Goal: Obtain resource: Download file/media

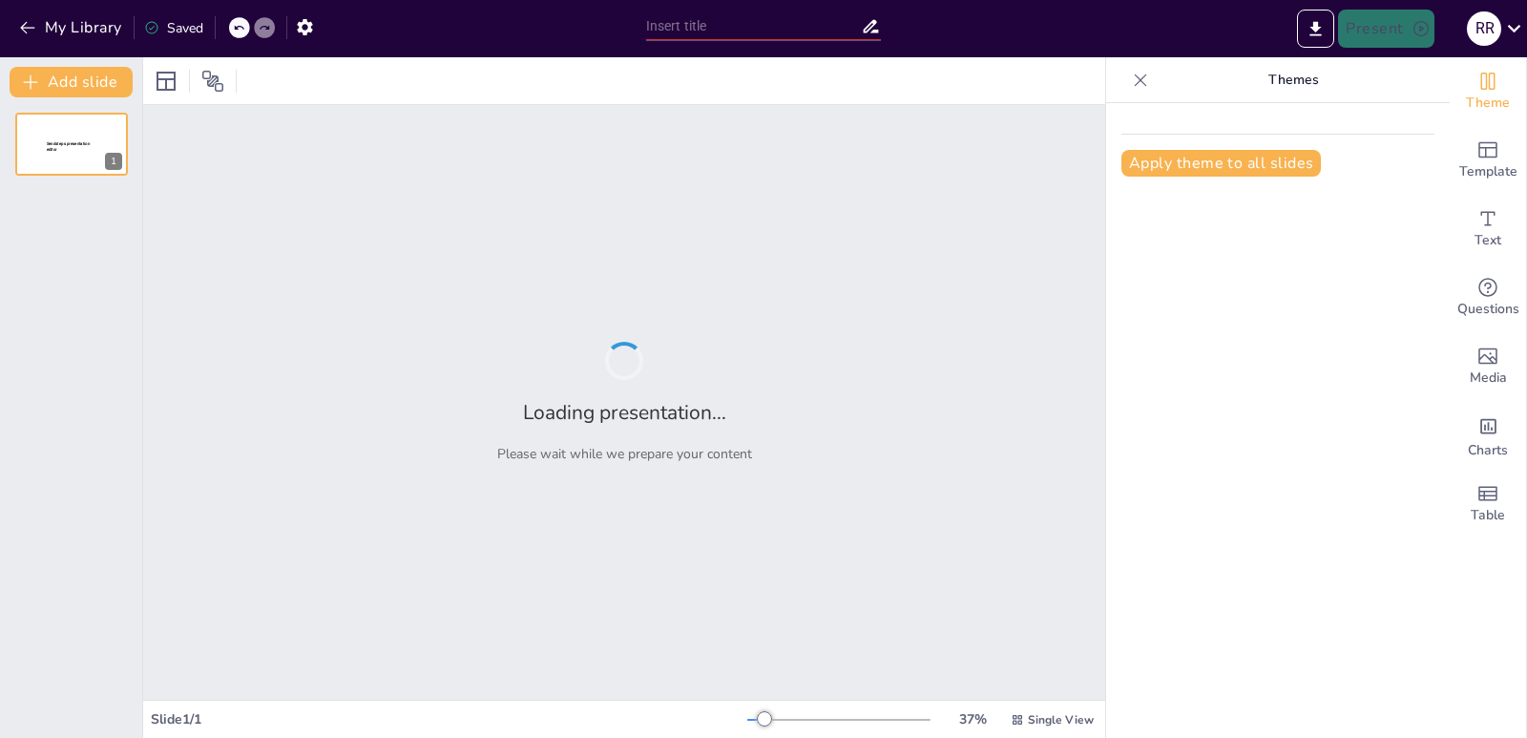
type input "Elementos del Cableado Estructurado: Guía Práctica"
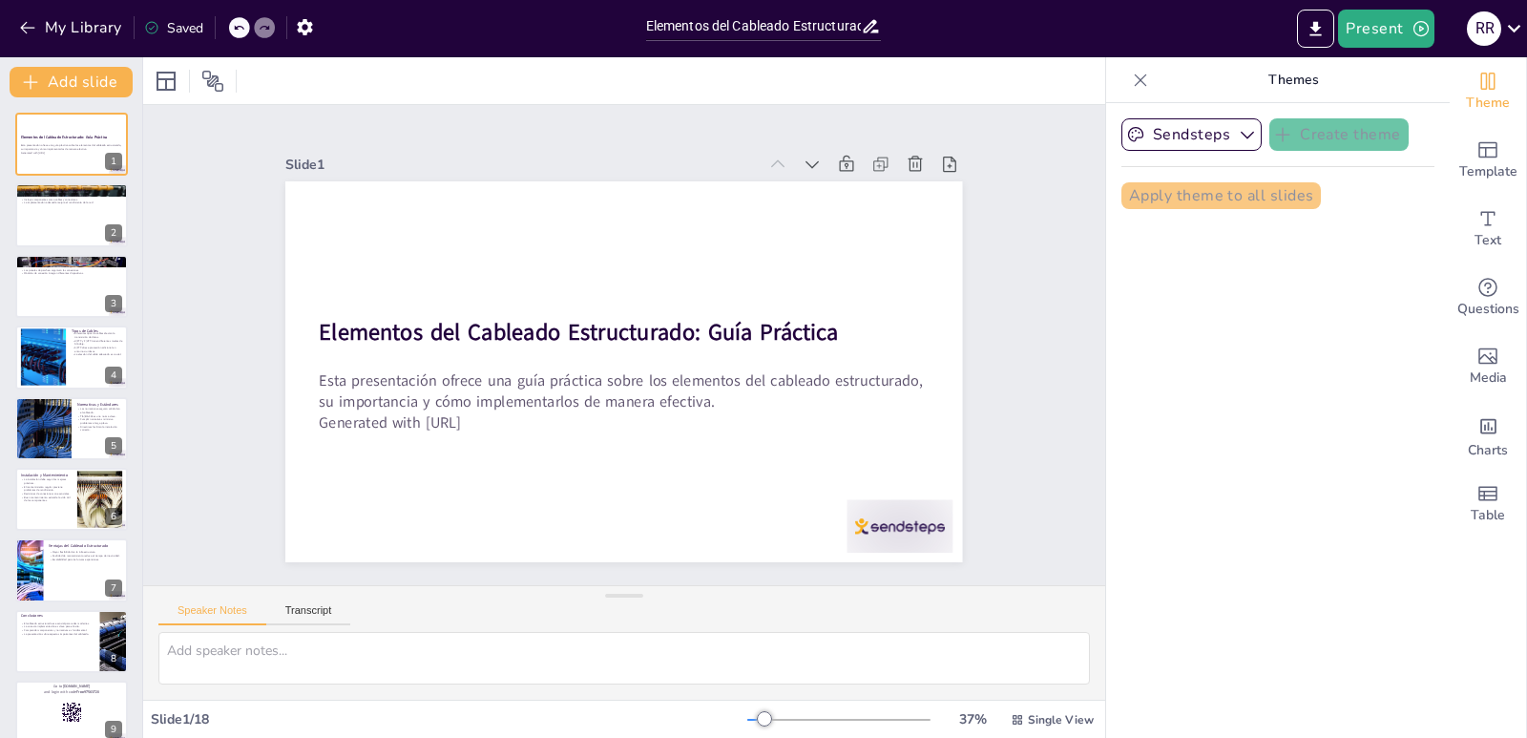
checkbox input "true"
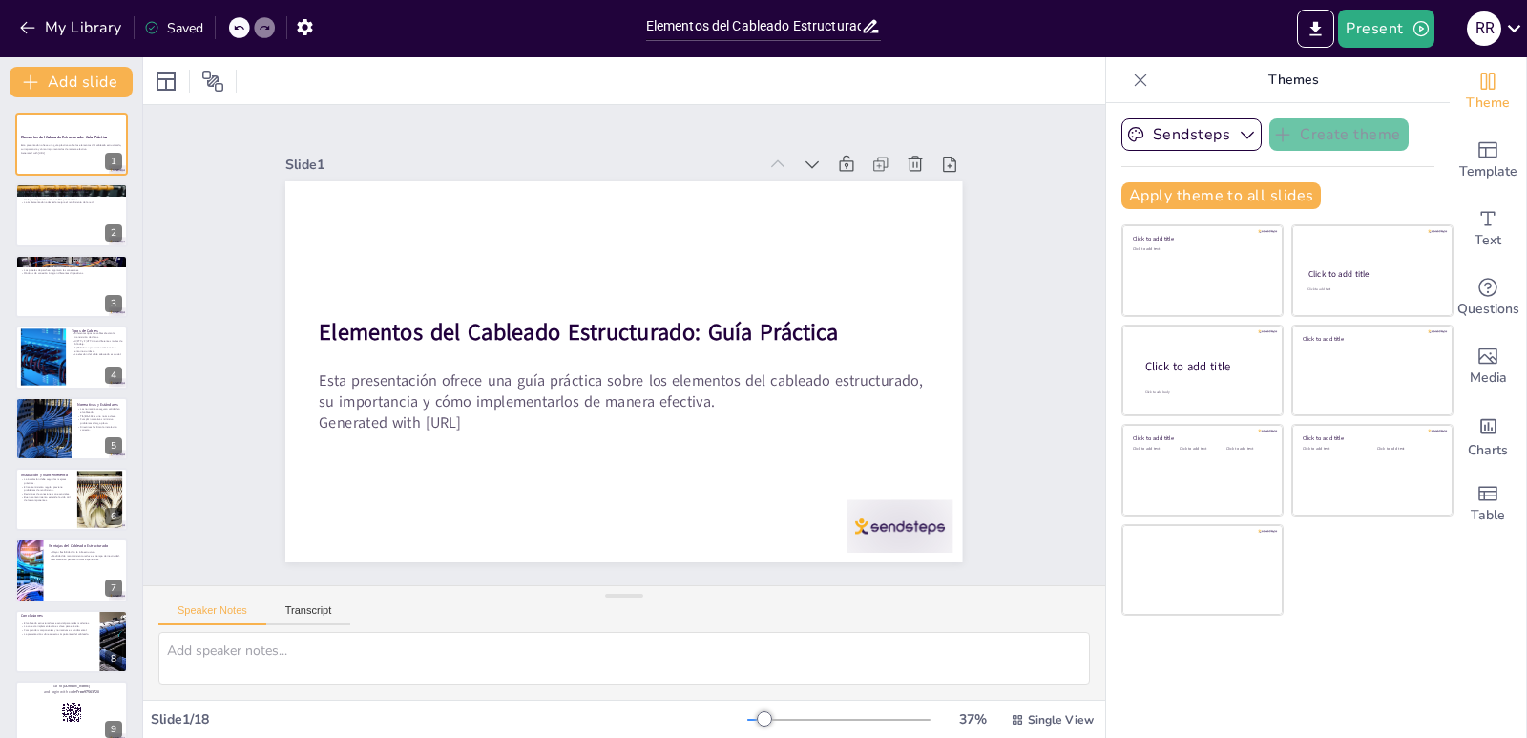
checkbox input "true"
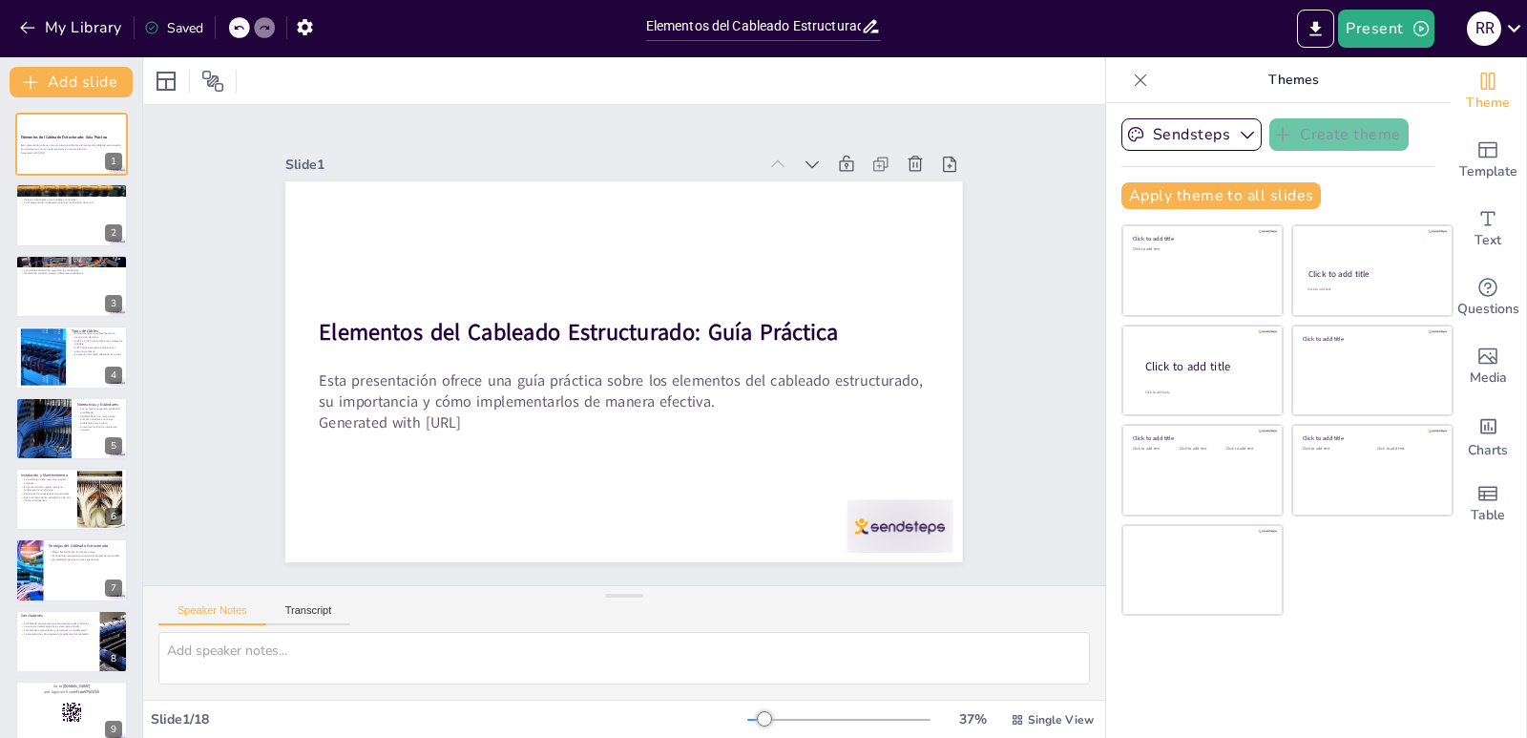
checkbox input "true"
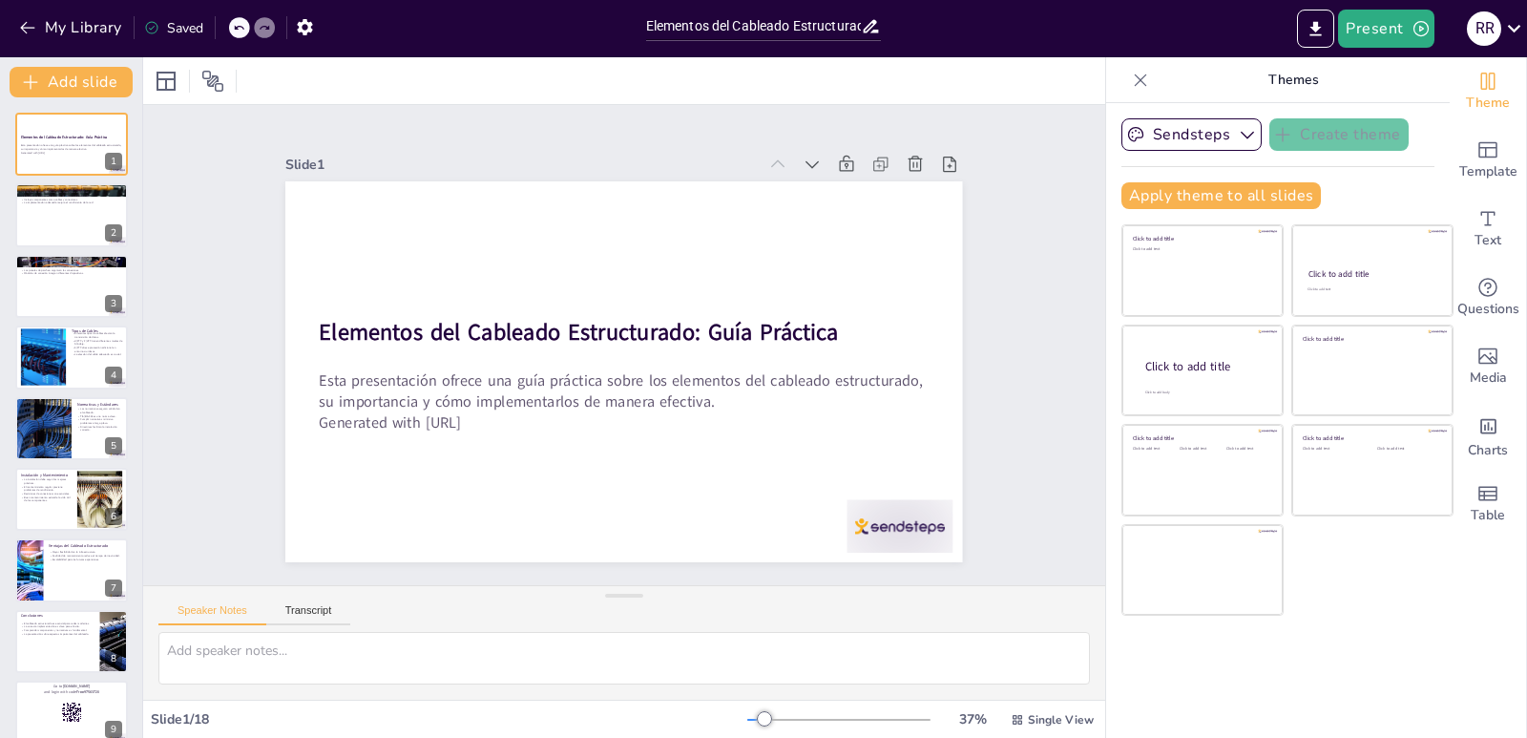
checkbox input "true"
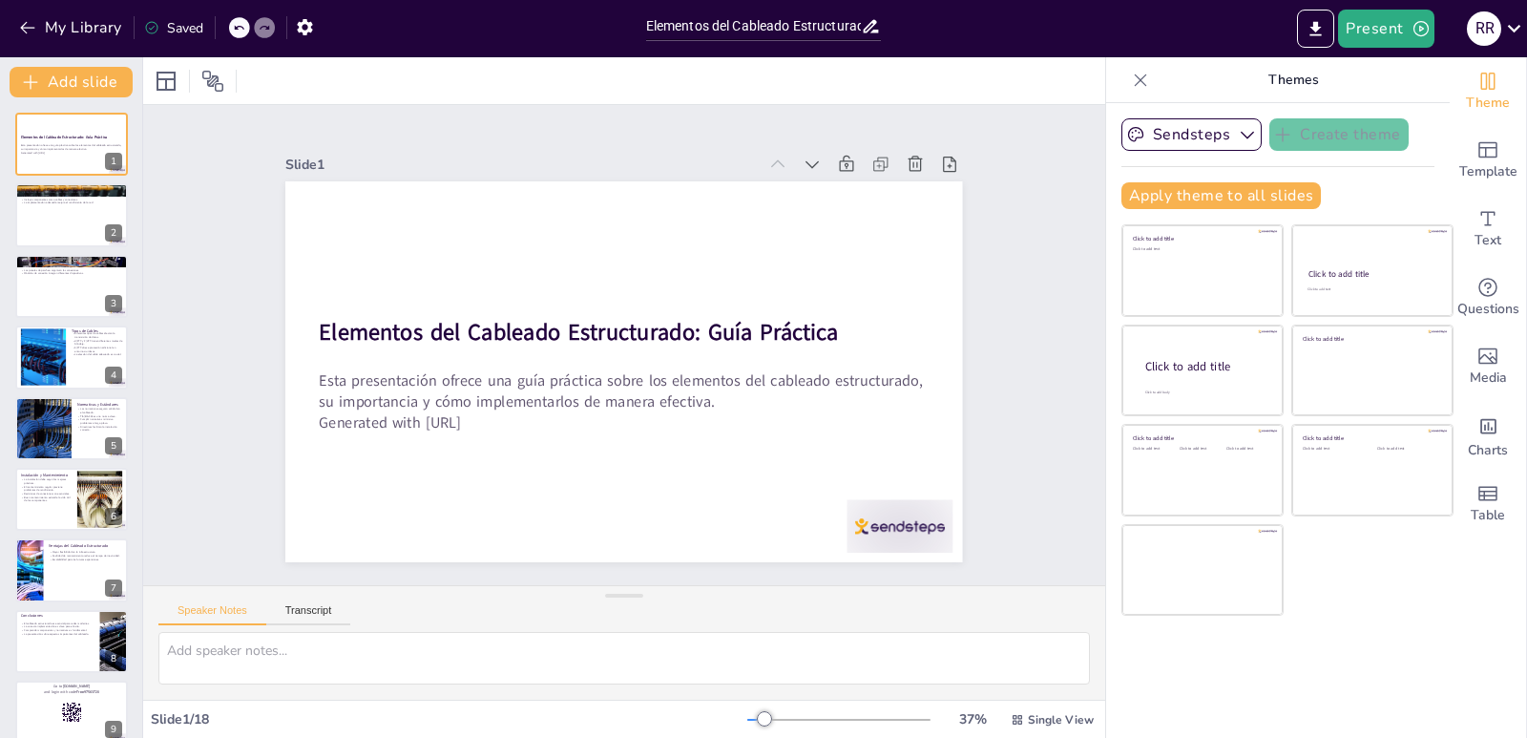
checkbox input "true"
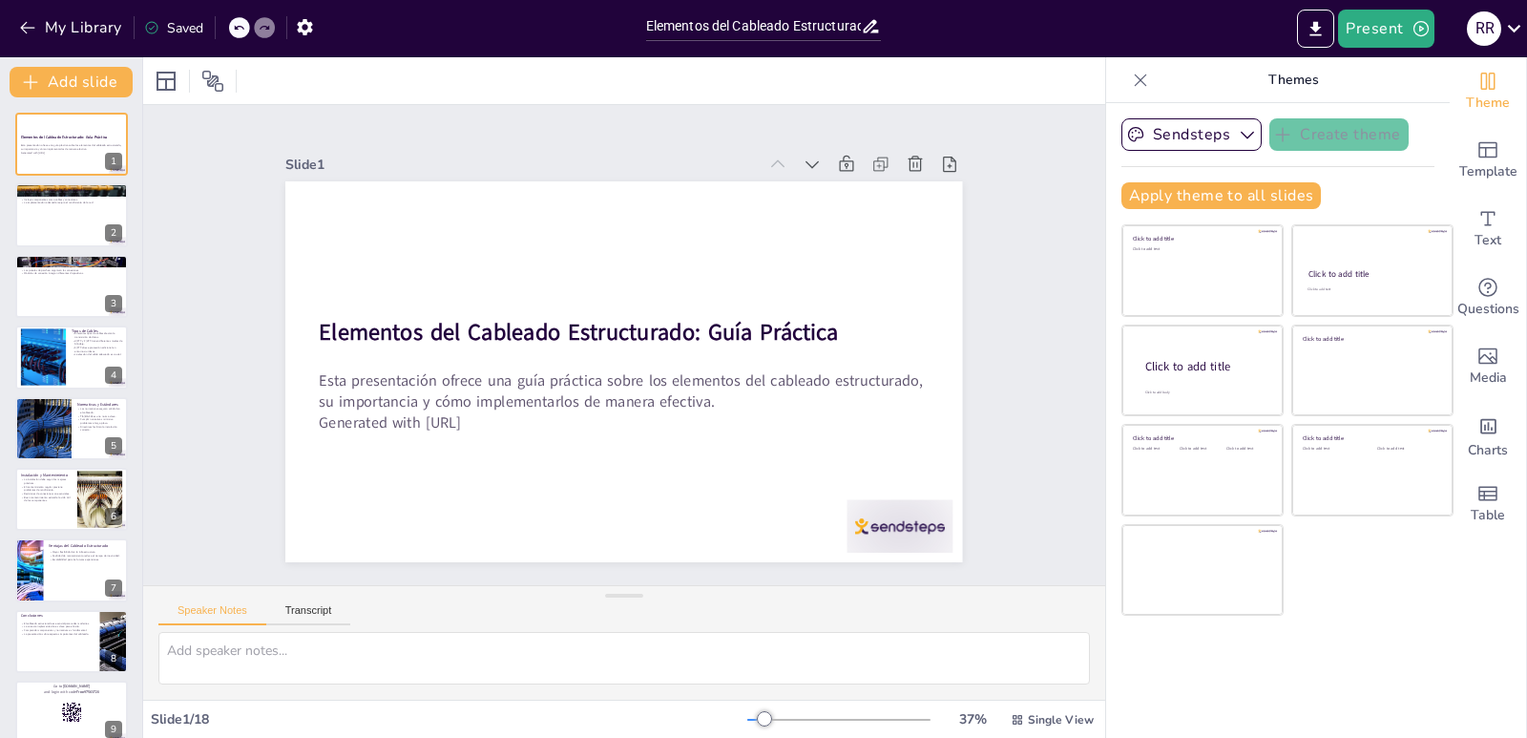
checkbox input "true"
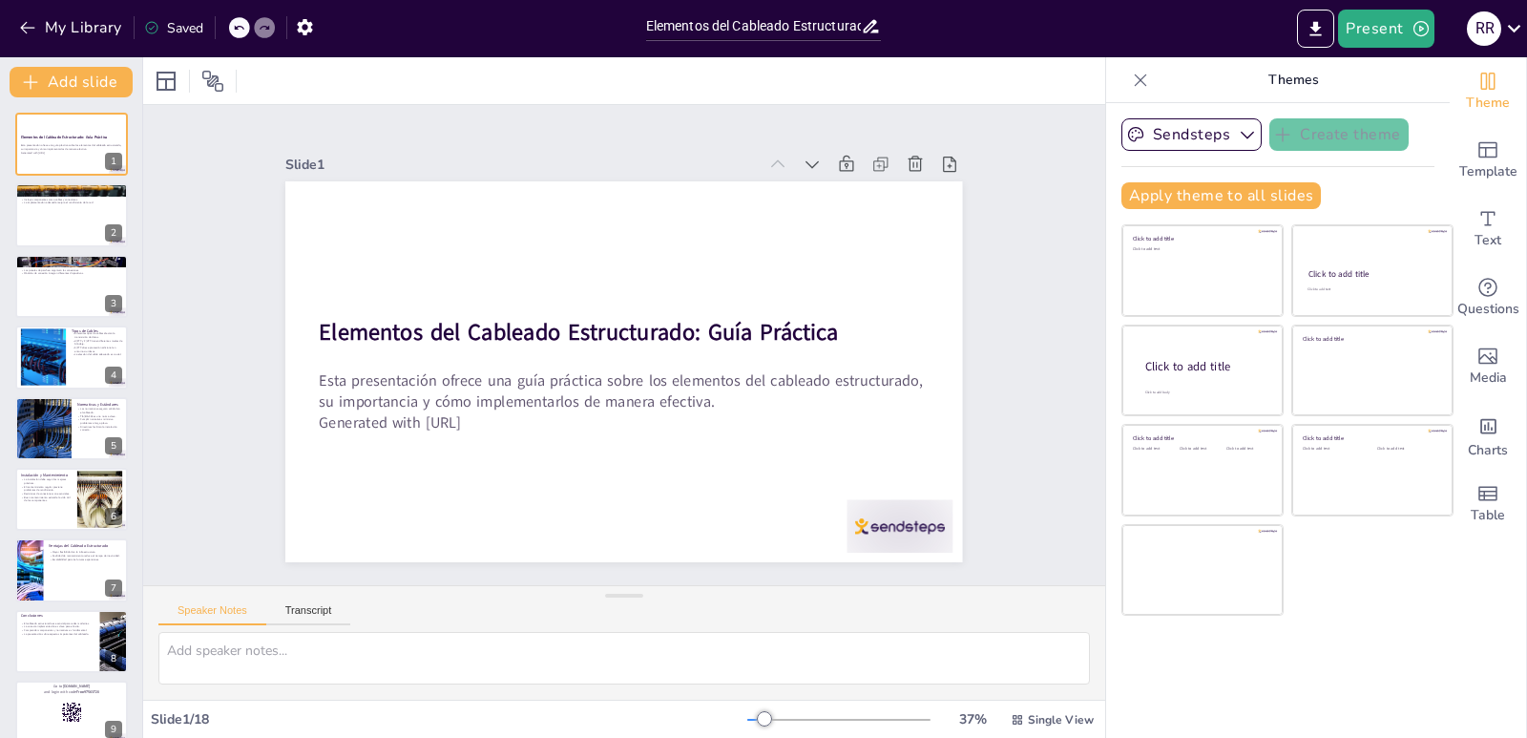
checkbox input "true"
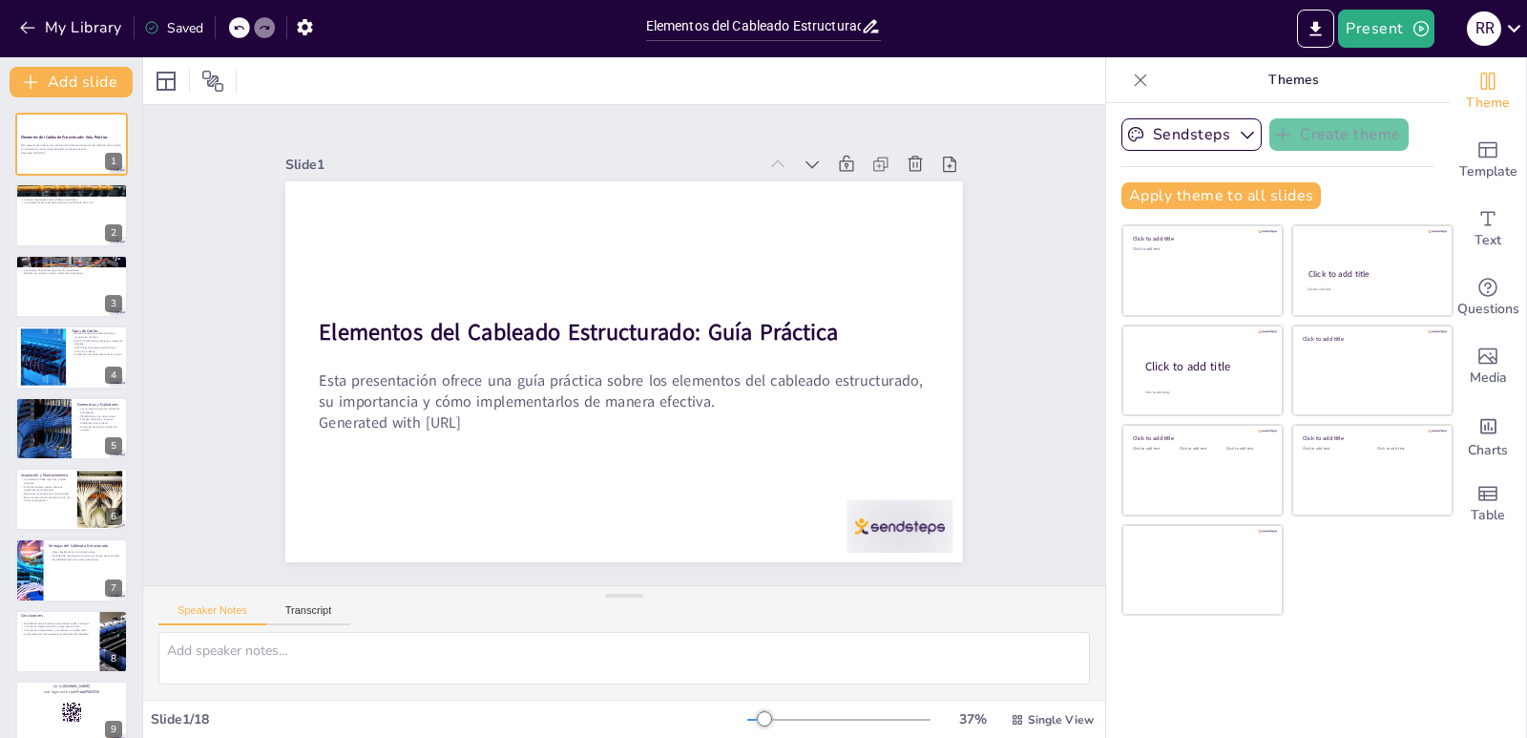
checkbox input "true"
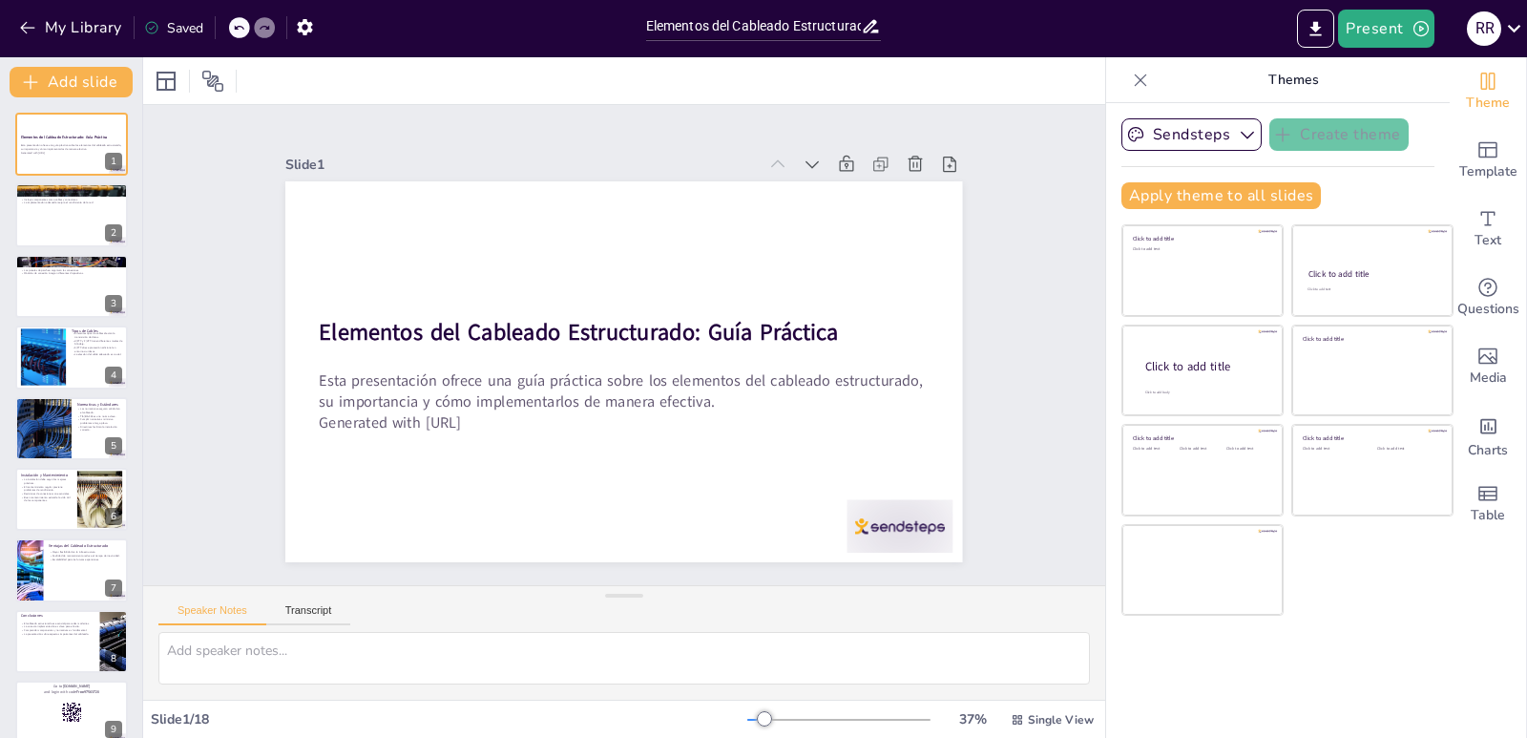
checkbox input "true"
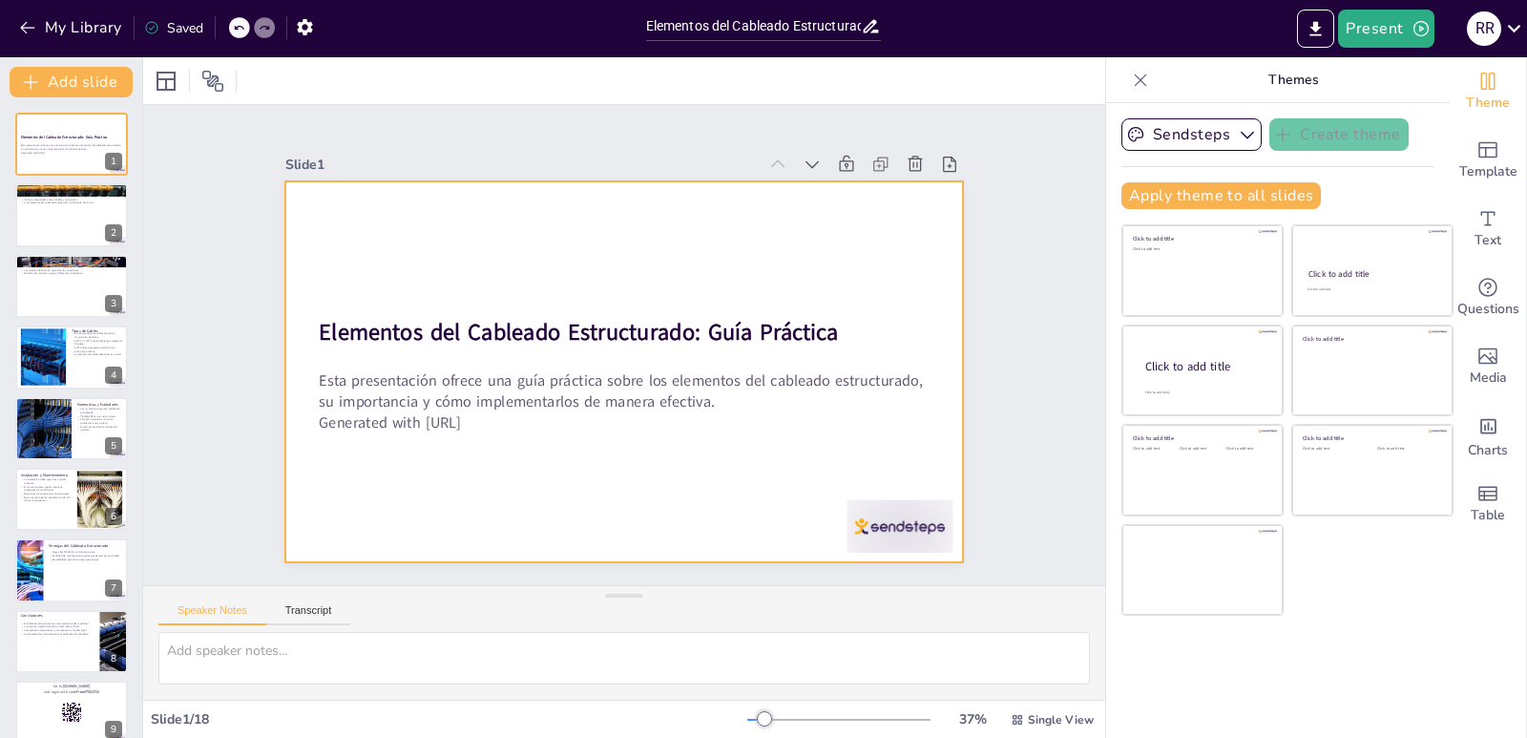
checkbox input "true"
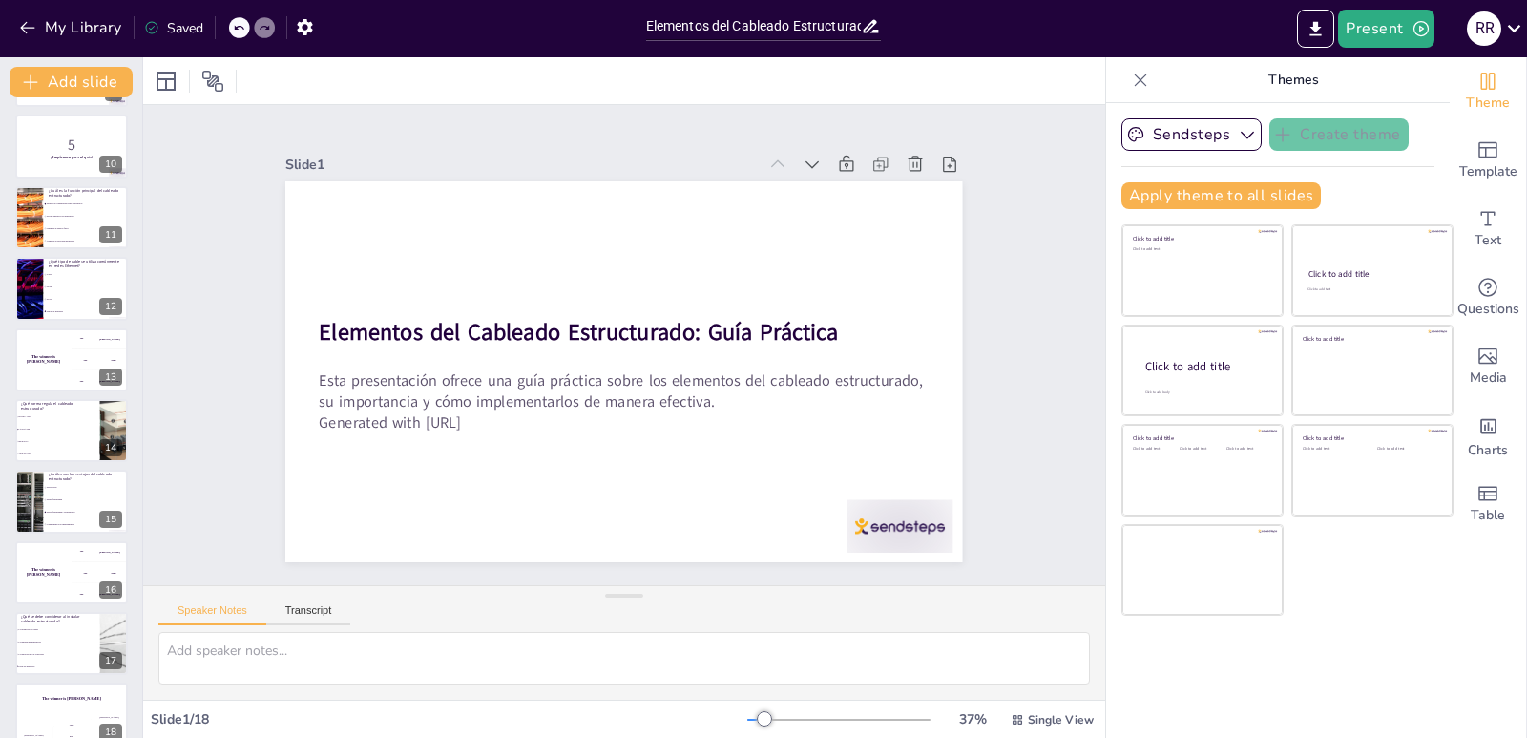
scroll to position [660, 0]
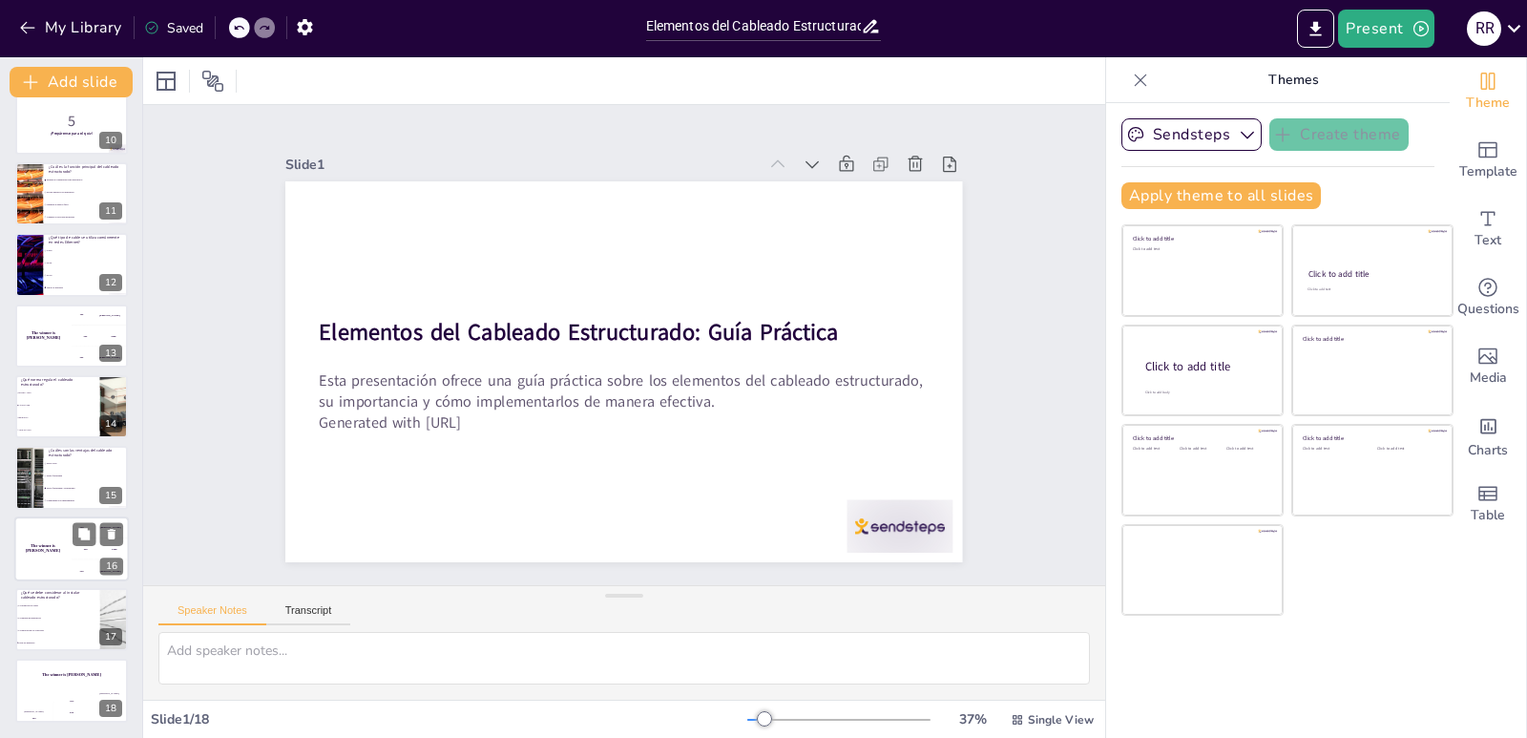
checkbox input "true"
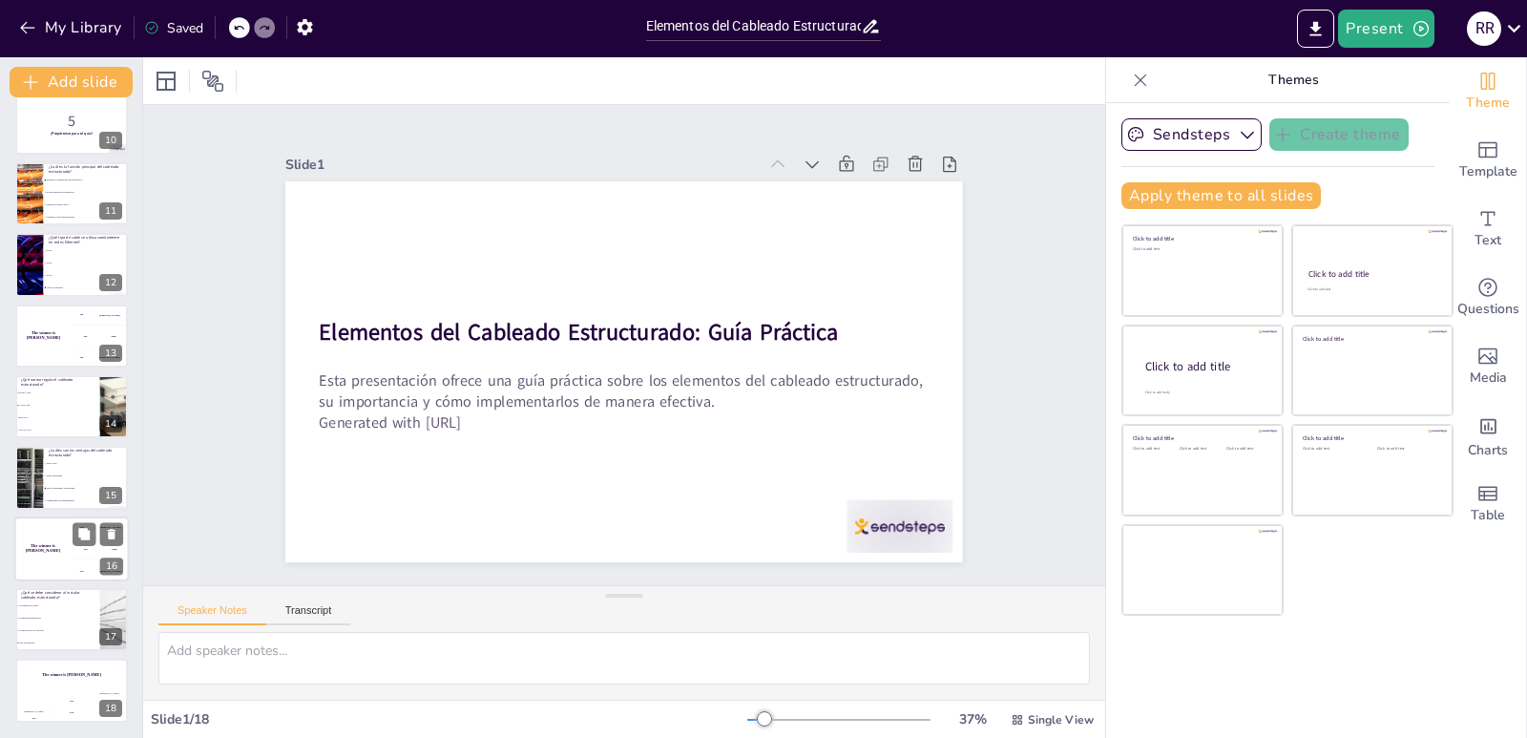
checkbox input "true"
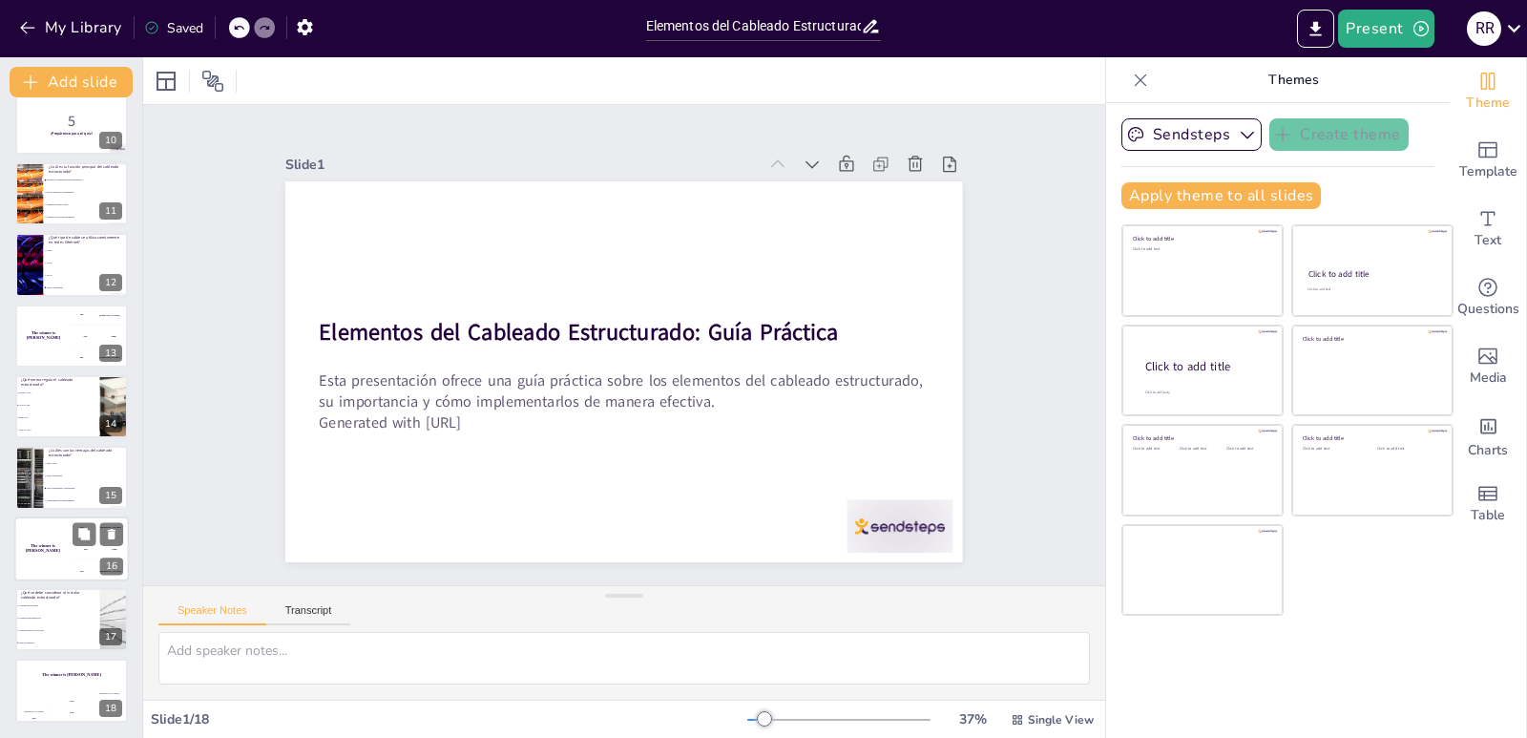
checkbox input "true"
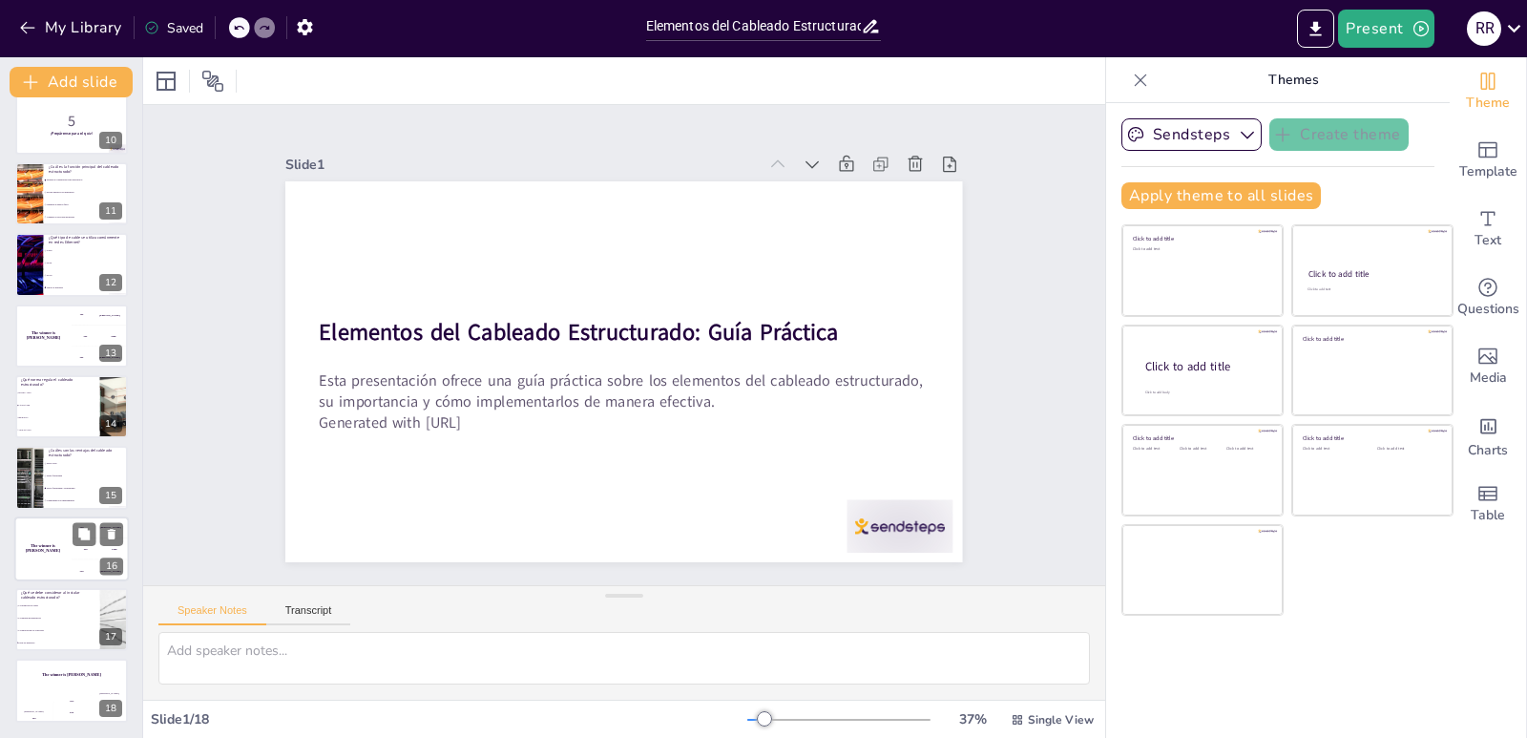
checkbox input "true"
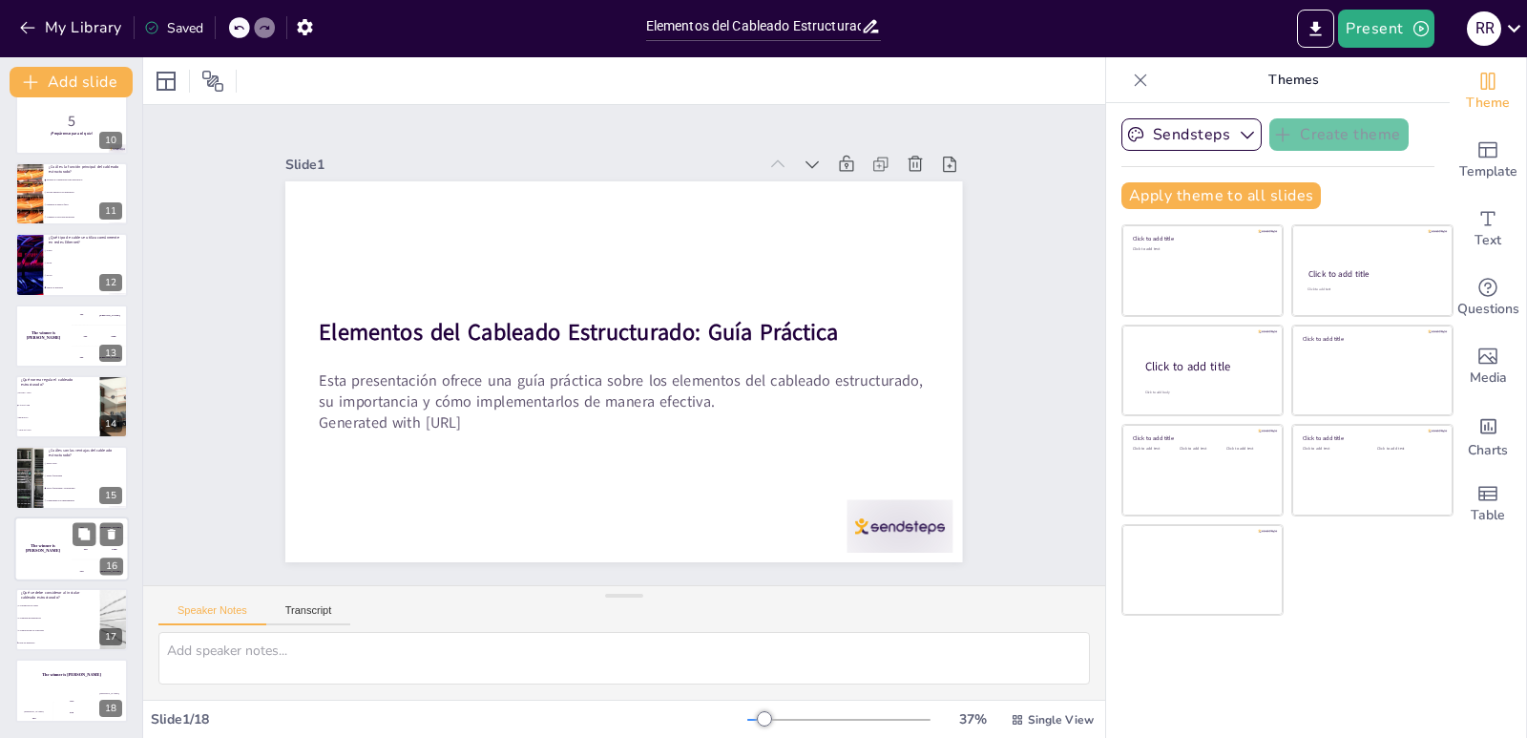
checkbox input "true"
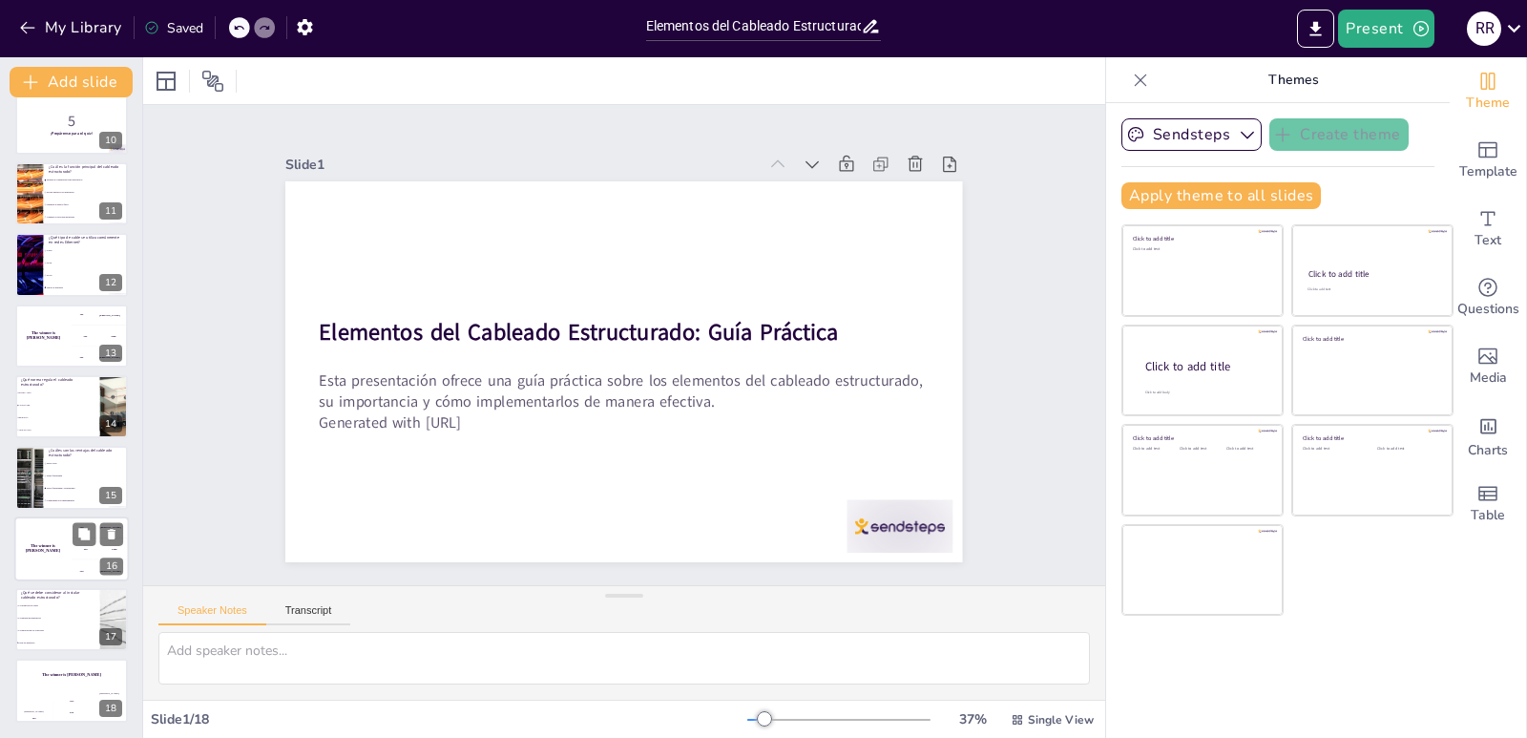
checkbox input "true"
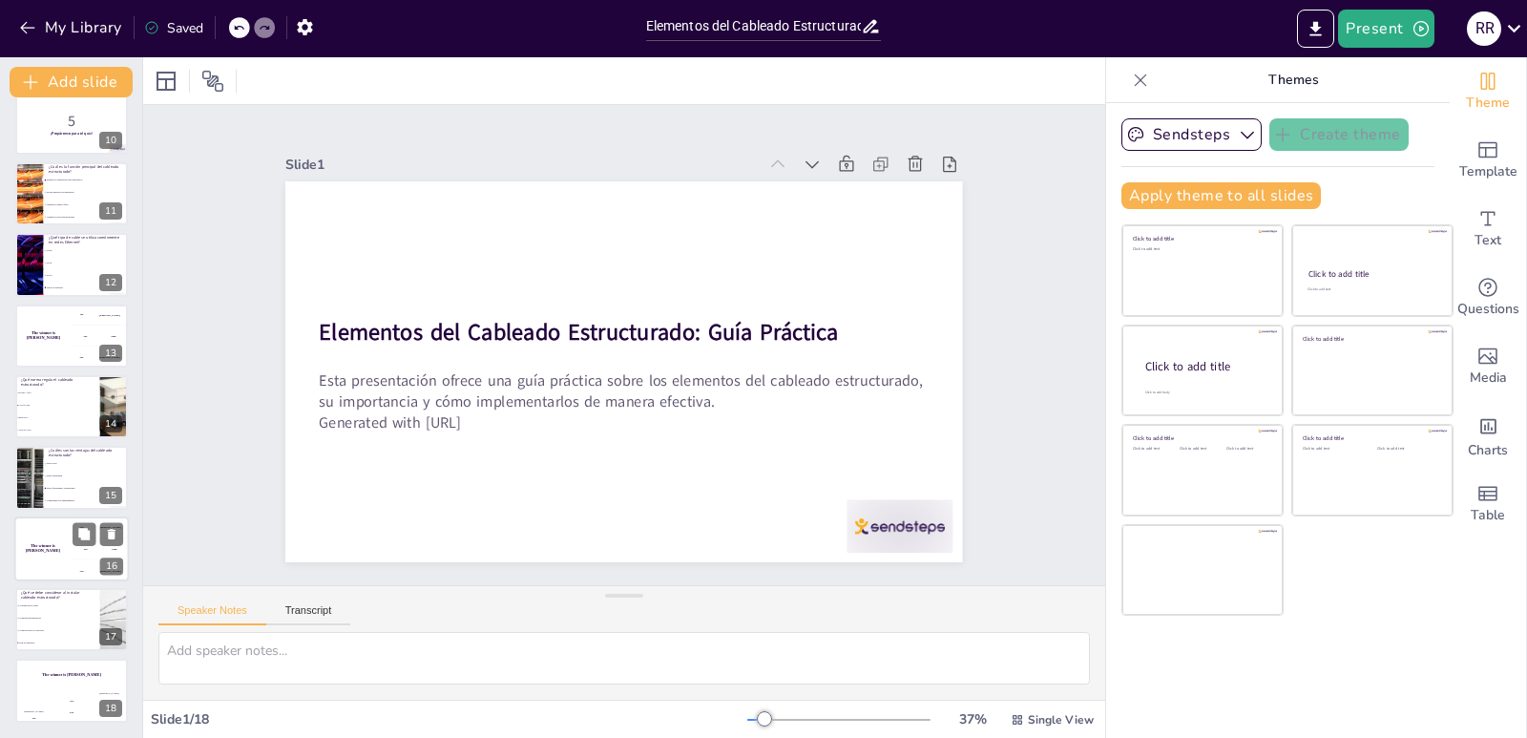
checkbox input "true"
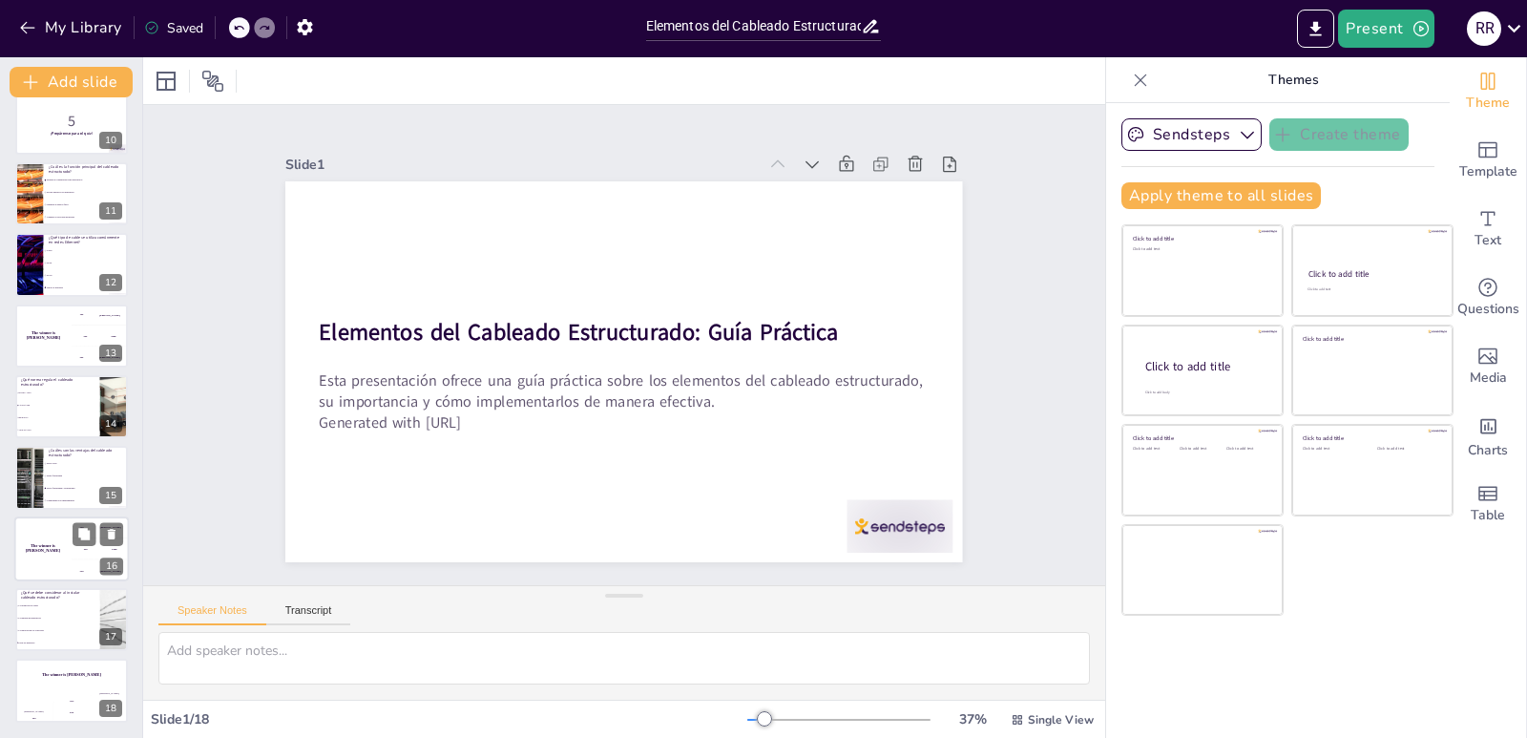
checkbox input "true"
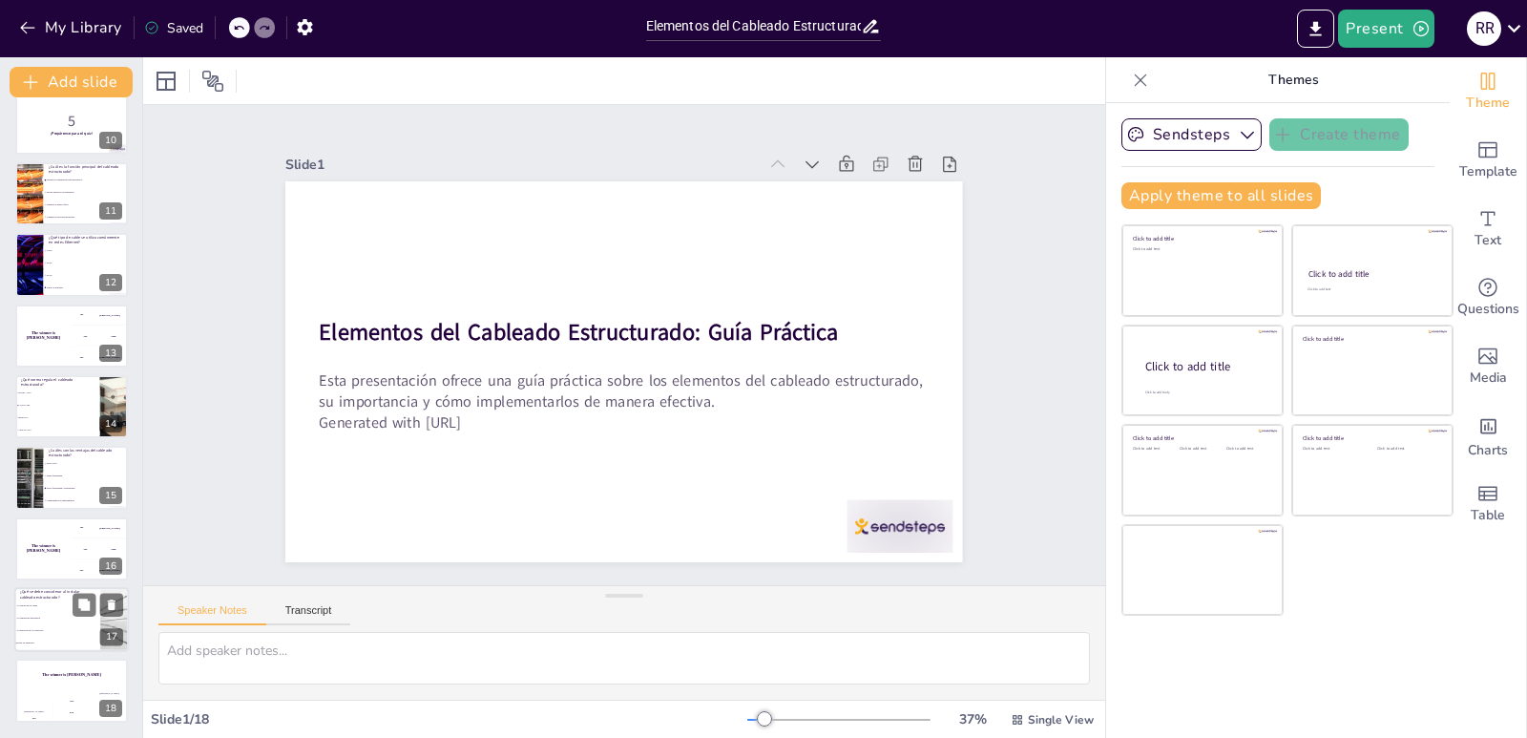
checkbox input "true"
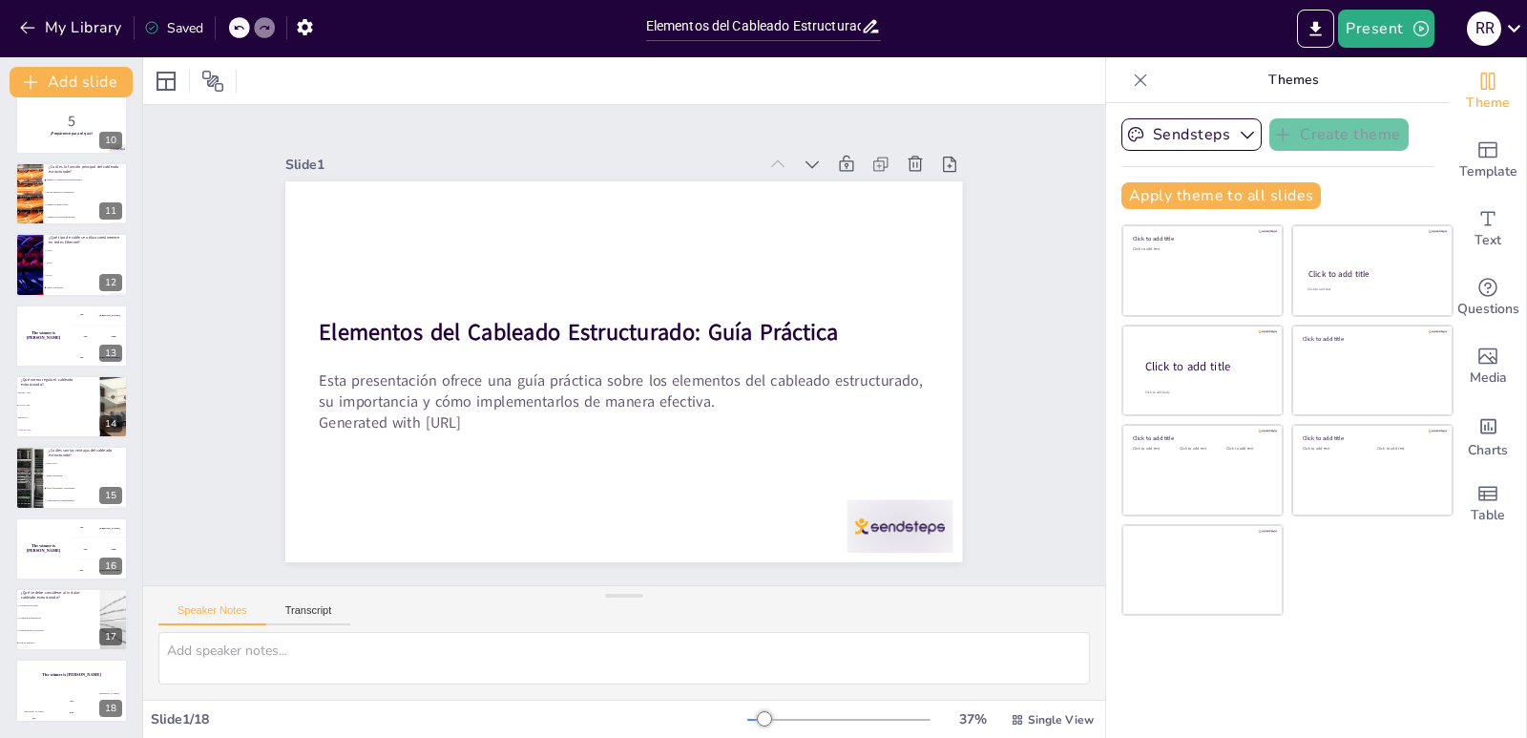
checkbox input "true"
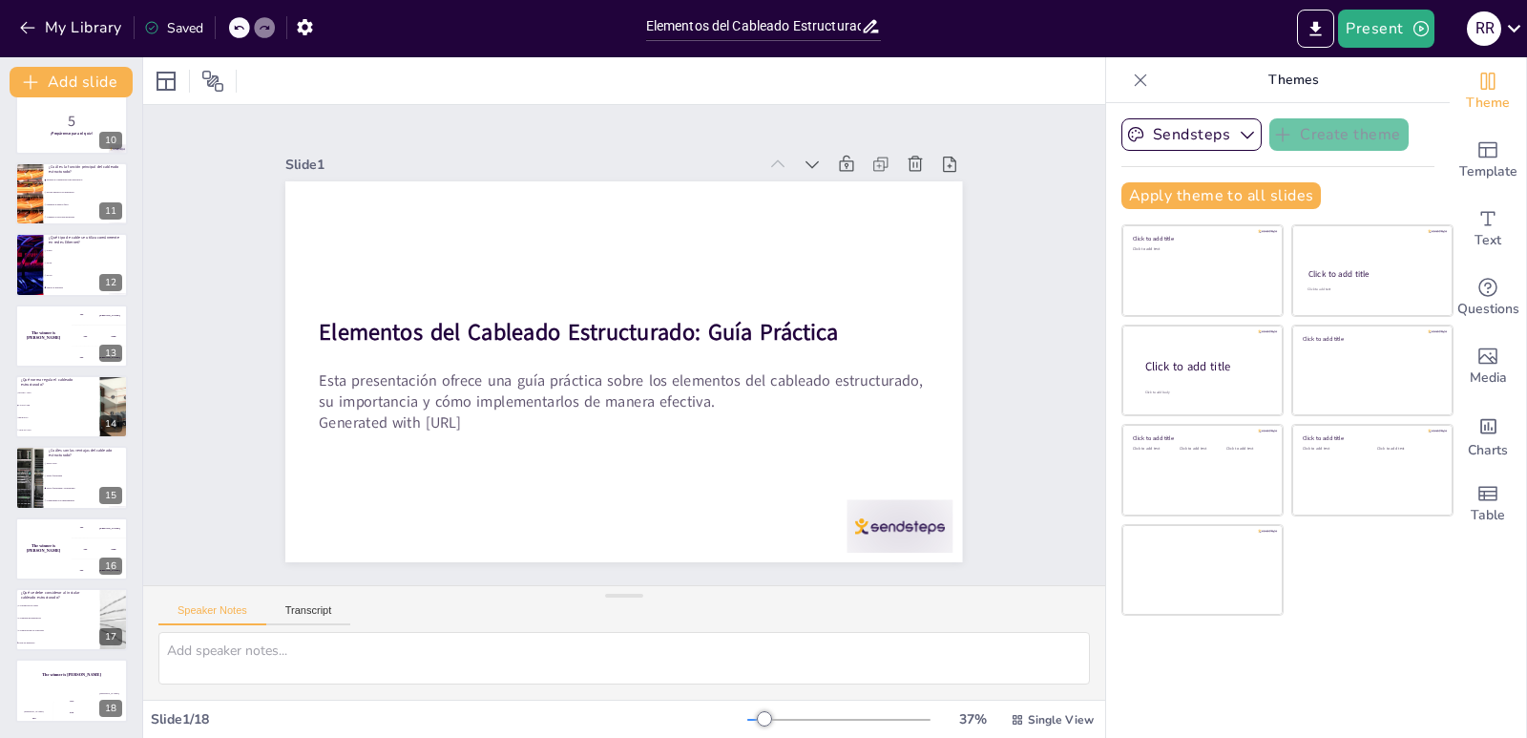
checkbox input "true"
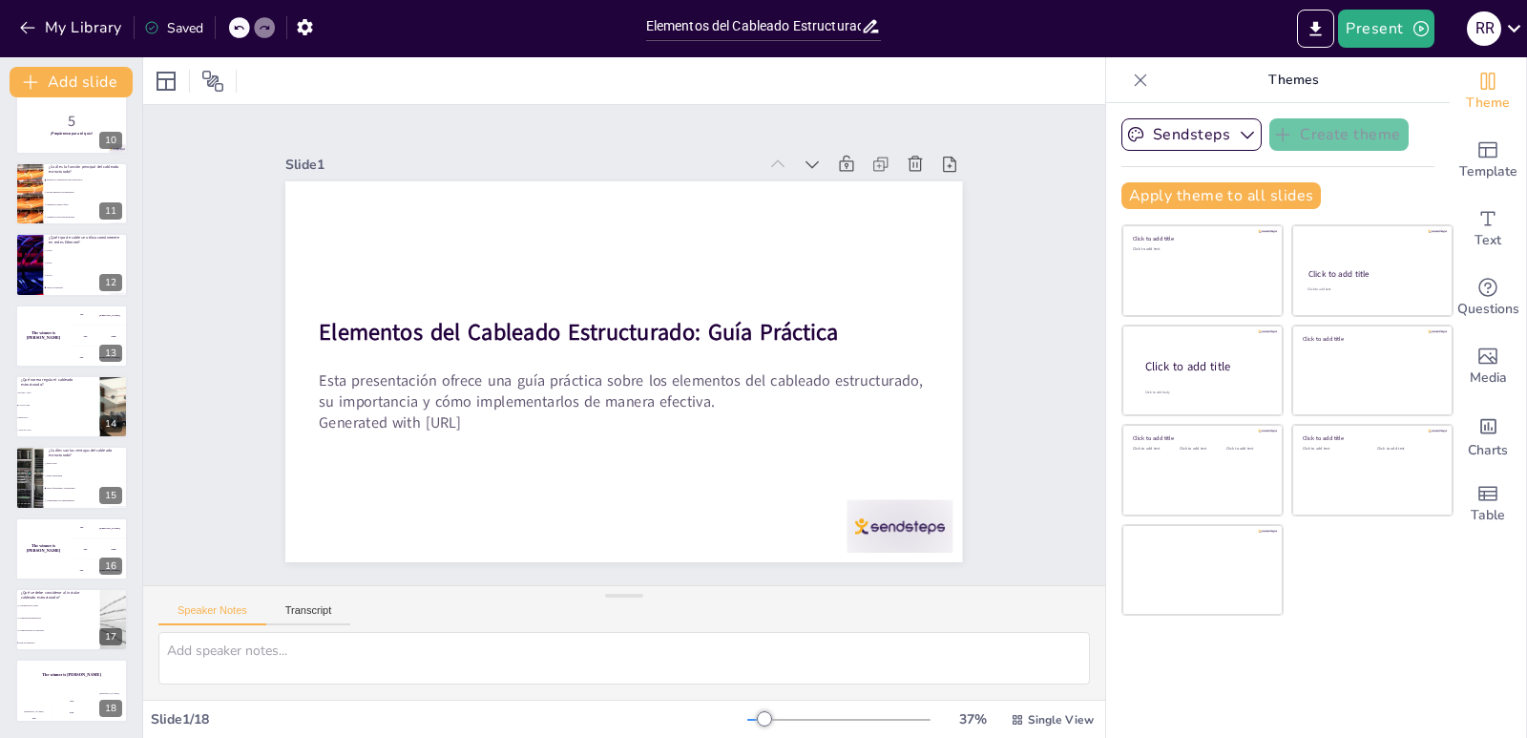
checkbox input "true"
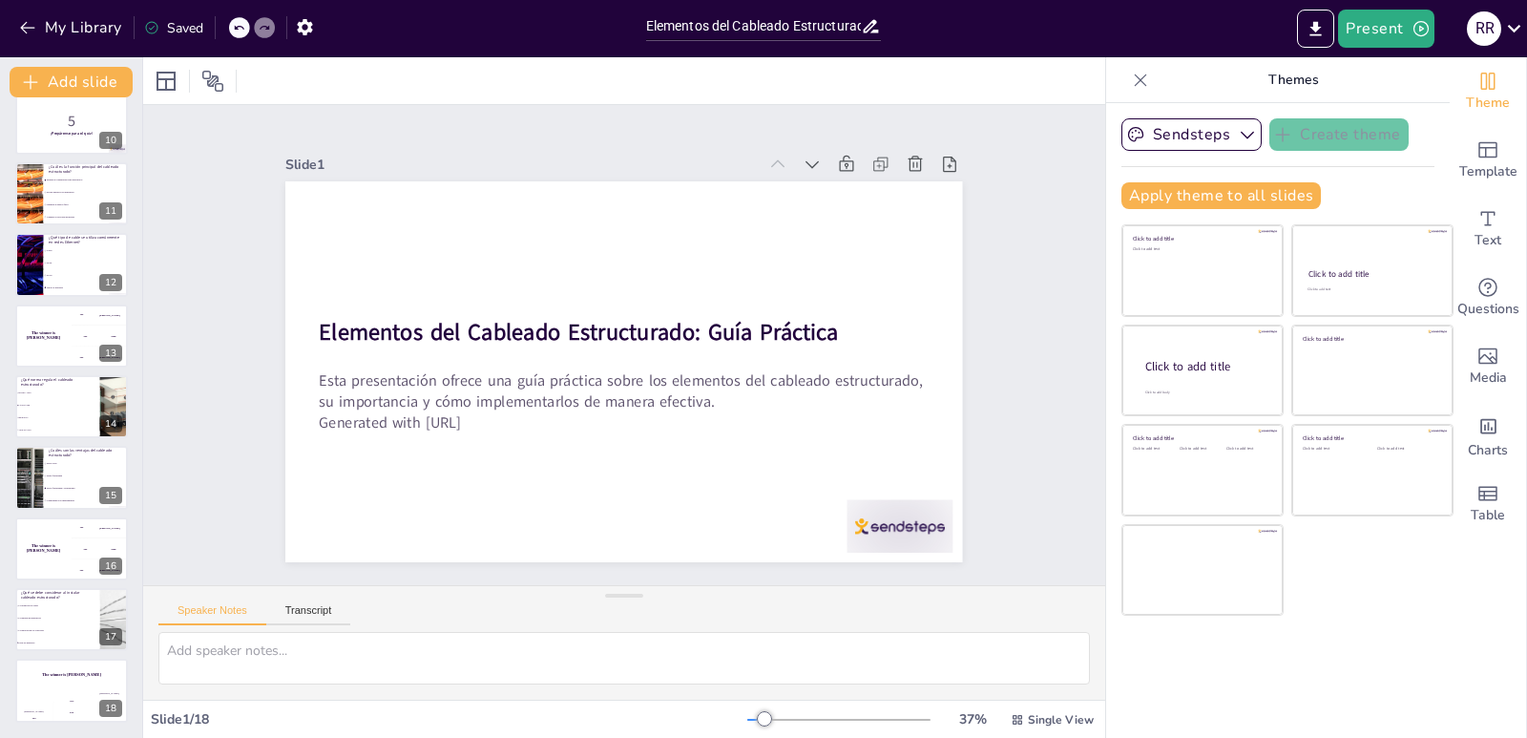
checkbox input "true"
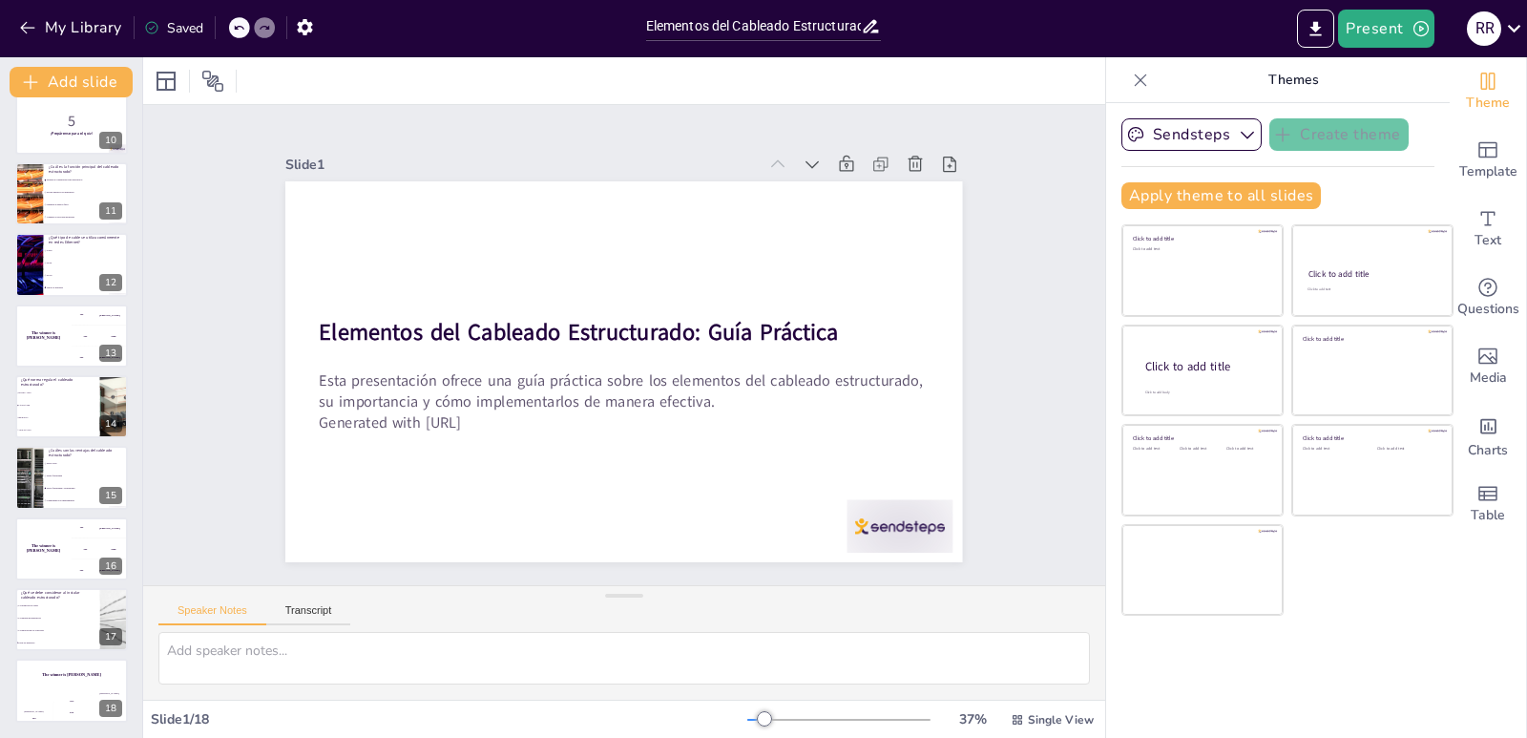
checkbox input "true"
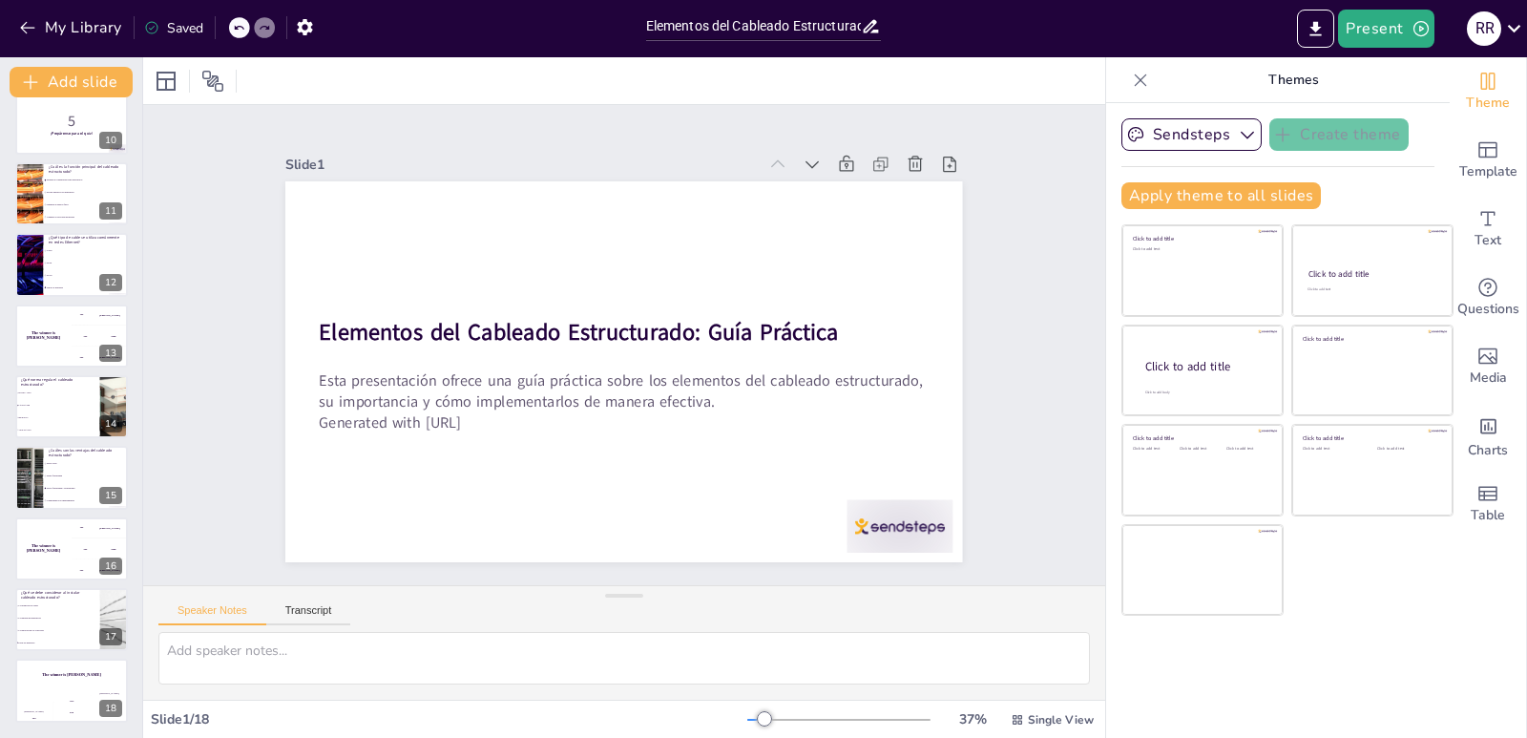
checkbox input "true"
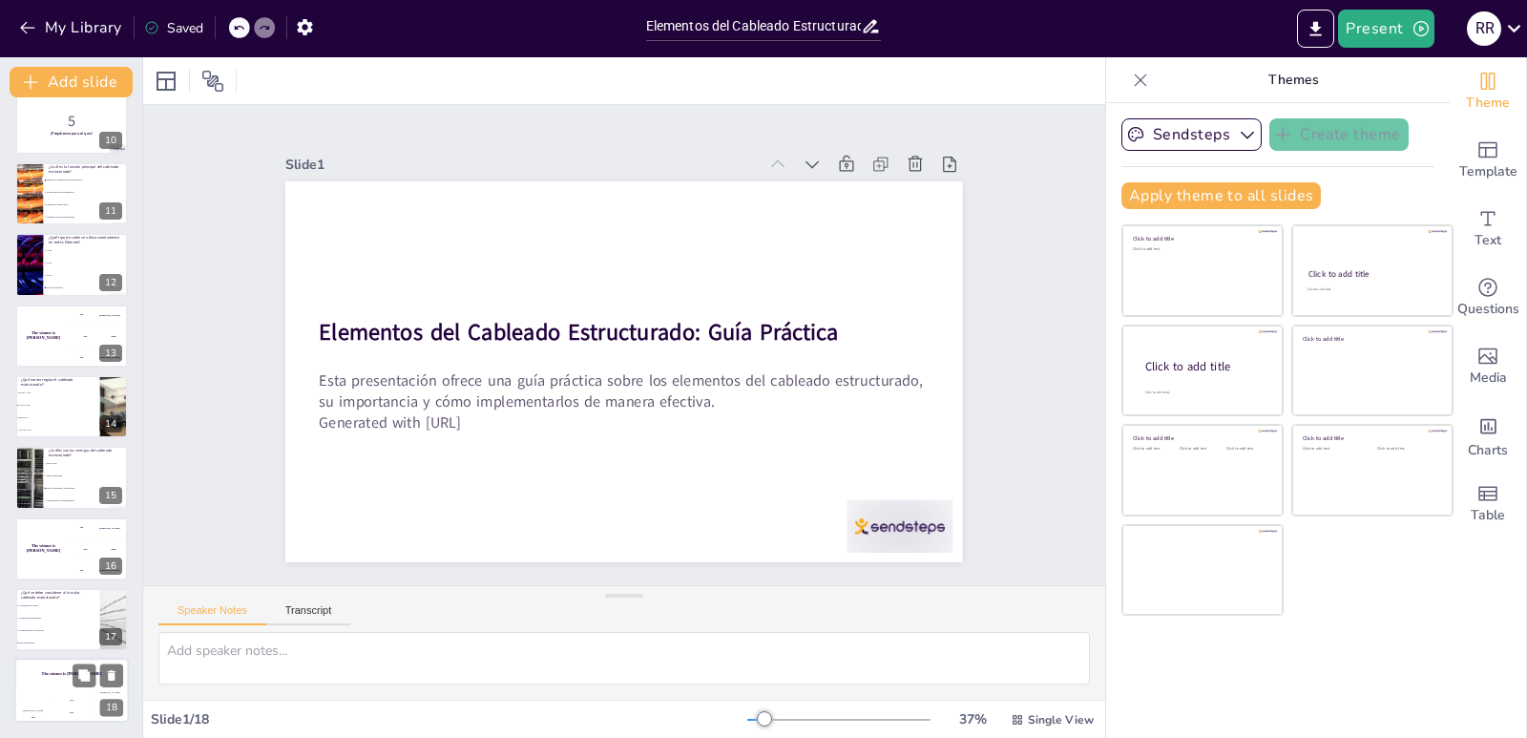
checkbox input "true"
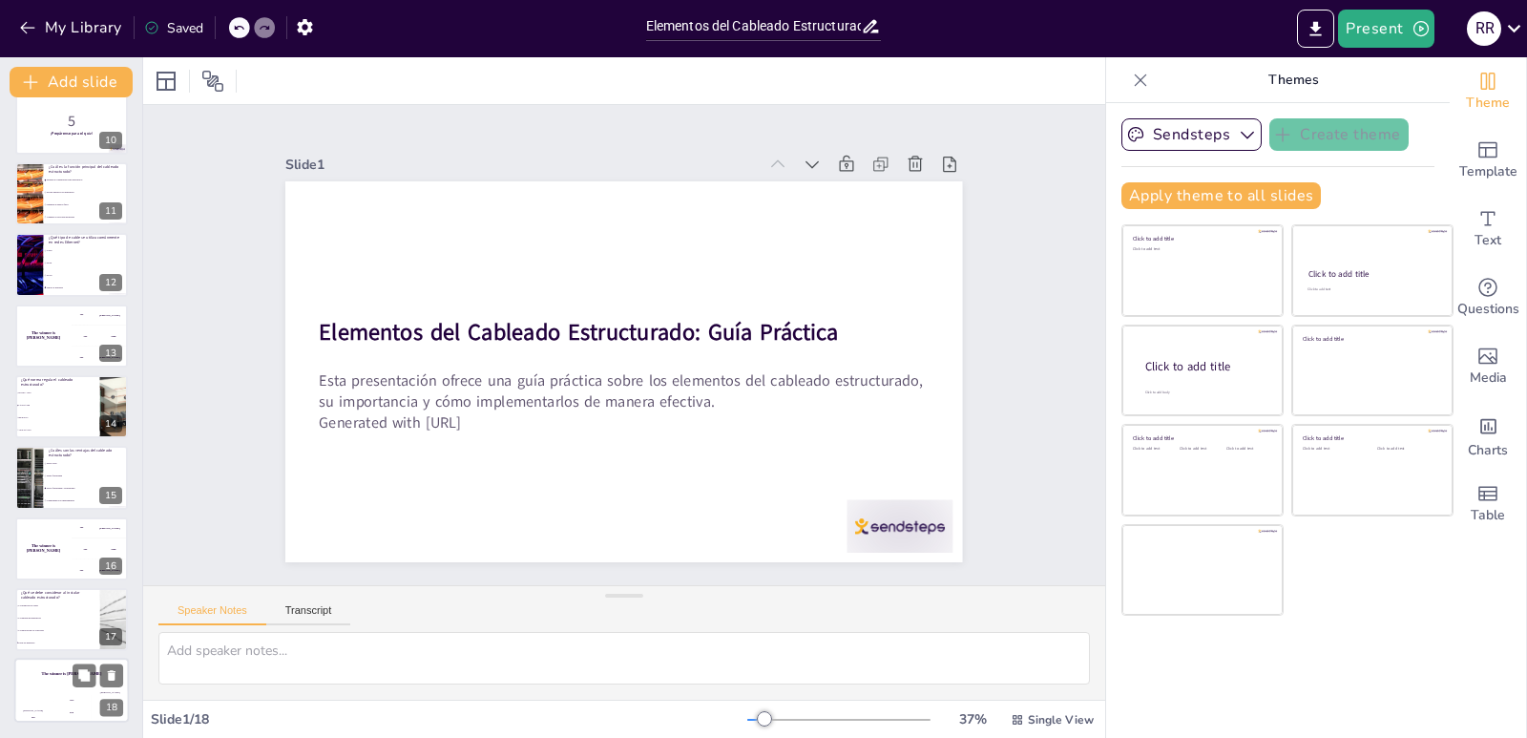
checkbox input "true"
click at [29, 676] on h4 "The winner is [PERSON_NAME]" at bounding box center [71, 674] width 115 height 5
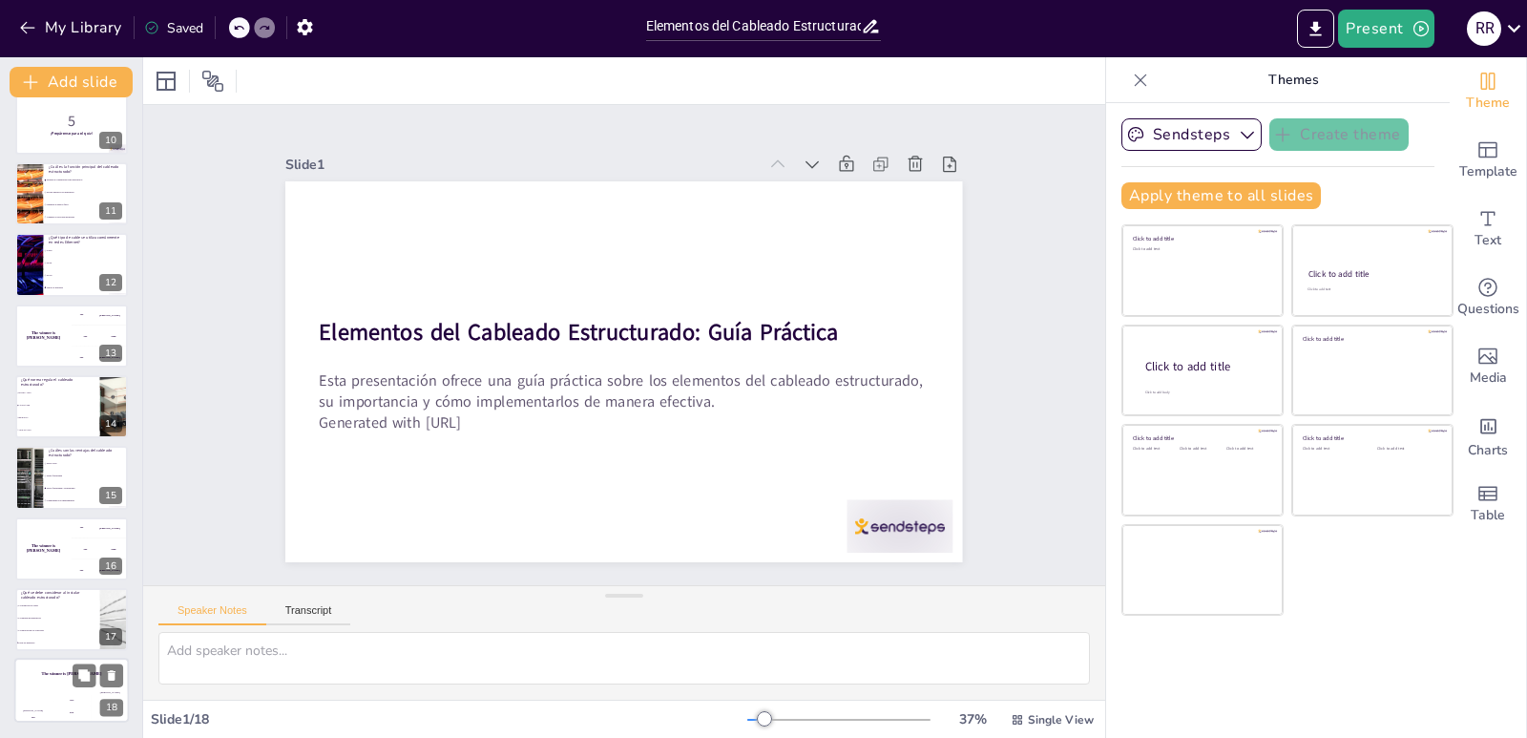
checkbox input "true"
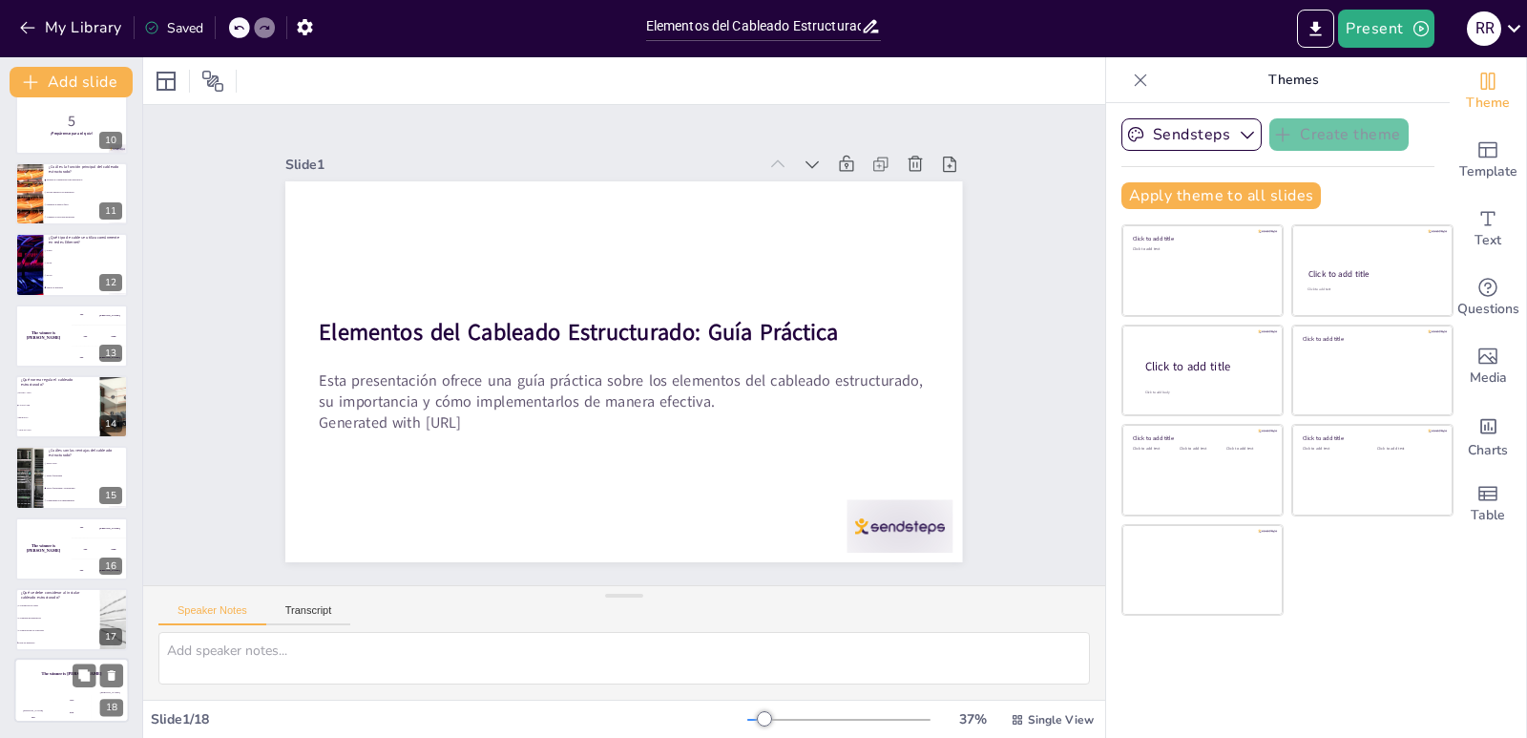
checkbox input "true"
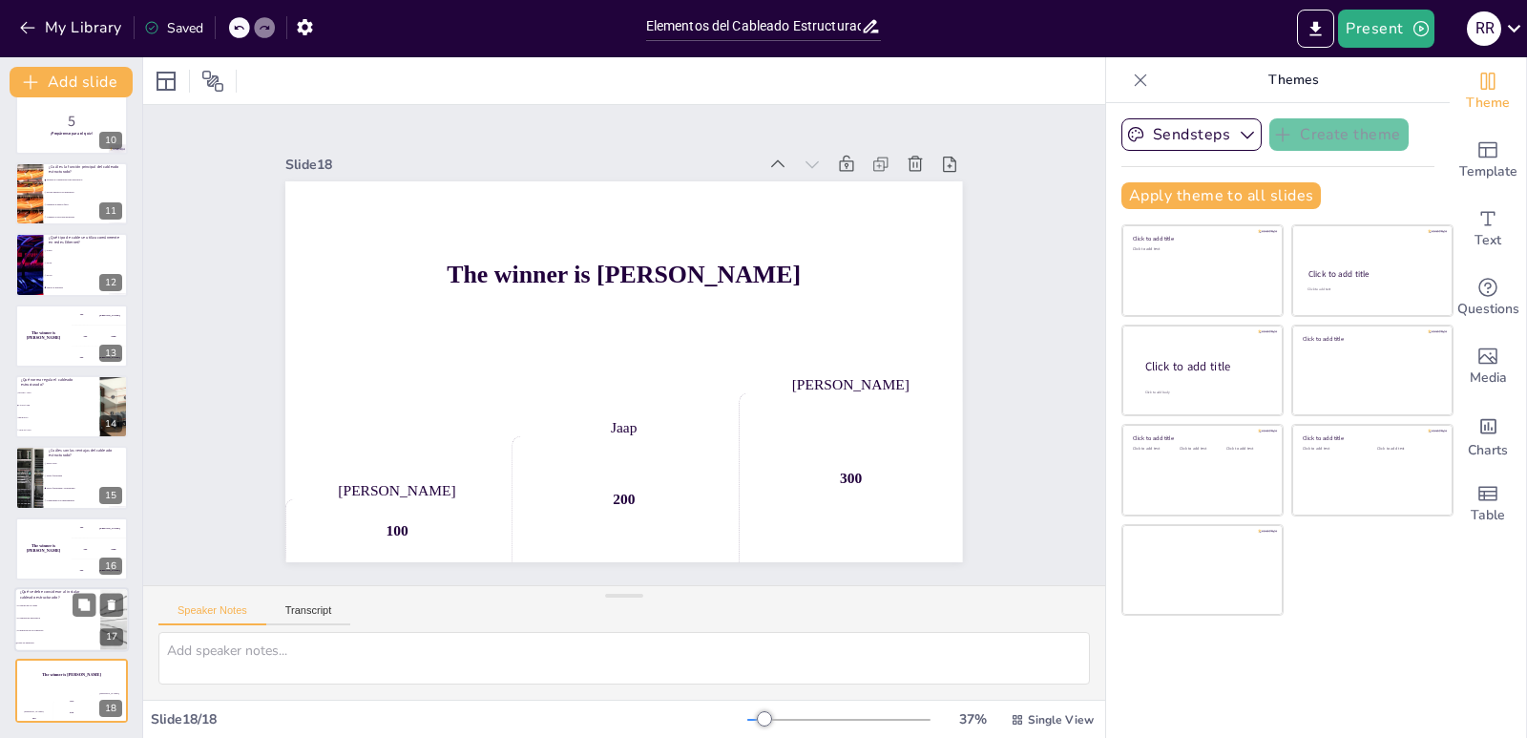
checkbox input "true"
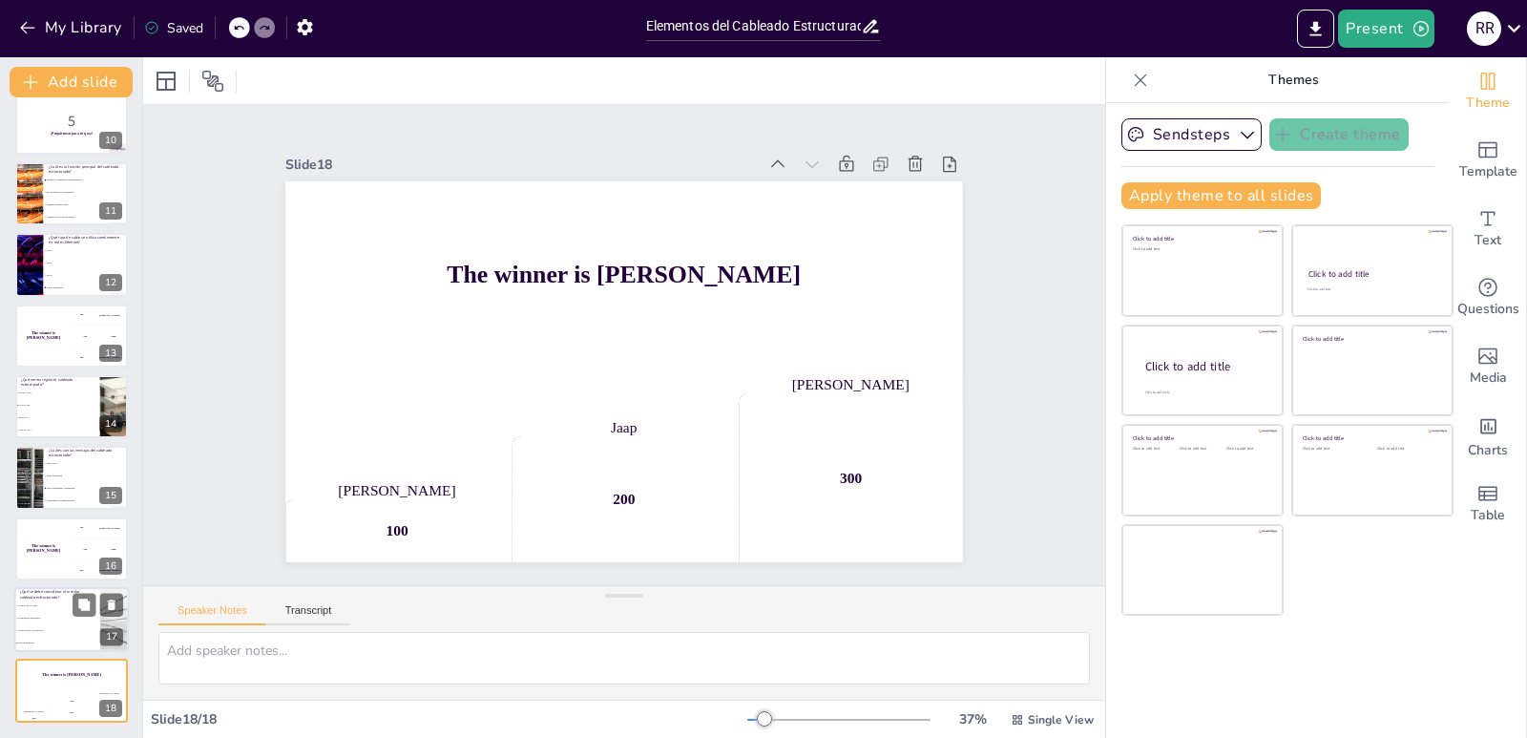
checkbox input "true"
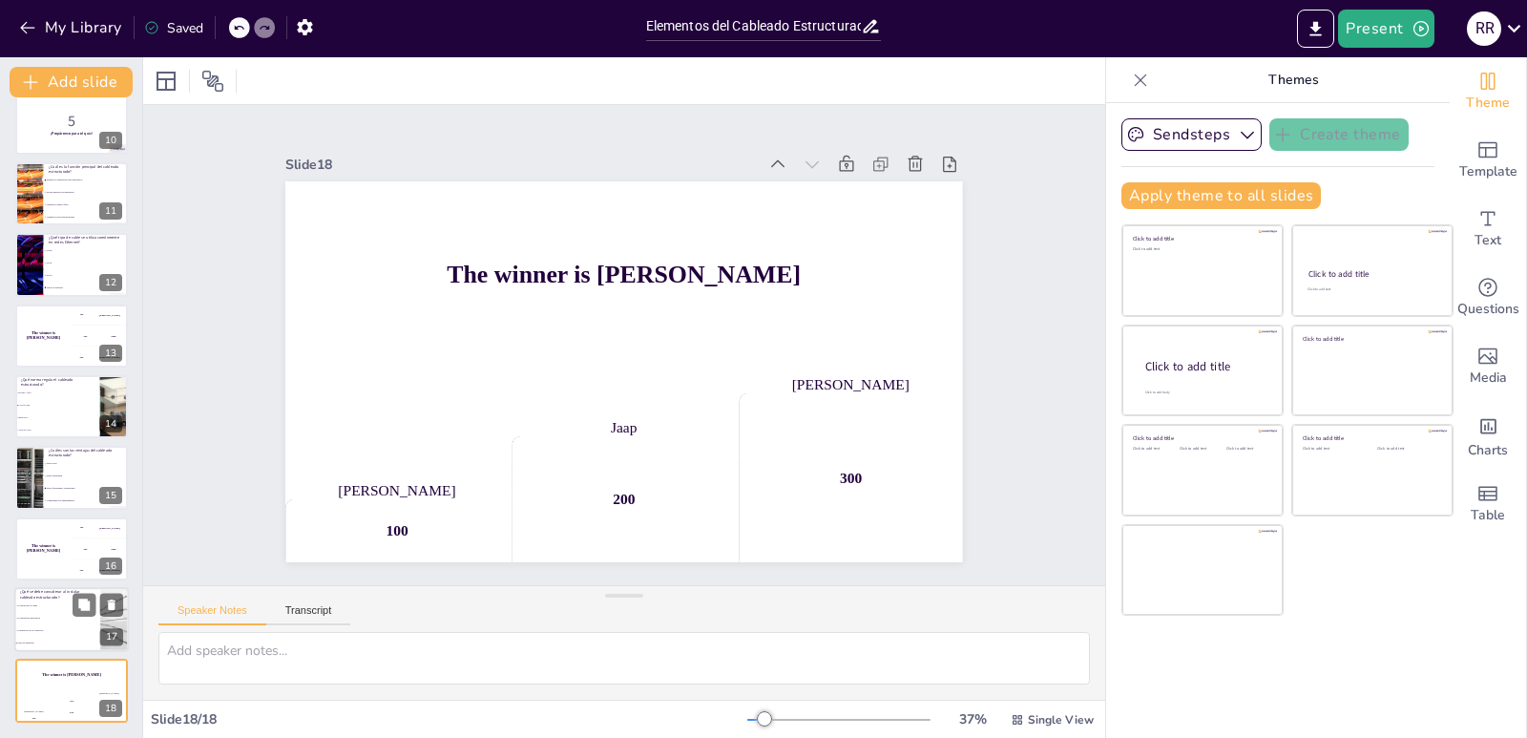
checkbox input "true"
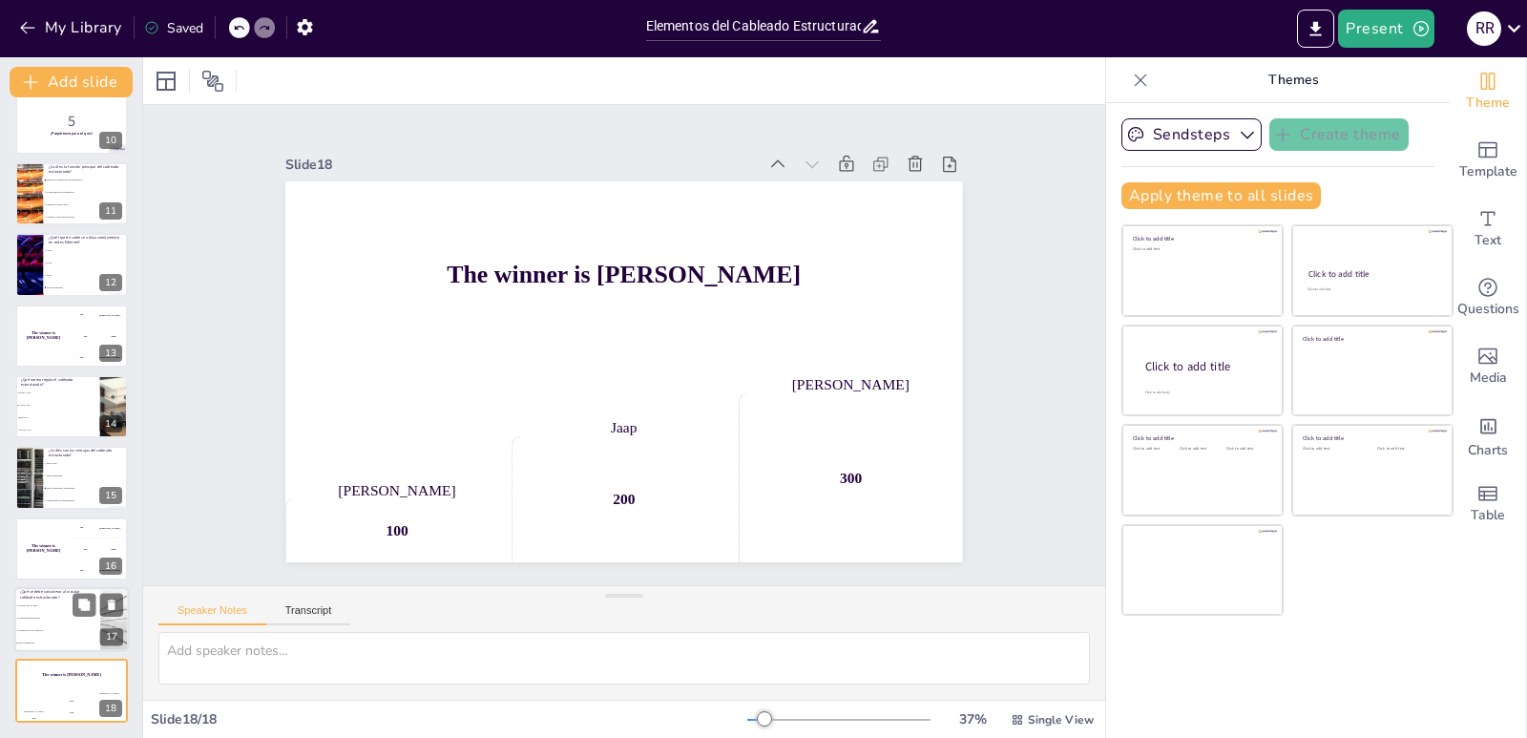
checkbox input "true"
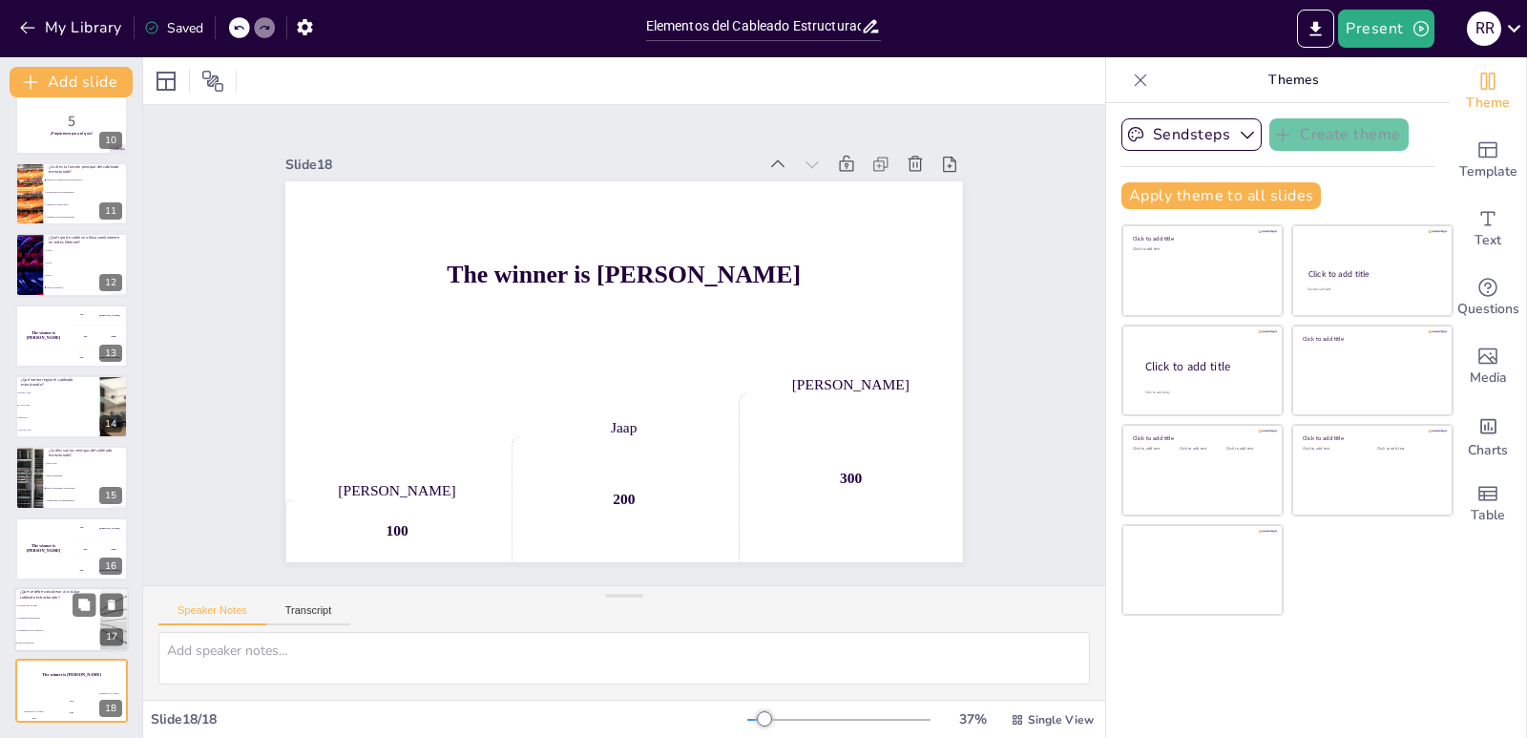
checkbox input "true"
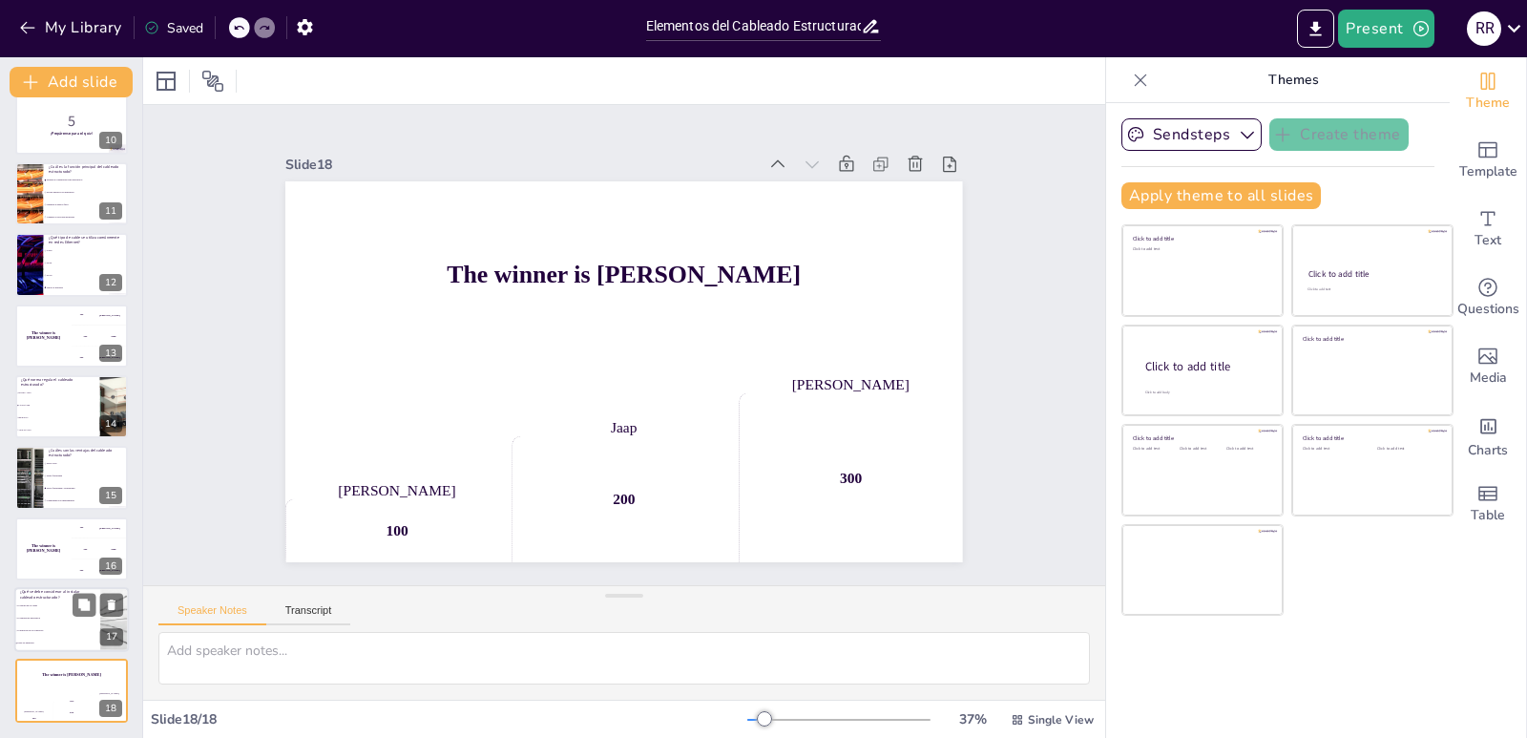
checkbox input "true"
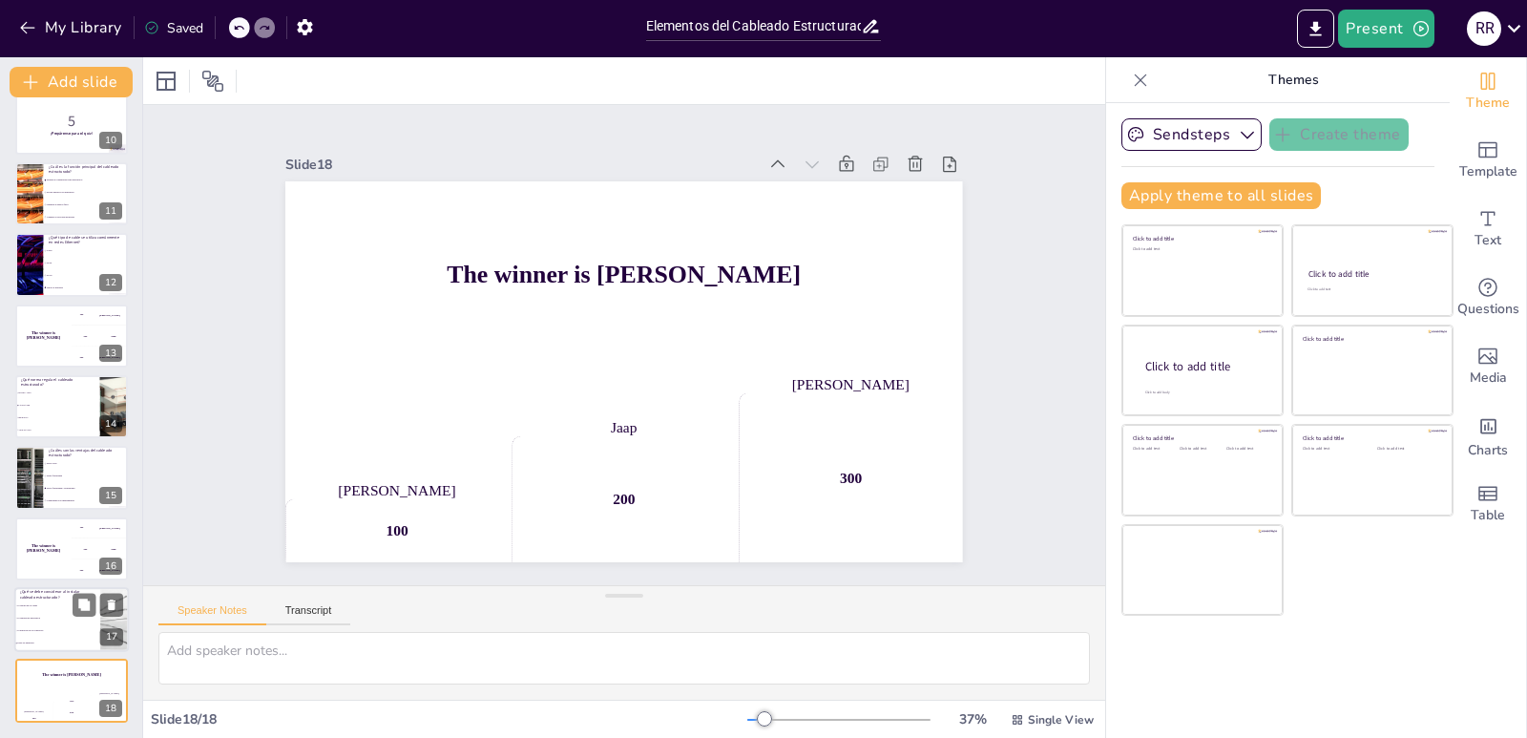
checkbox input "true"
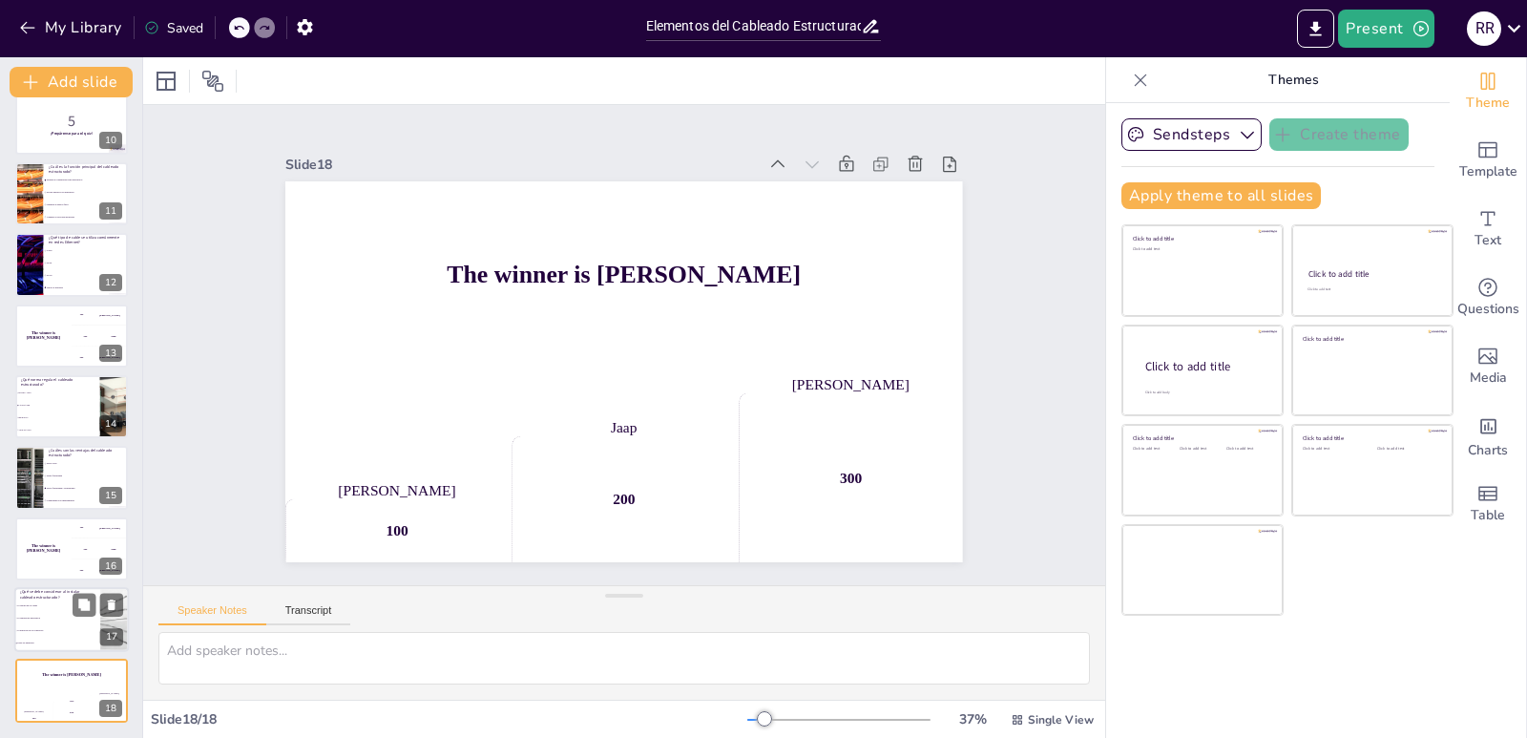
checkbox input "true"
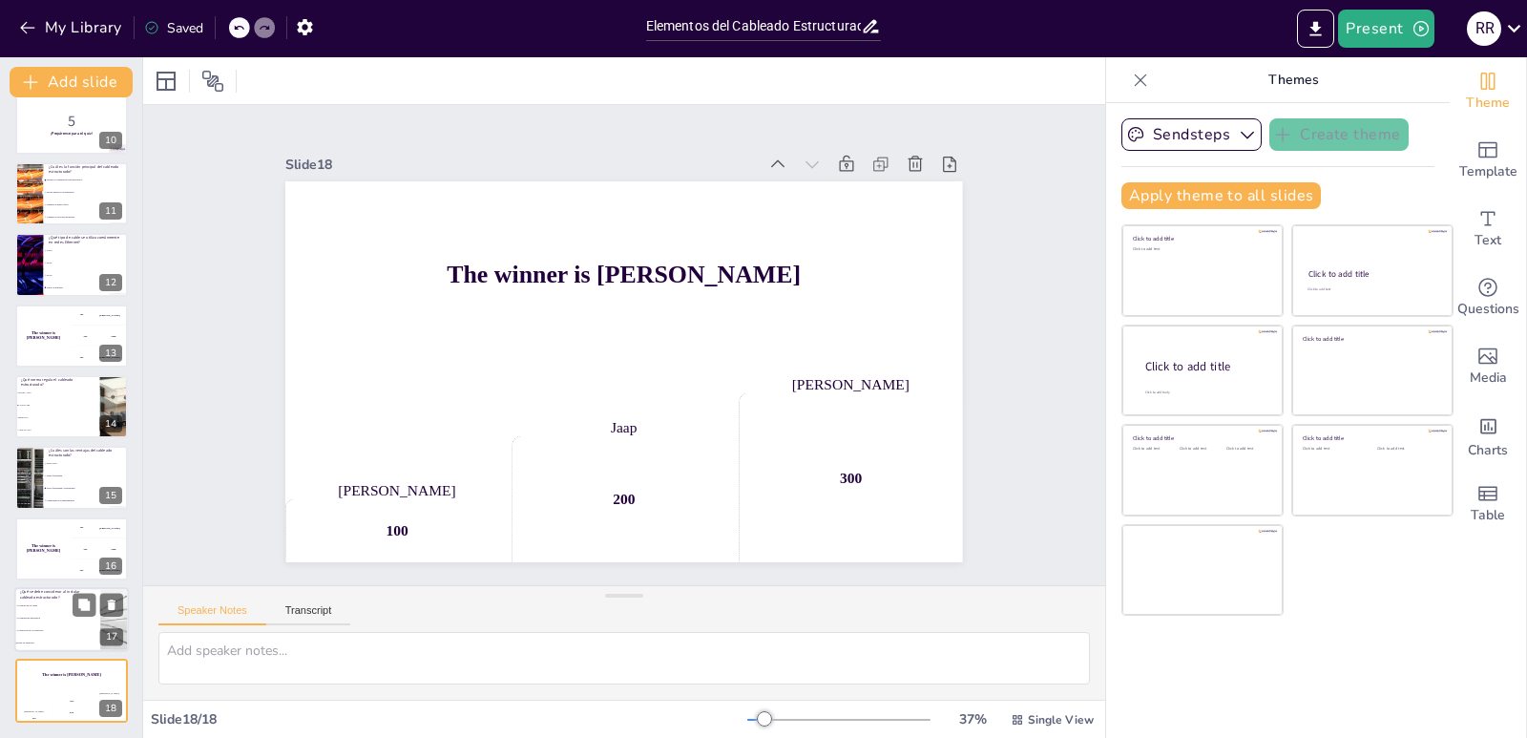
checkbox input "true"
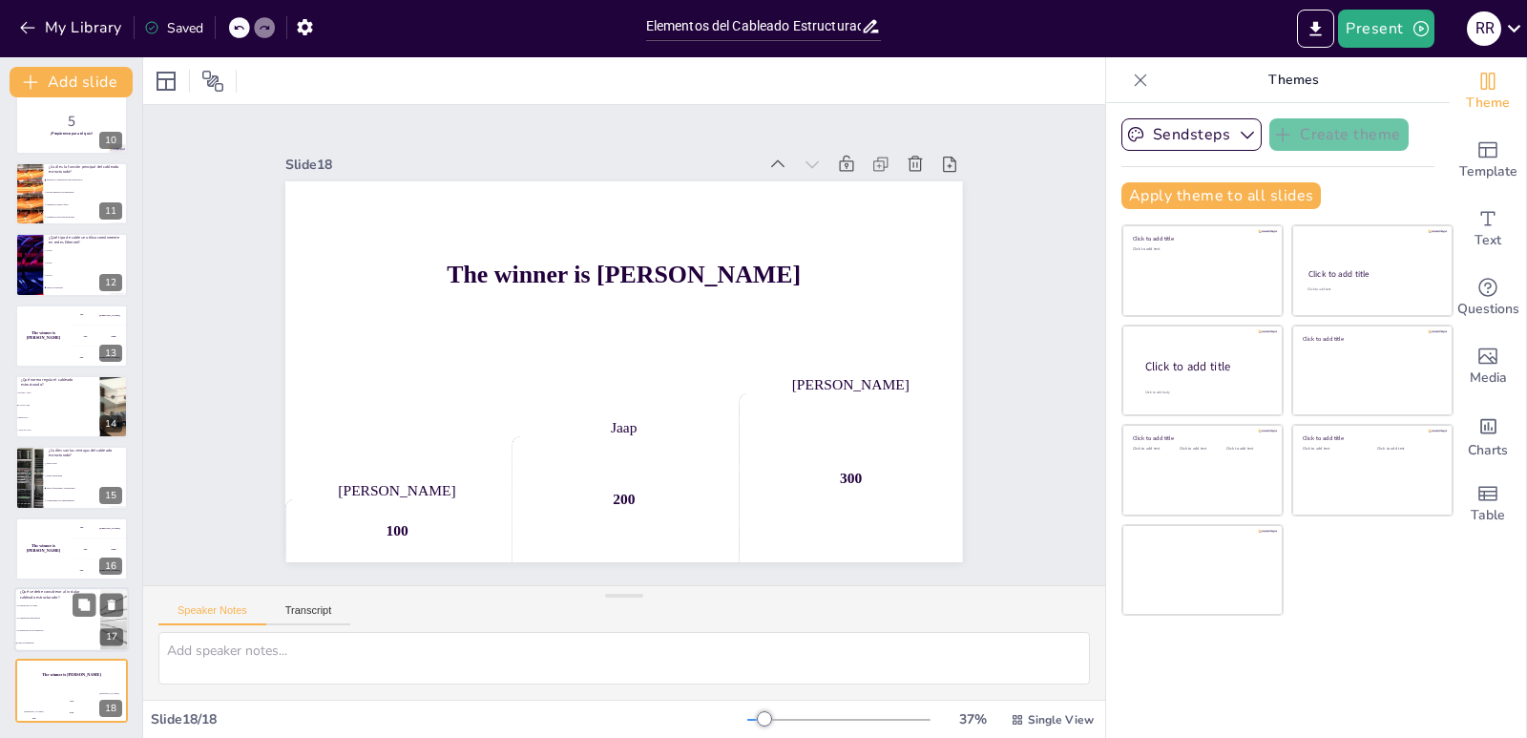
checkbox input "true"
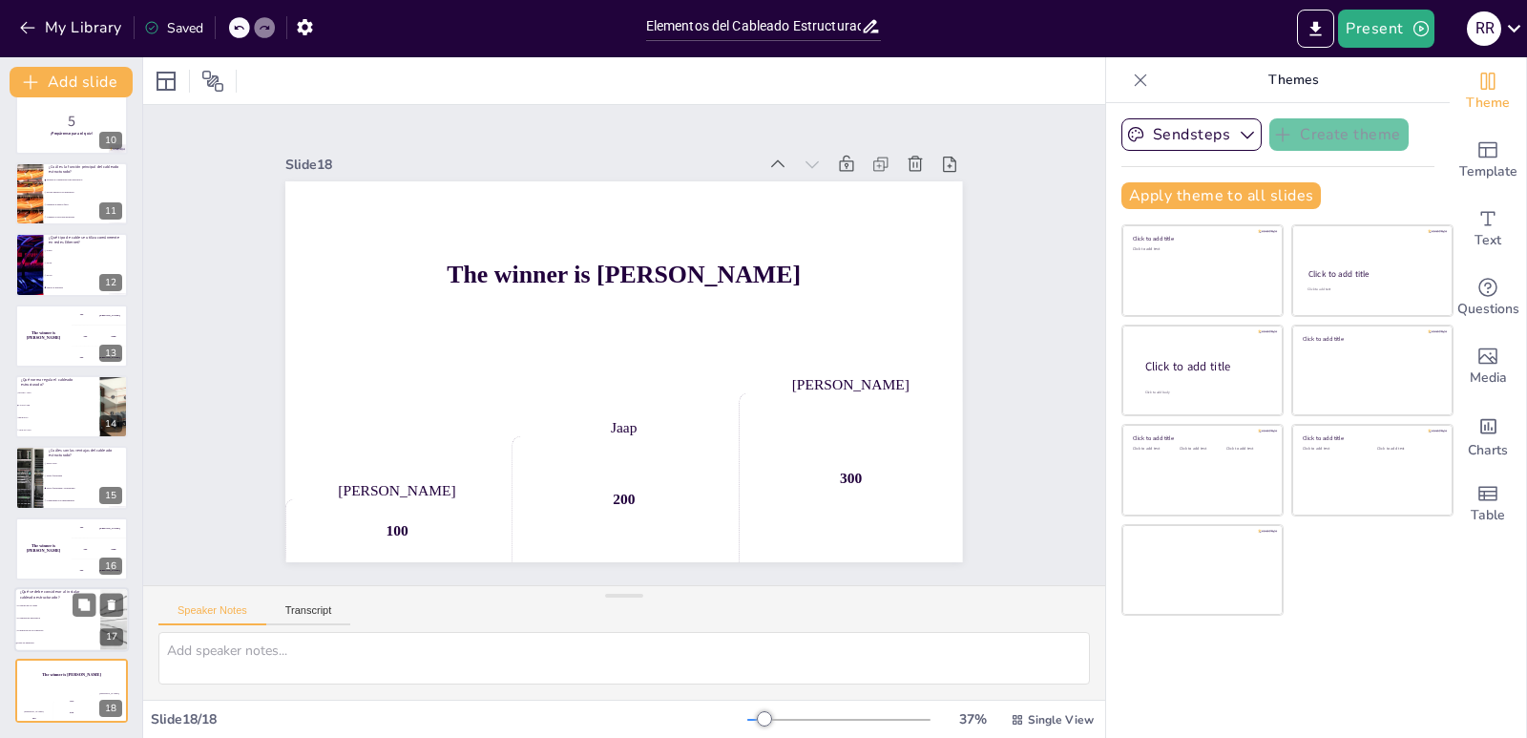
checkbox input "true"
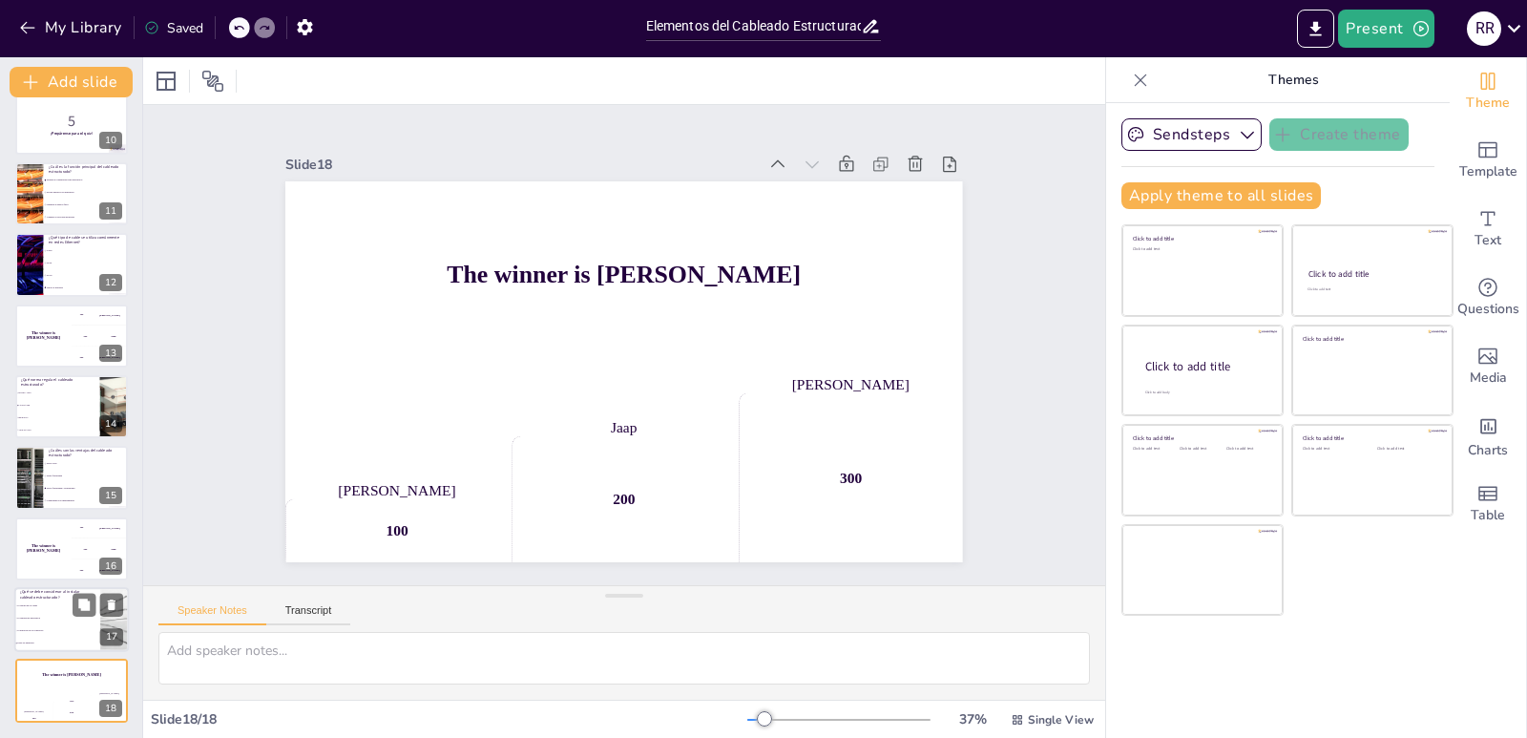
checkbox input "true"
click at [46, 601] on li "La calidad de los cables" at bounding box center [57, 605] width 86 height 12
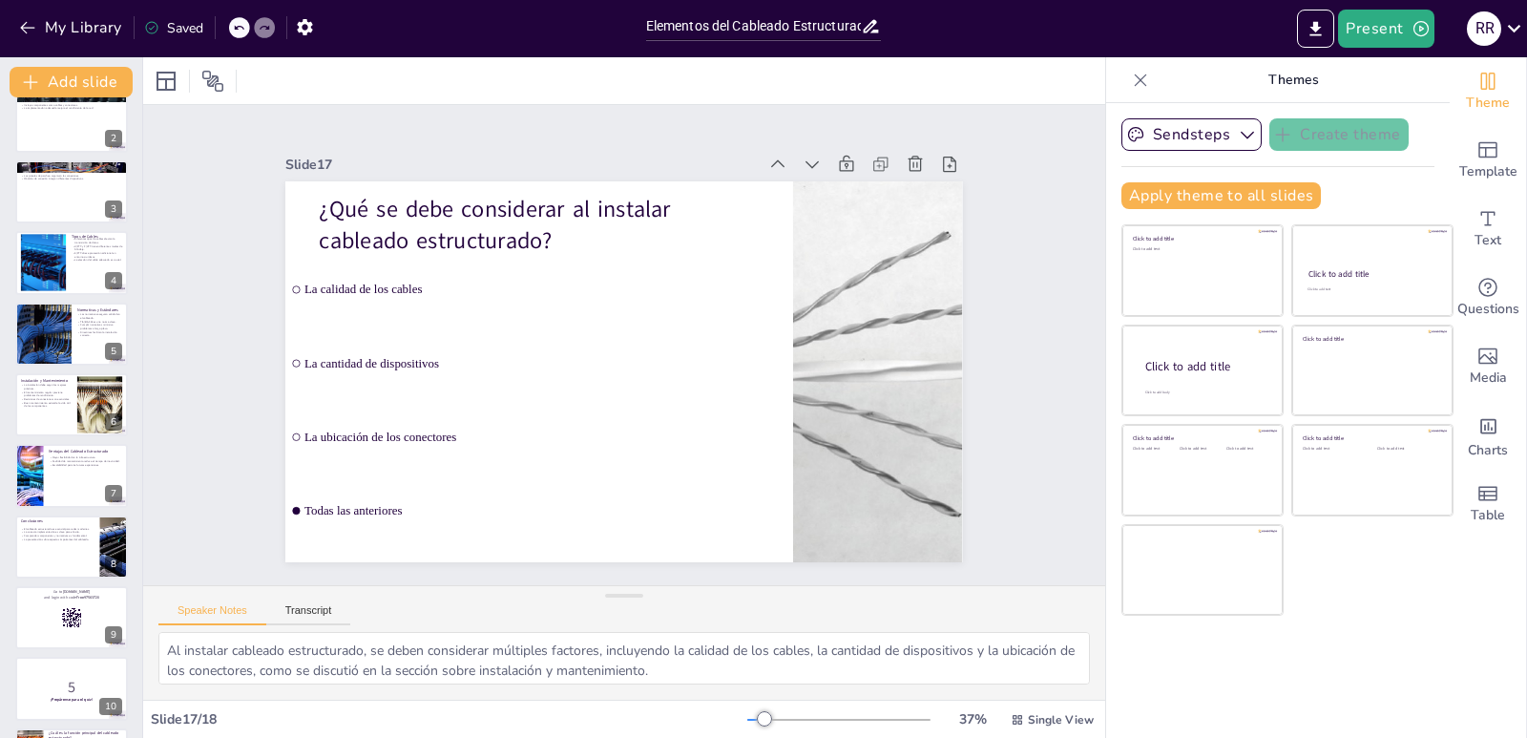
scroll to position [0, 0]
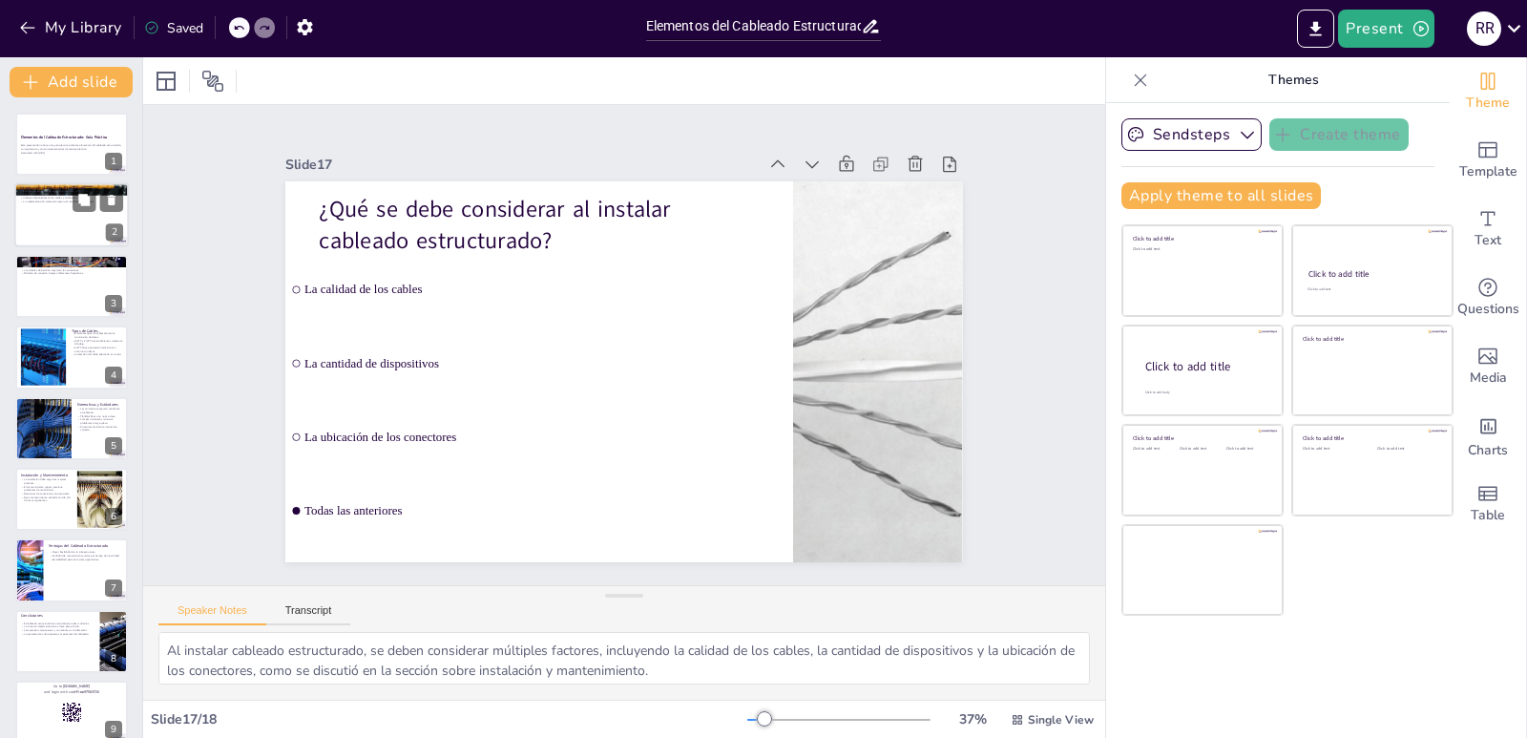
click at [37, 200] on p "La implementación adecuada mejora el rendimiento de la red." at bounding box center [71, 202] width 103 height 4
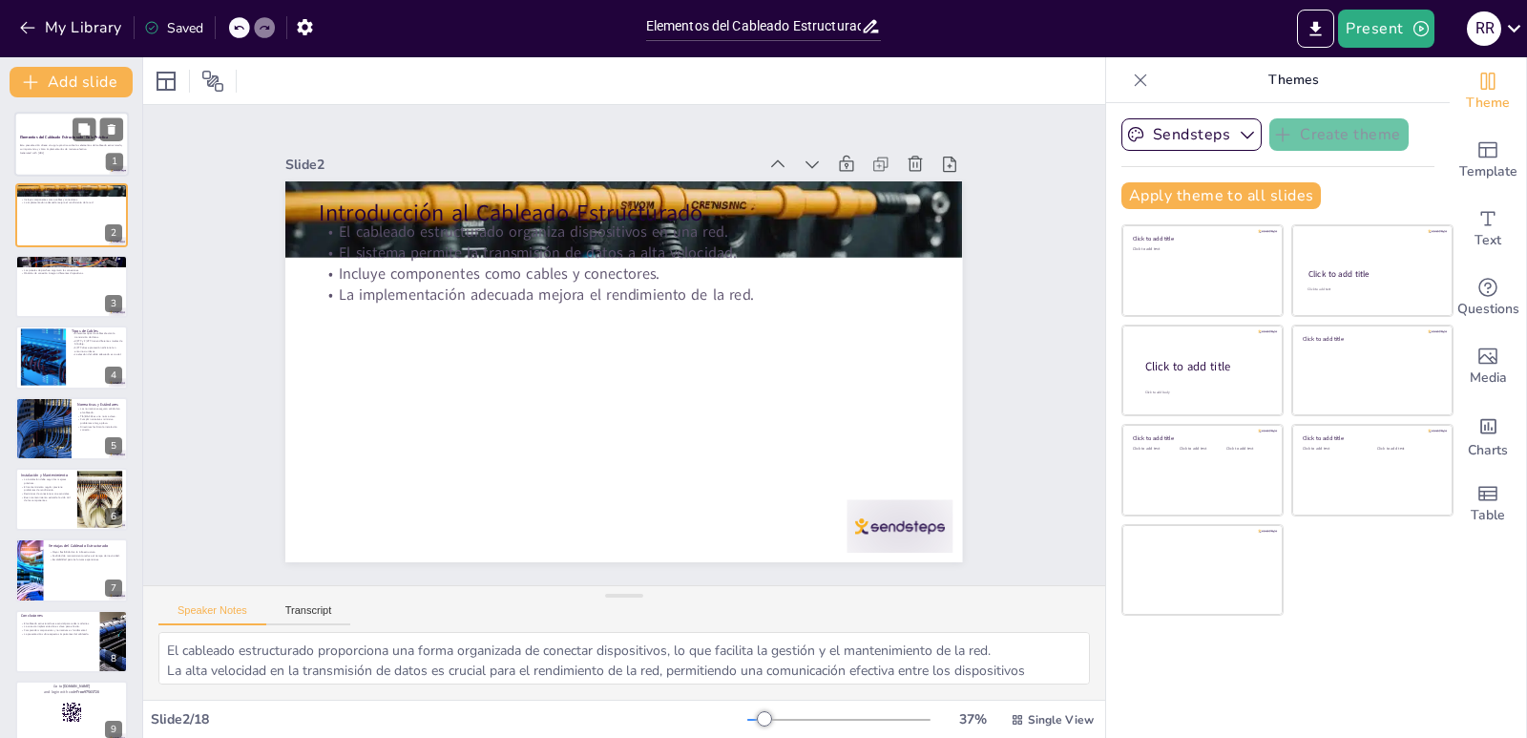
click at [49, 148] on p "Esta presentación ofrece una guía práctica sobre los elementos del cableado est…" at bounding box center [71, 147] width 103 height 7
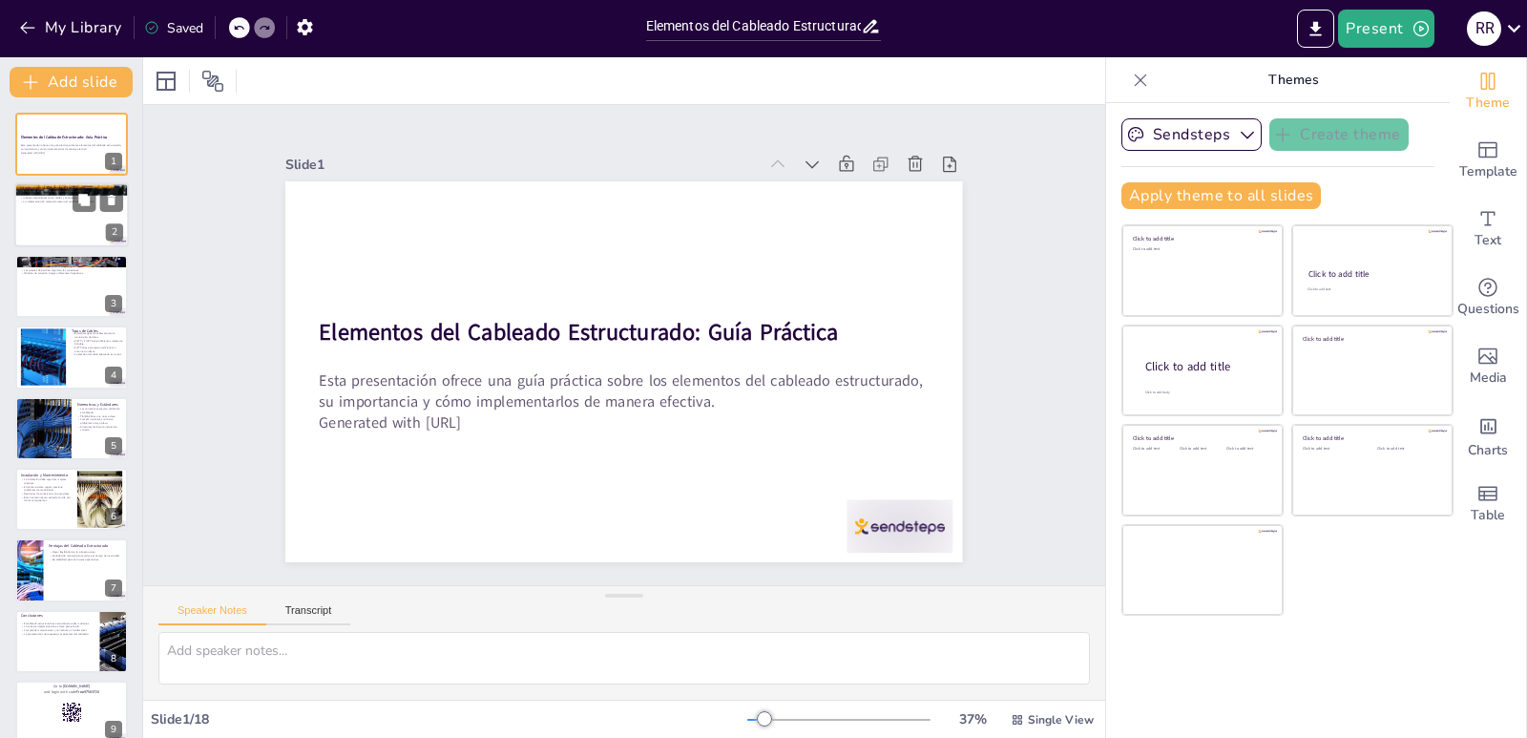
click at [48, 245] on div "Introducción al Cableado Estructurado El cableado estructurado organiza disposi…" at bounding box center [71, 215] width 115 height 65
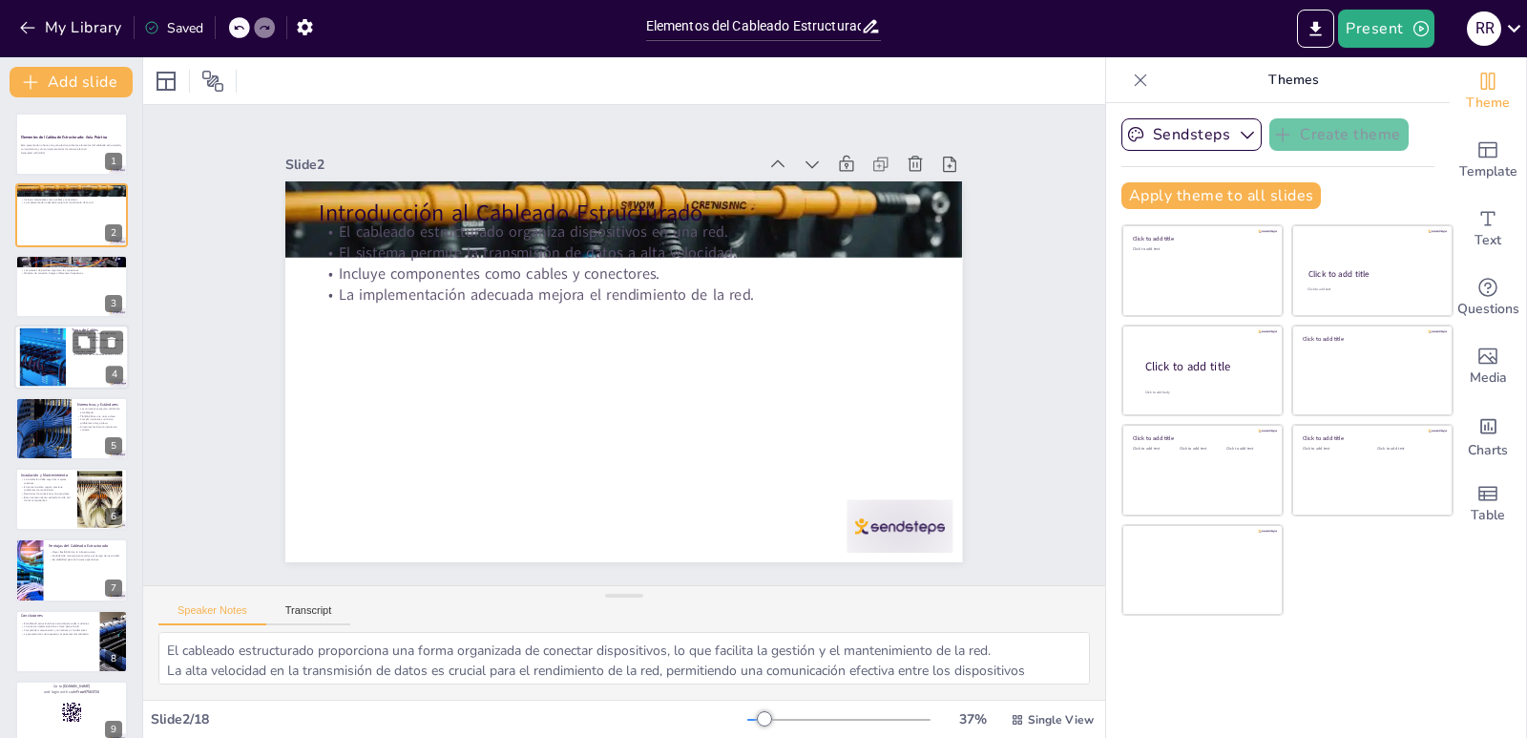
click at [38, 358] on div at bounding box center [42, 357] width 103 height 58
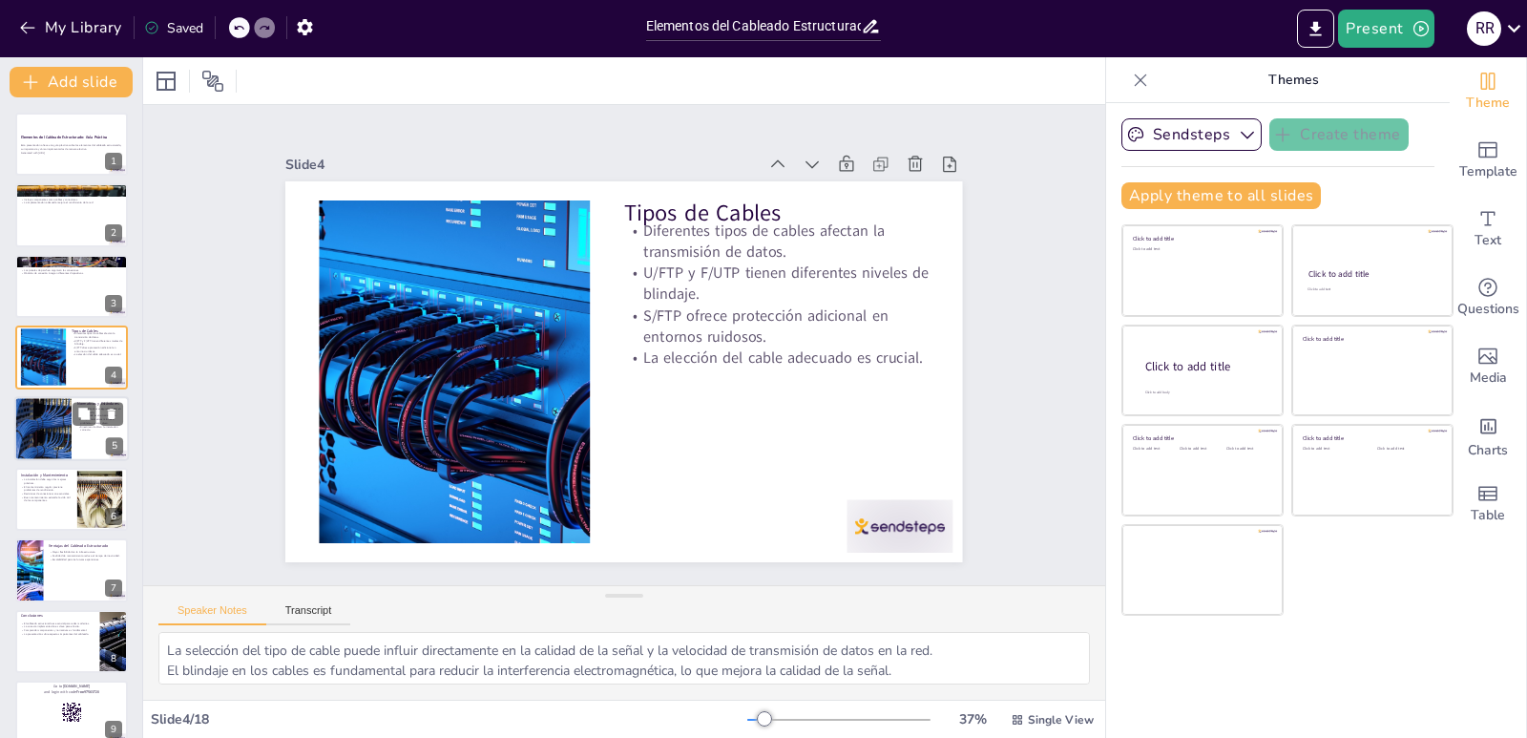
click at [42, 441] on div at bounding box center [43, 428] width 115 height 65
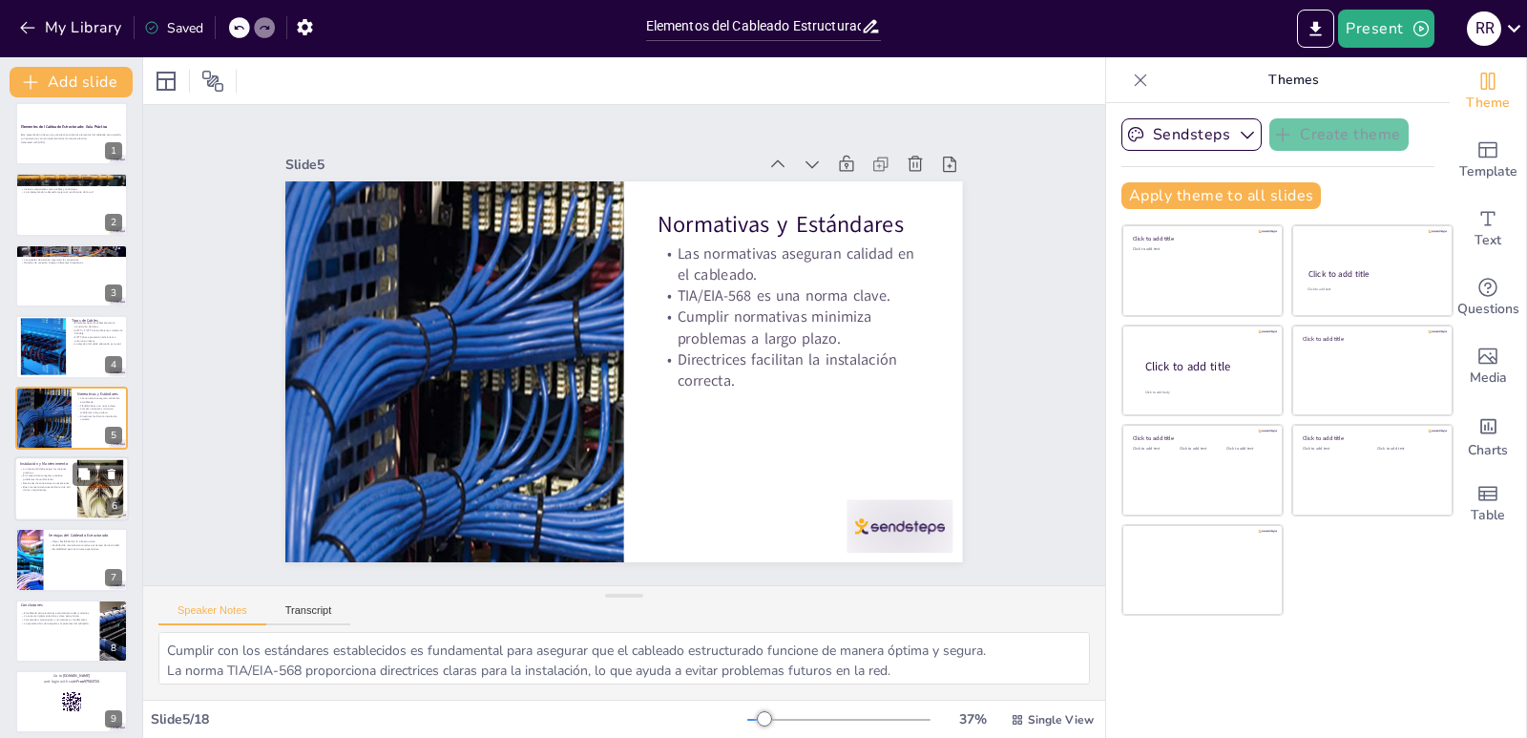
click at [40, 501] on div at bounding box center [71, 488] width 115 height 65
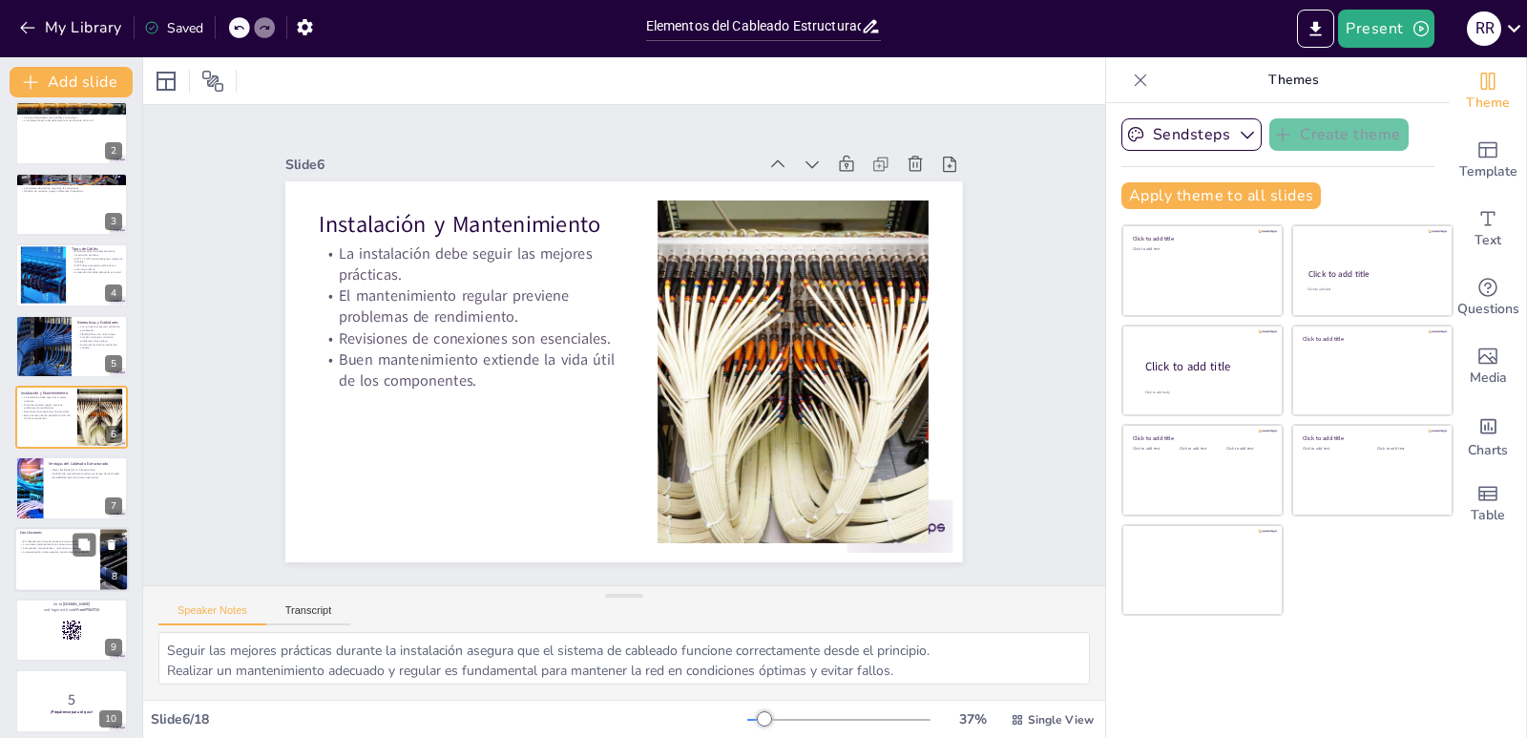
click at [44, 560] on div at bounding box center [71, 559] width 115 height 65
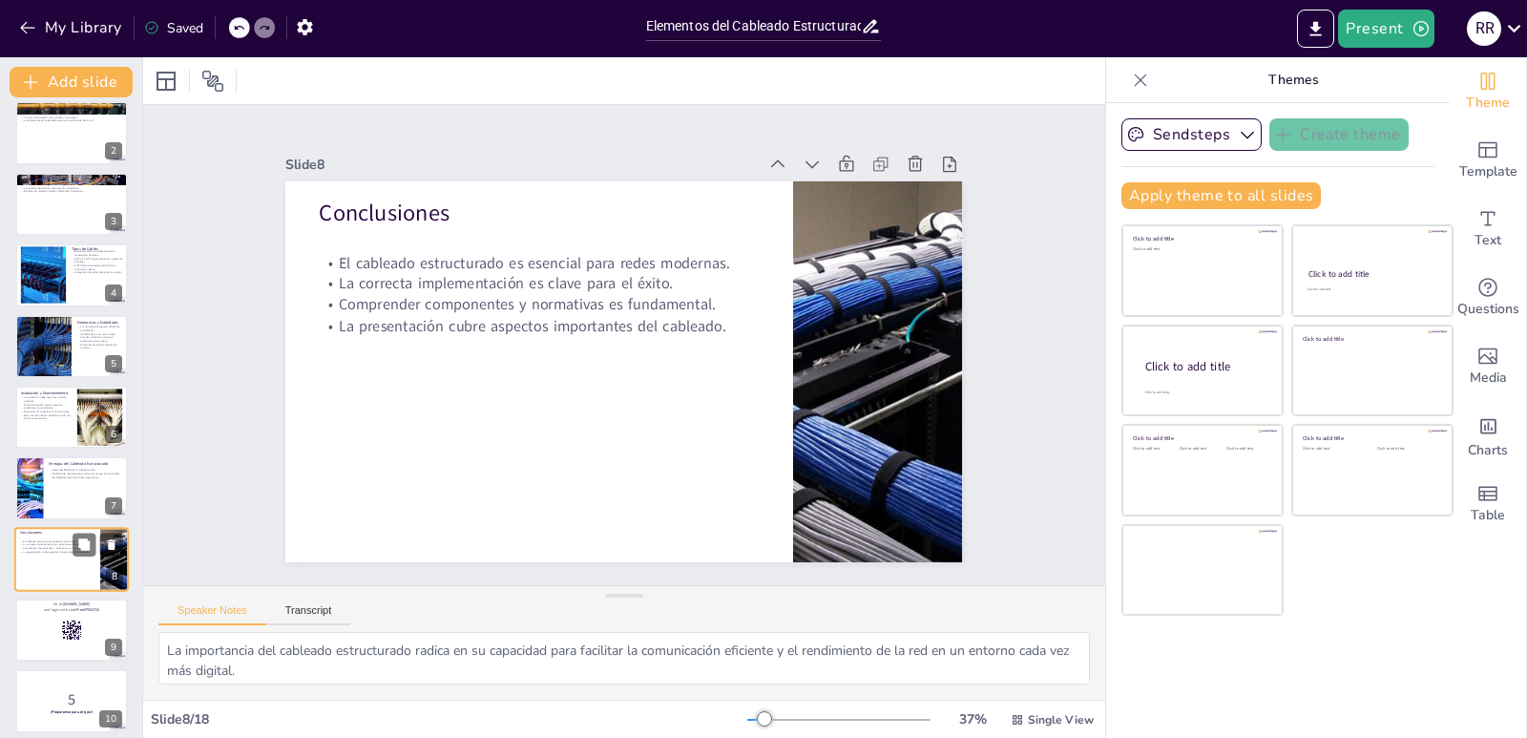
scroll to position [223, 0]
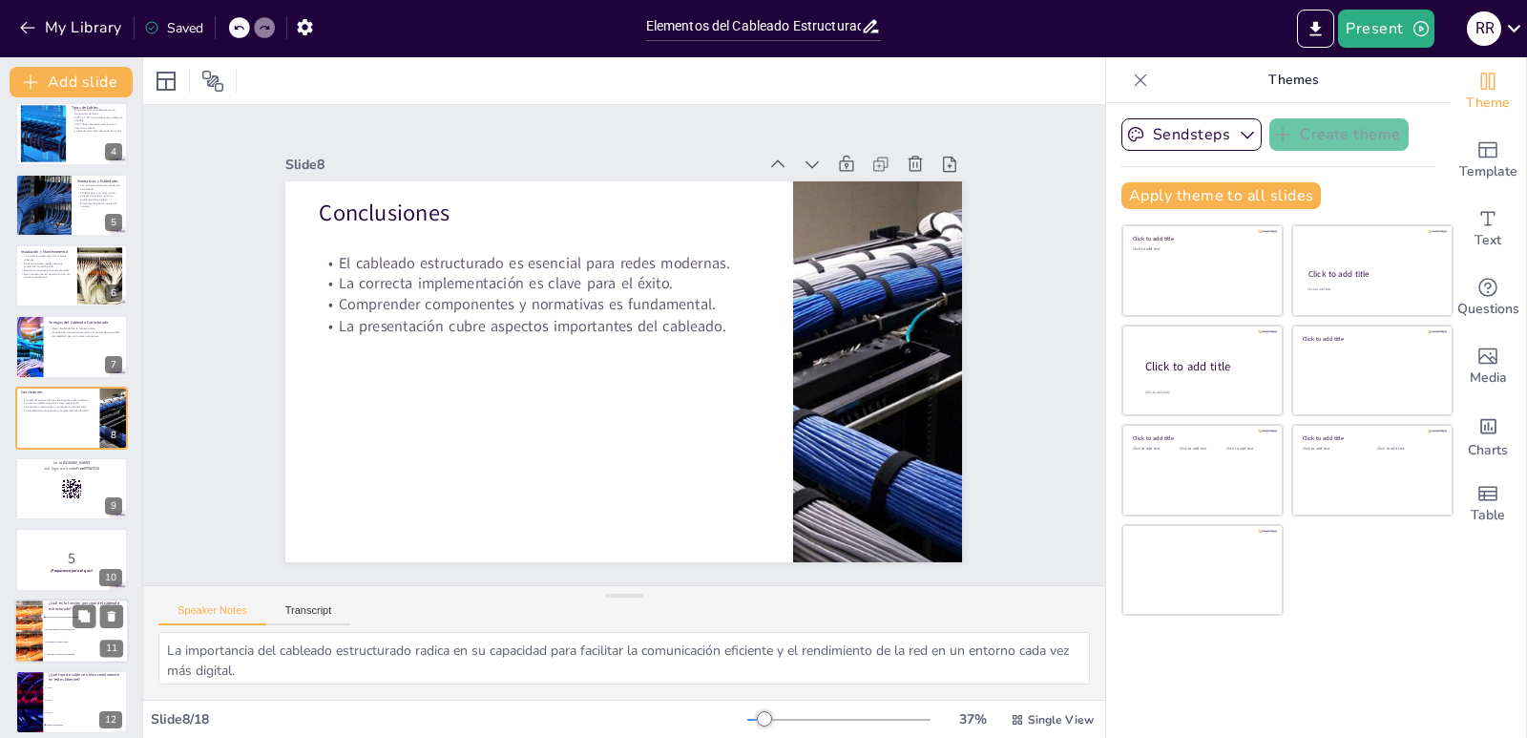
click at [45, 634] on li "Proveer energía a los dispositivos" at bounding box center [86, 629] width 86 height 12
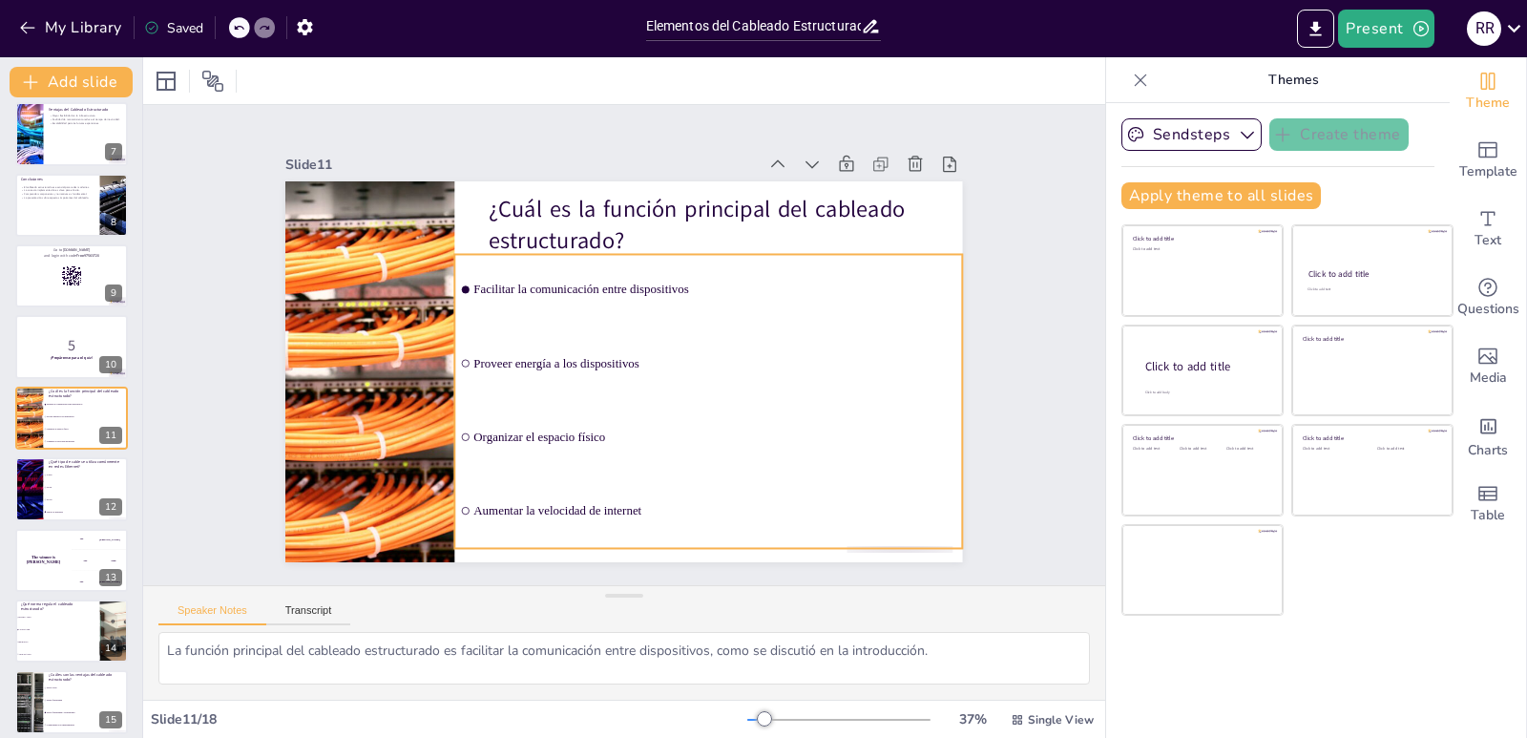
click at [591, 359] on span "Proveer energía a los dispositivos" at bounding box center [709, 381] width 475 height 115
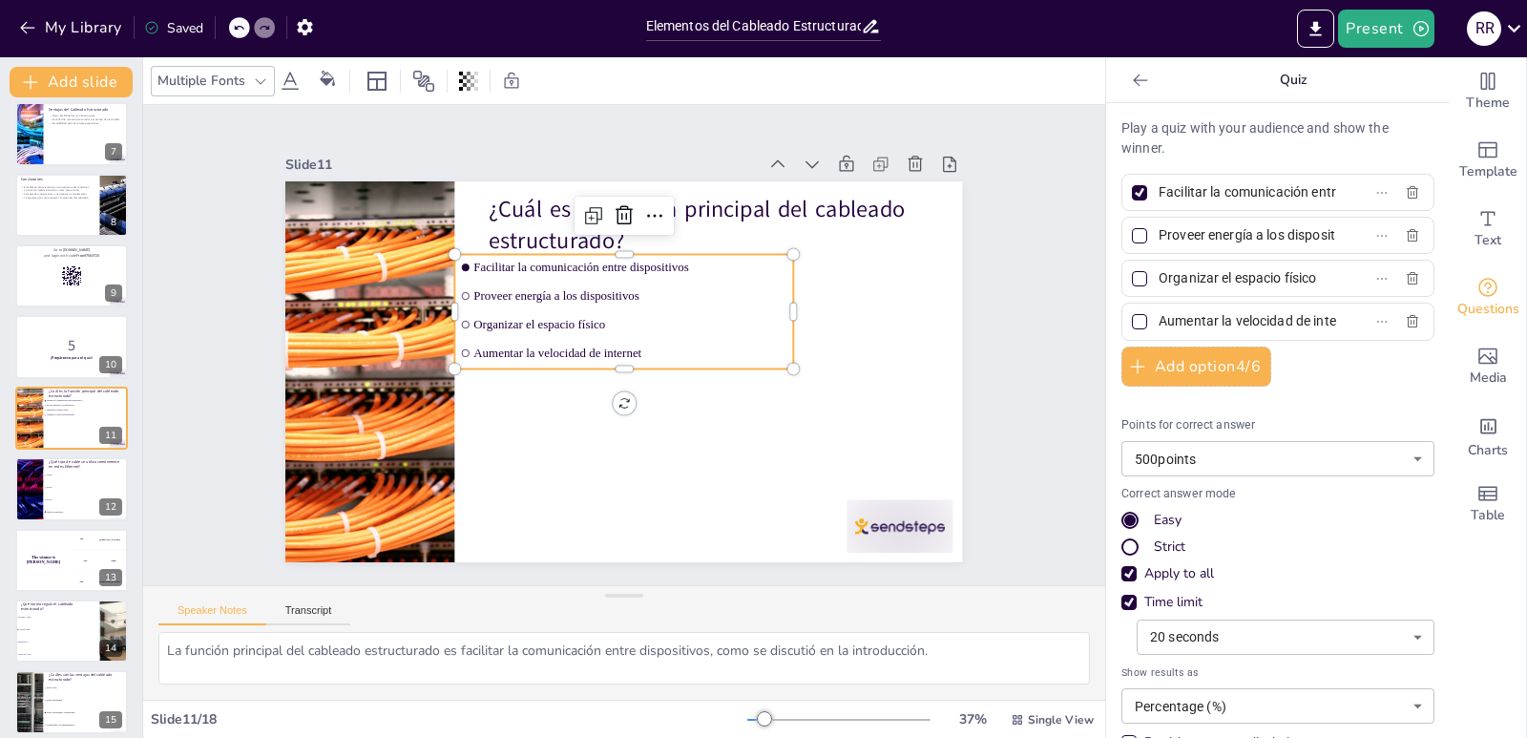
click at [466, 287] on li "Proveer energía a los dispositivos" at bounding box center [634, 296] width 337 height 95
click at [468, 283] on input "checkbox" at bounding box center [472, 279] width 9 height 9
click at [475, 269] on input "checkbox" at bounding box center [480, 265] width 10 height 10
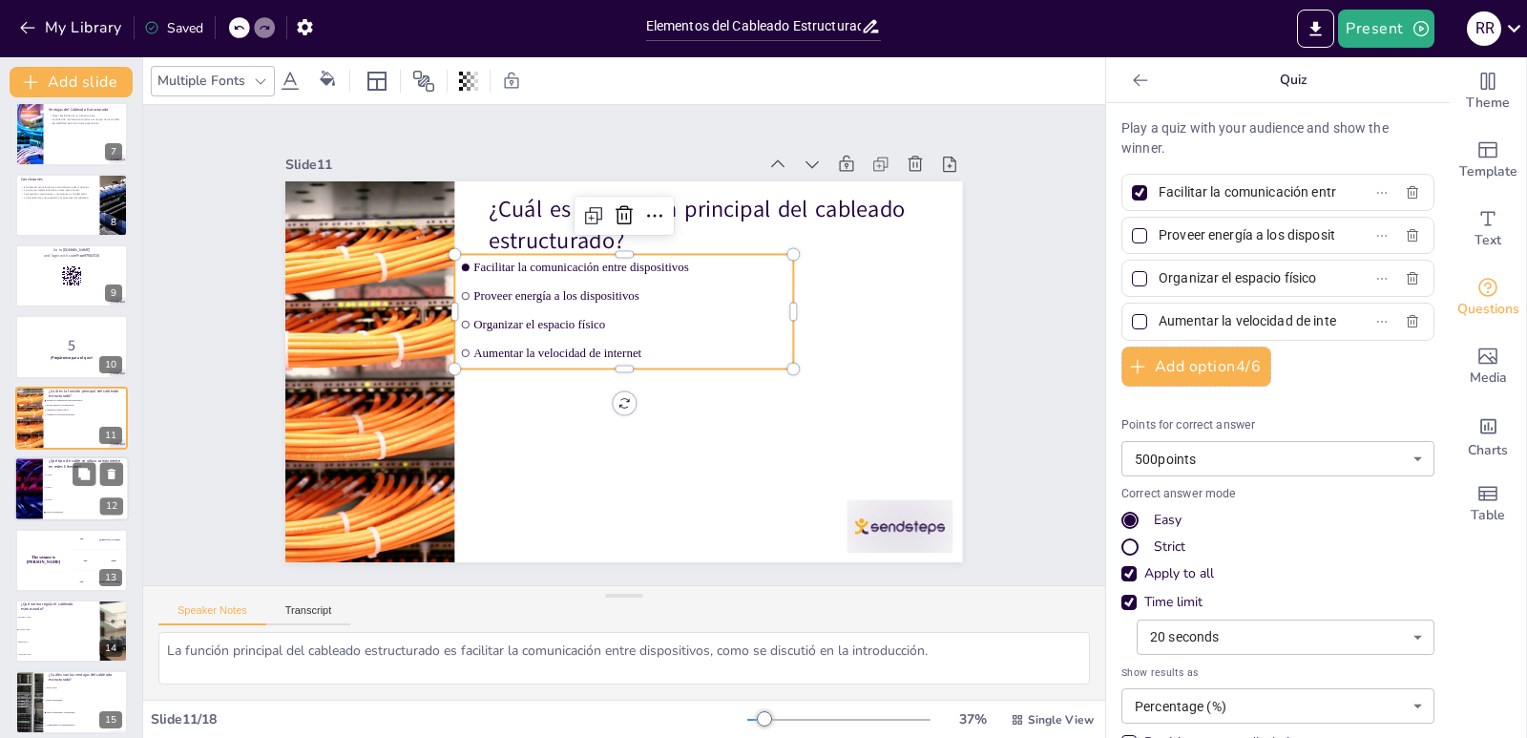
click at [71, 507] on ul "U/FTP S/FTP F/UTP Todos los anteriores" at bounding box center [86, 494] width 86 height 50
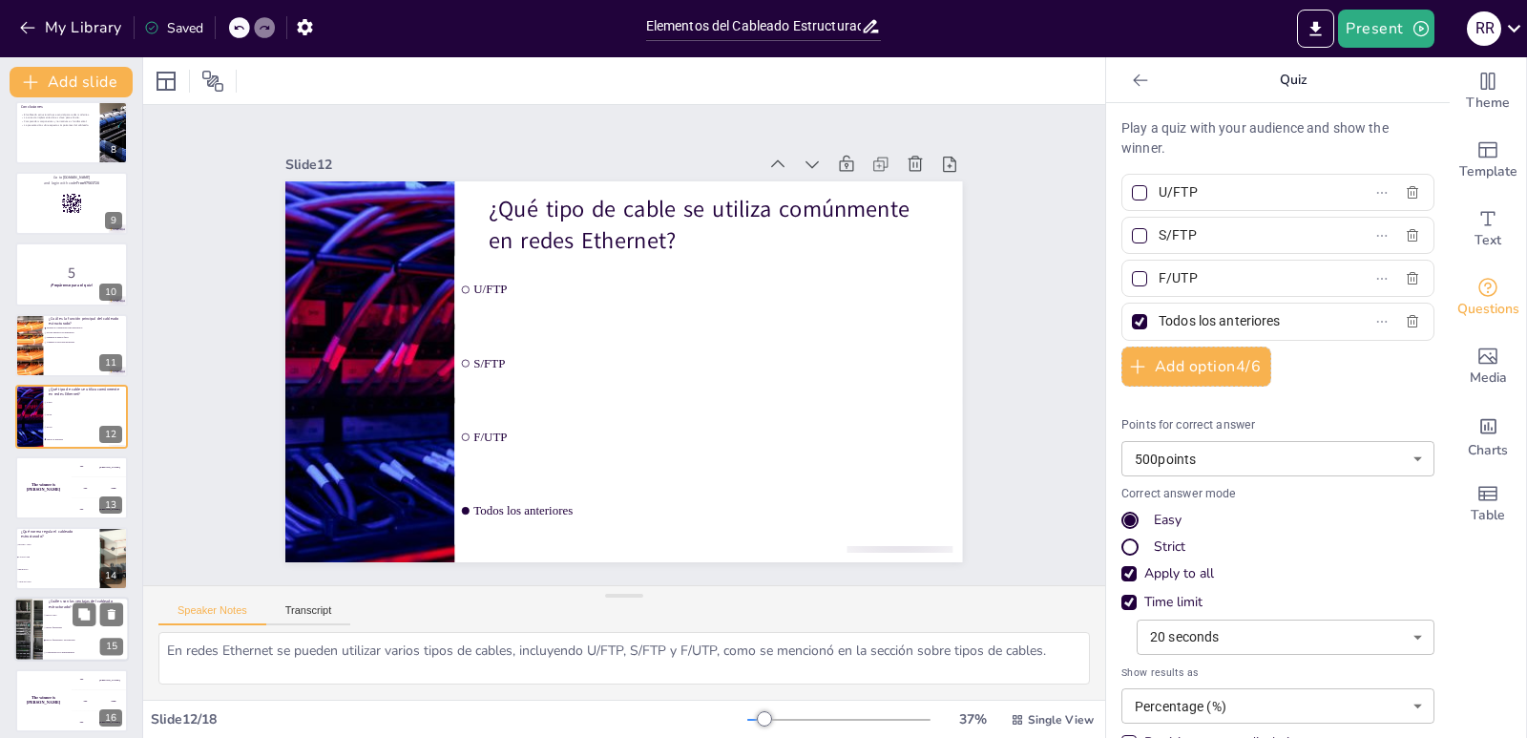
click at [53, 599] on p "¿Cuáles son las ventajas del cableado estructurado?" at bounding box center [86, 604] width 74 height 10
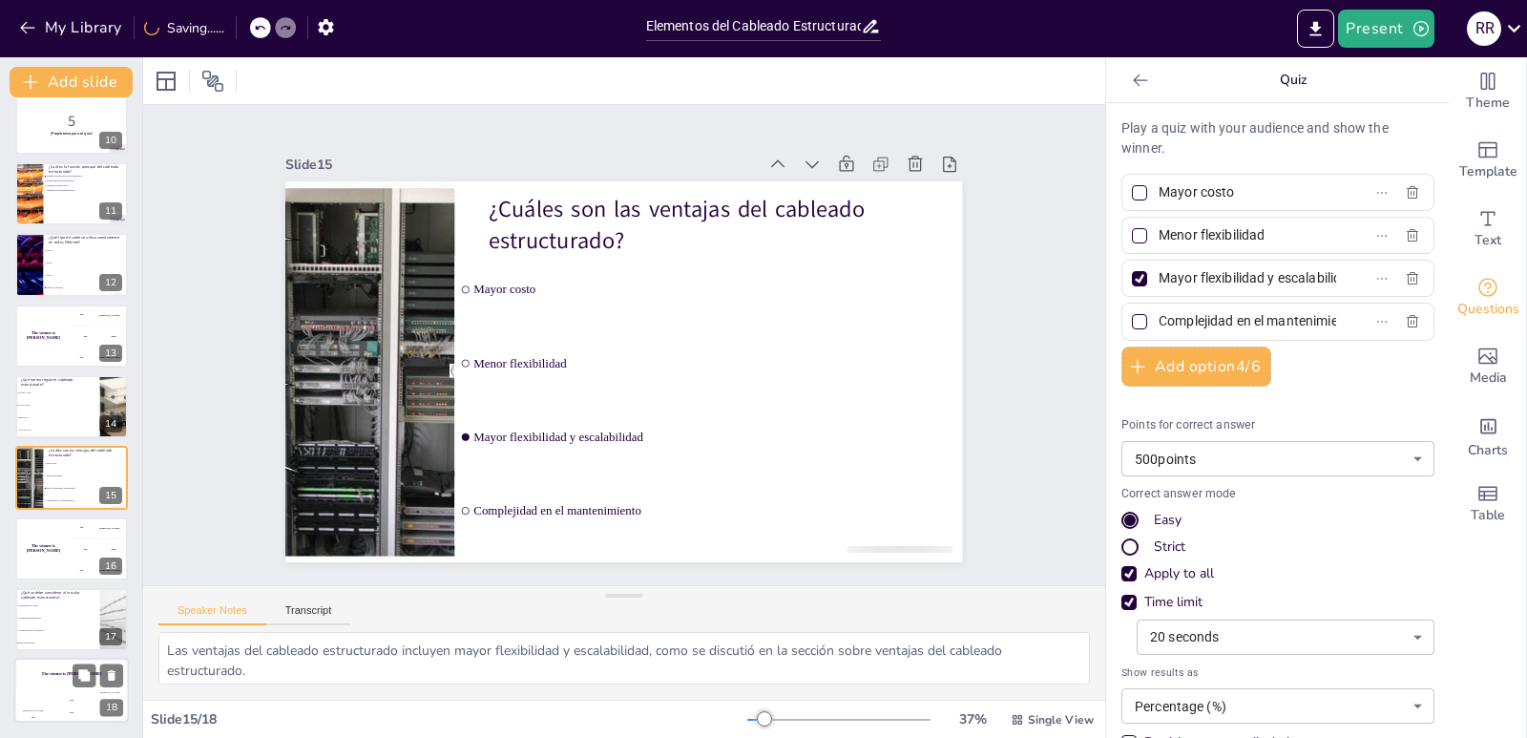
click at [56, 698] on div "Jaap 200" at bounding box center [71, 707] width 38 height 32
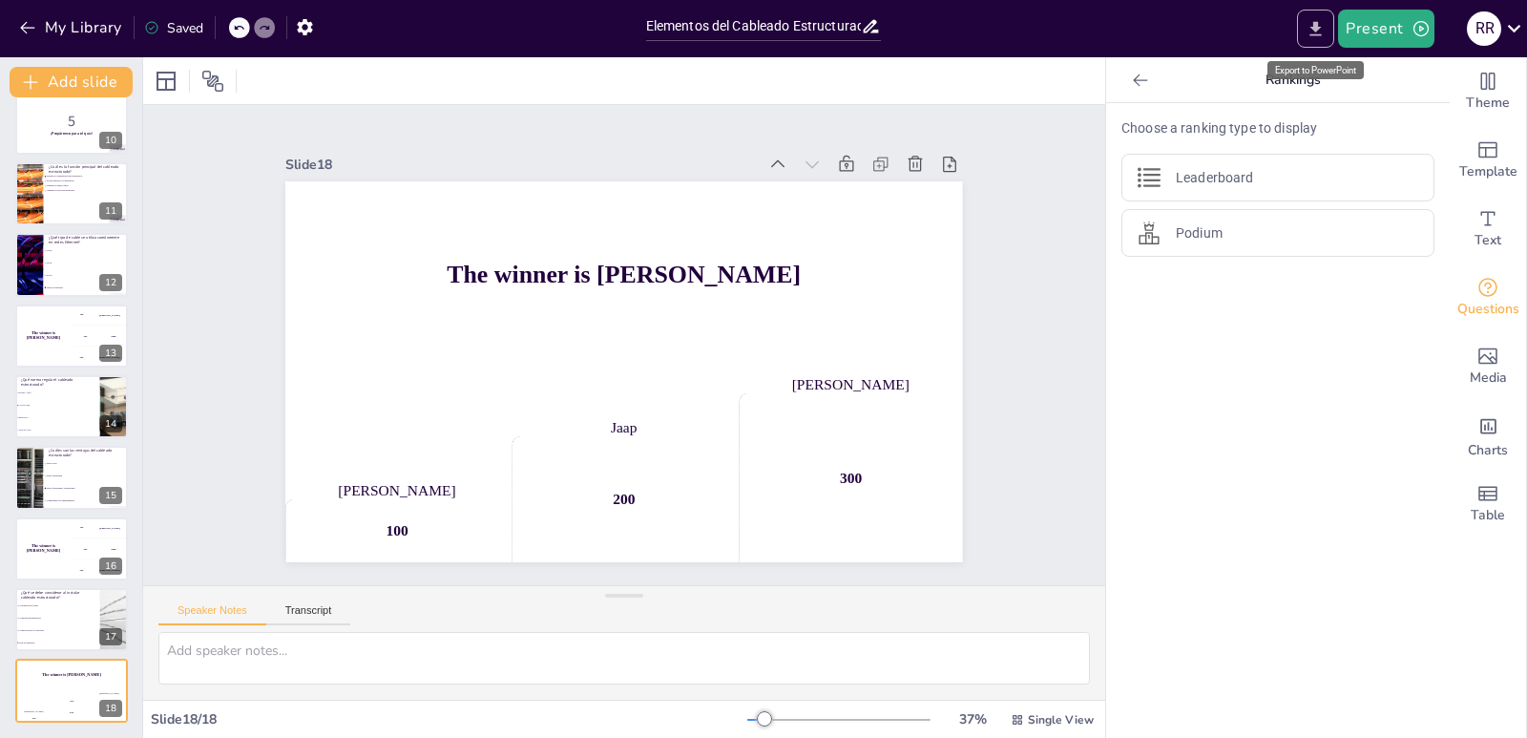
click at [1322, 35] on icon "Export to PowerPoint" at bounding box center [1315, 28] width 11 height 14
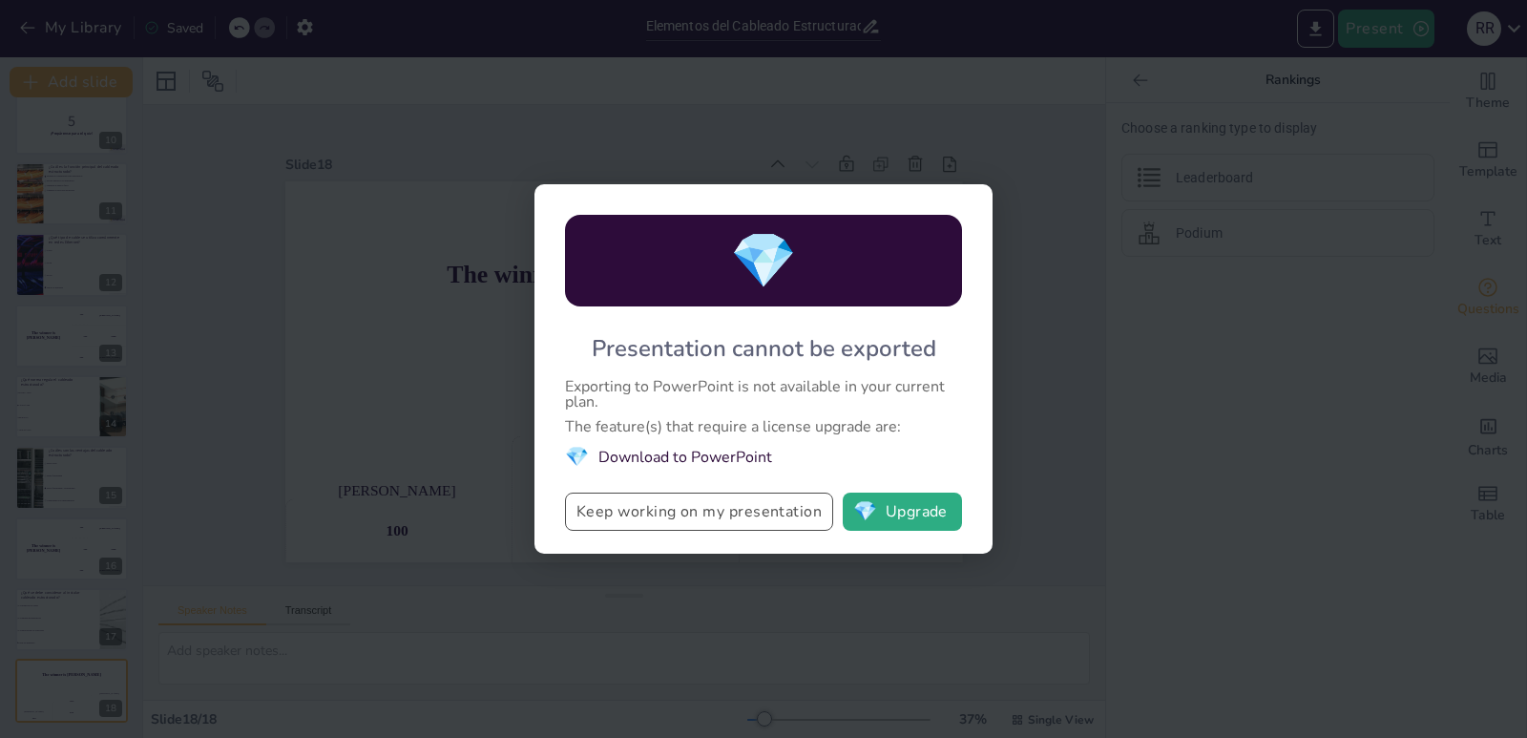
click at [714, 511] on button "Keep working on my presentation" at bounding box center [699, 511] width 268 height 38
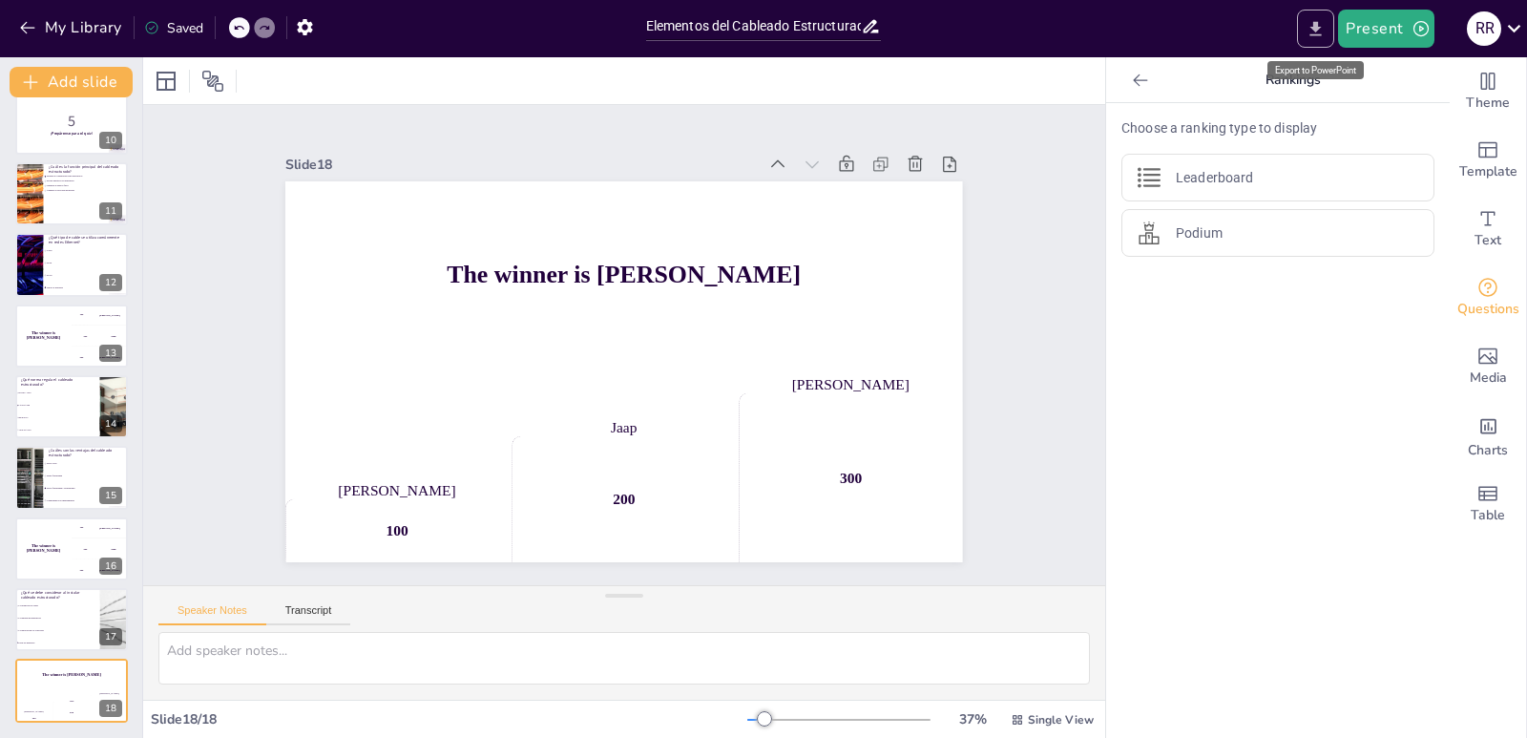
click at [1326, 20] on icon "Export to PowerPoint" at bounding box center [1315, 29] width 20 height 20
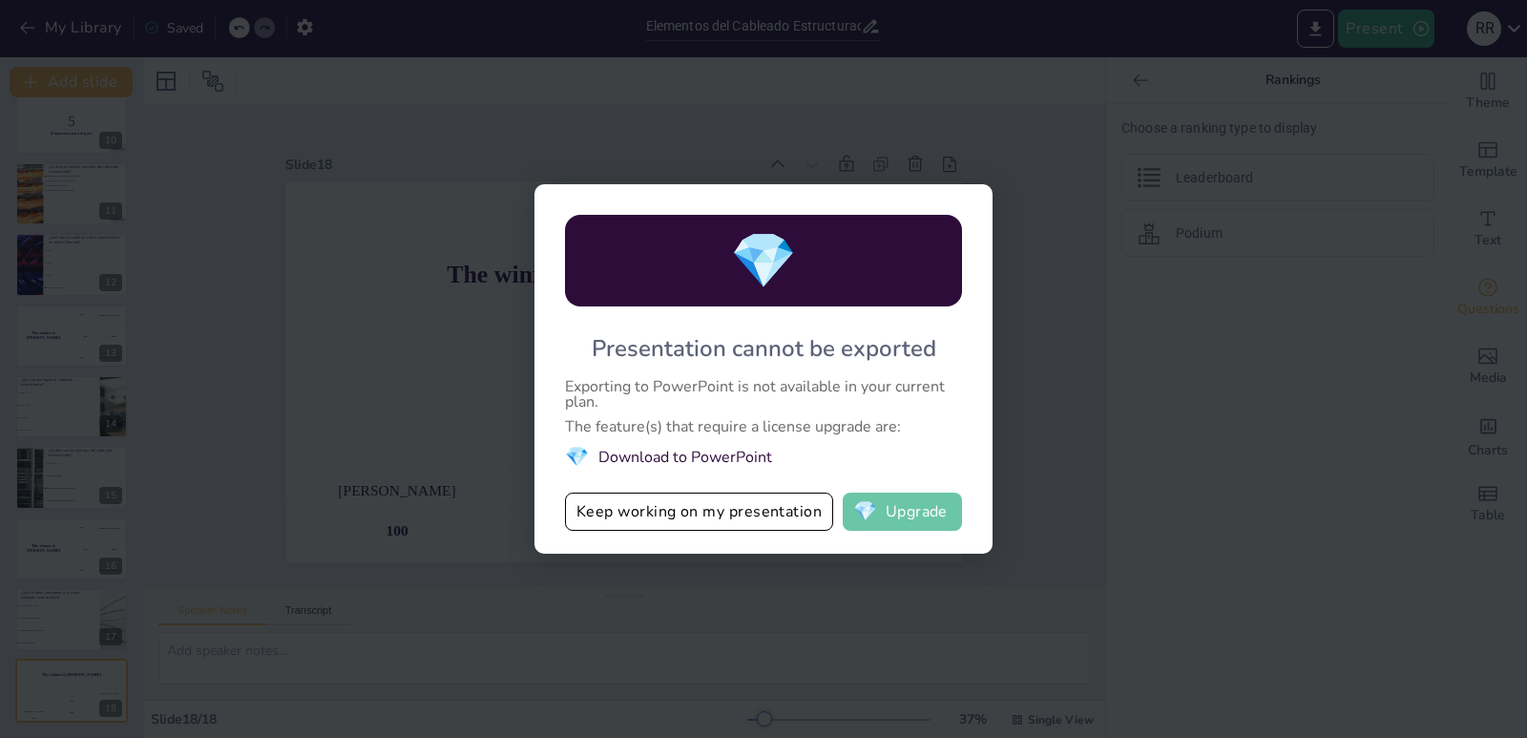
click at [894, 510] on button "💎 Upgrade" at bounding box center [902, 511] width 119 height 38
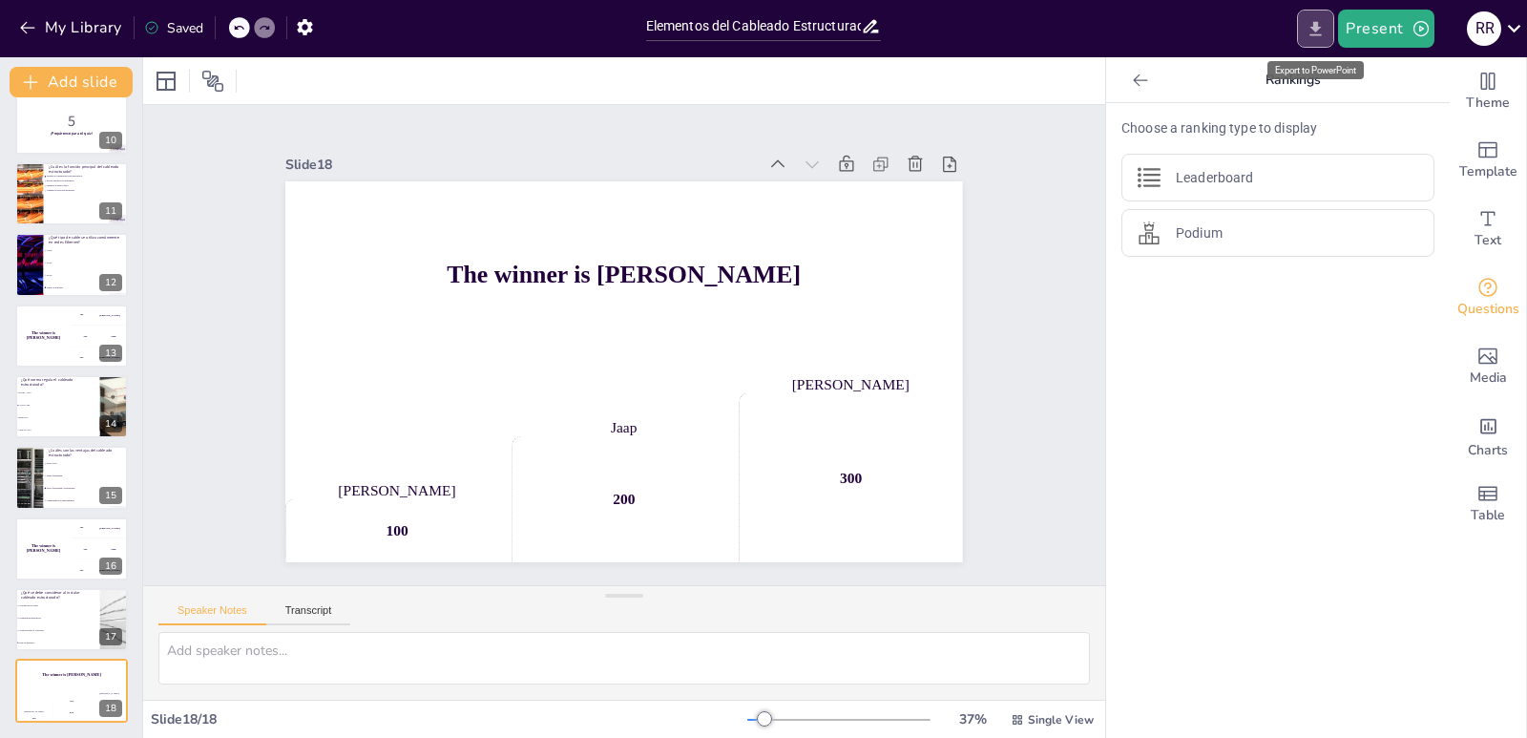
click at [1330, 23] on button "Export to PowerPoint" at bounding box center [1315, 29] width 37 height 38
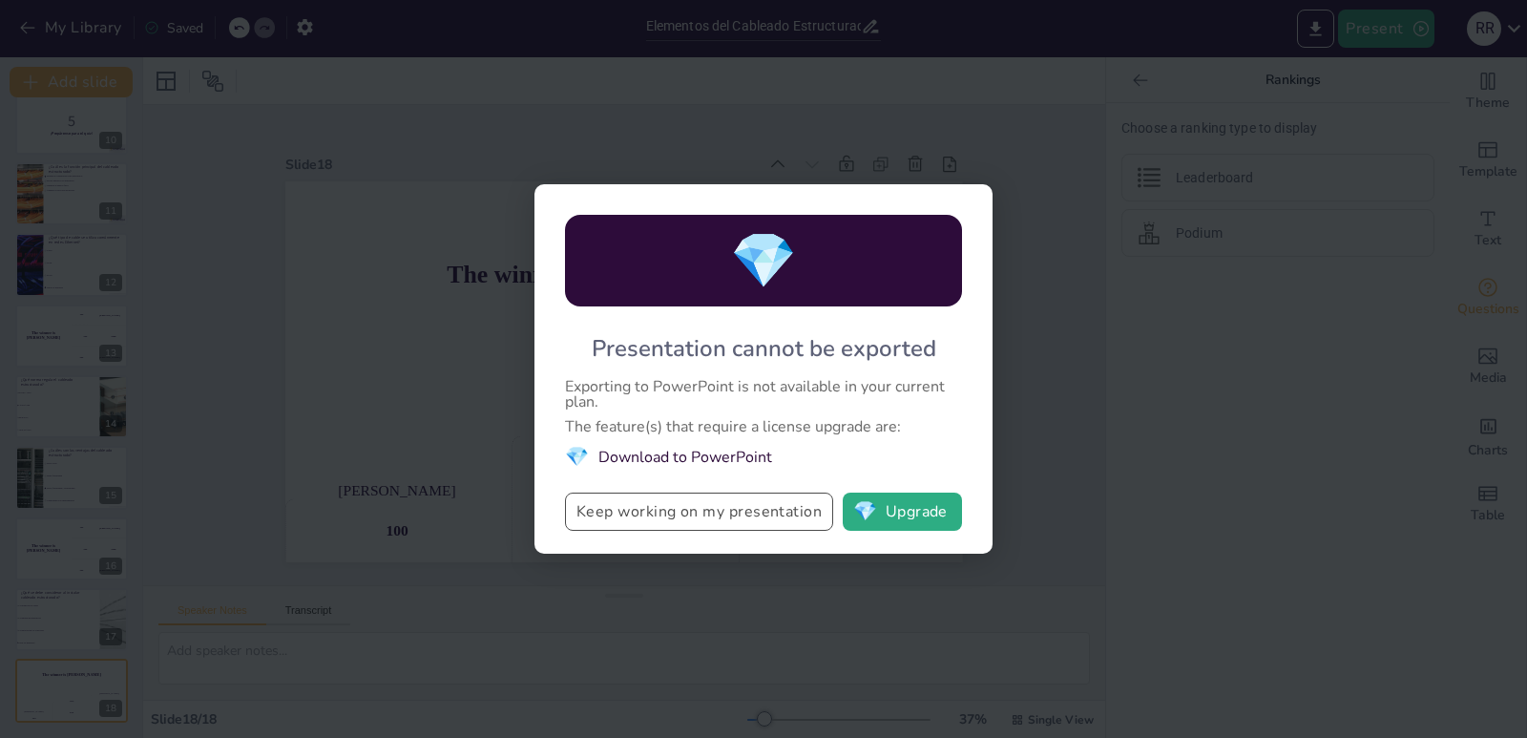
click at [762, 518] on button "Keep working on my presentation" at bounding box center [699, 511] width 268 height 38
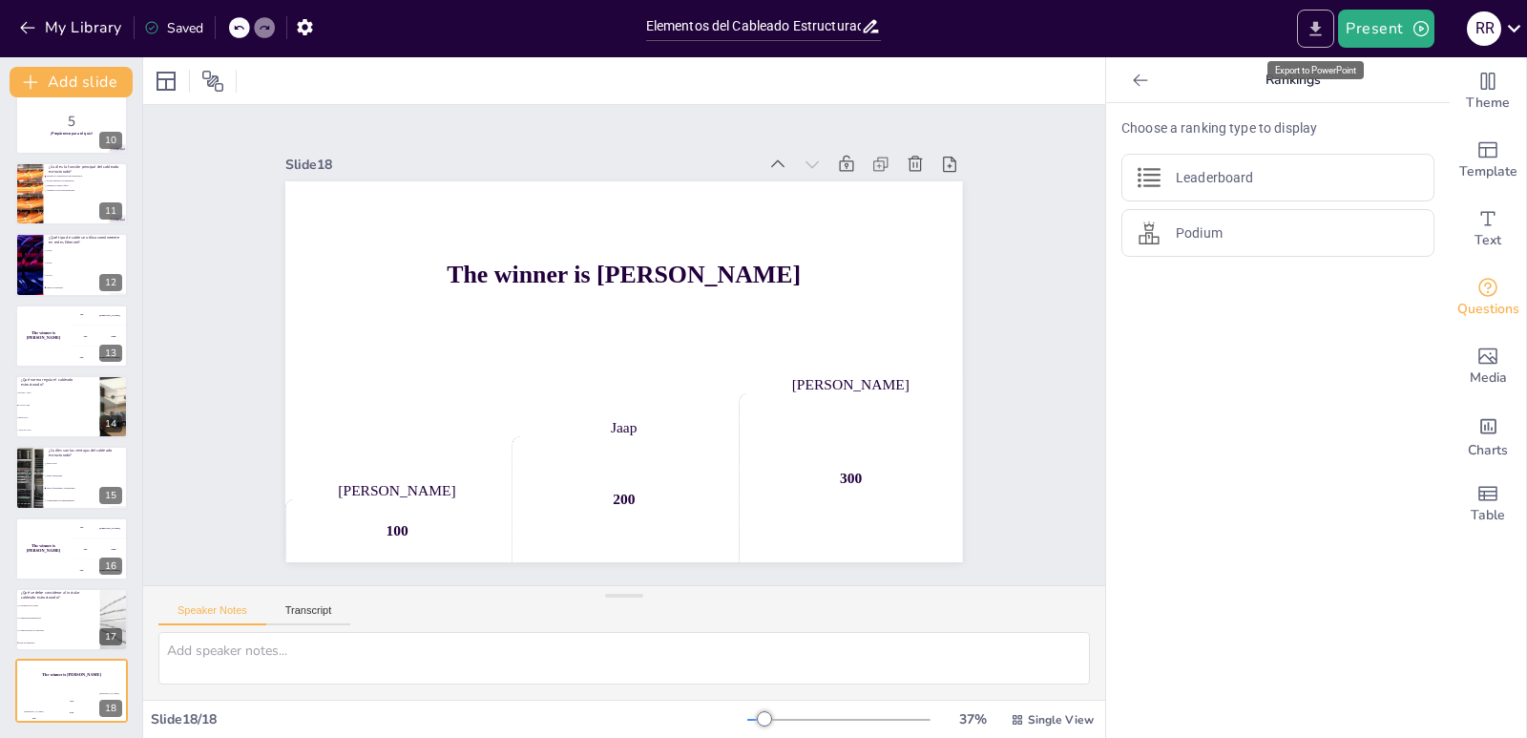
click at [1322, 23] on icon "Export to PowerPoint" at bounding box center [1315, 29] width 20 height 20
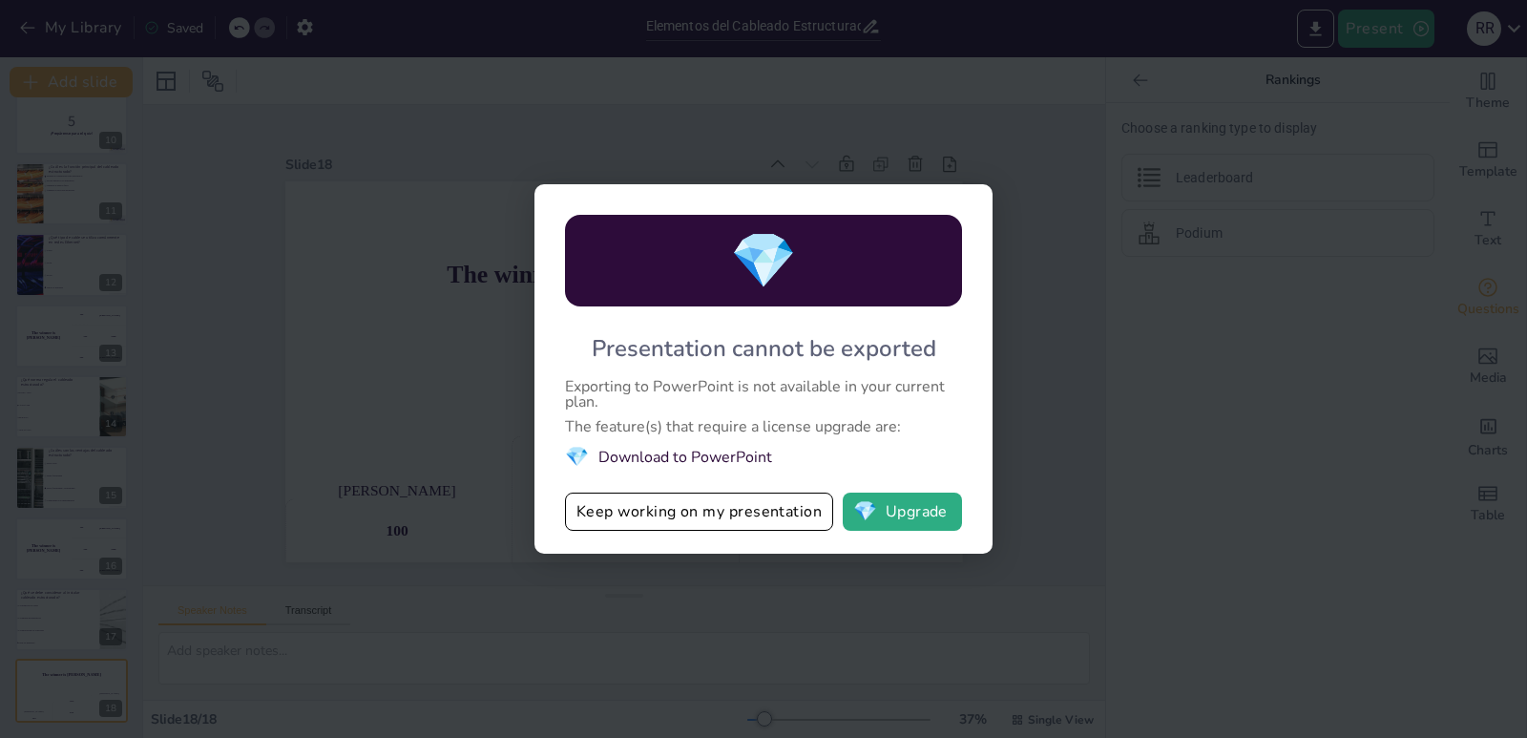
click at [691, 455] on li "💎 Download to PowerPoint" at bounding box center [763, 457] width 397 height 26
click at [707, 530] on button "Keep working on my presentation" at bounding box center [699, 511] width 268 height 38
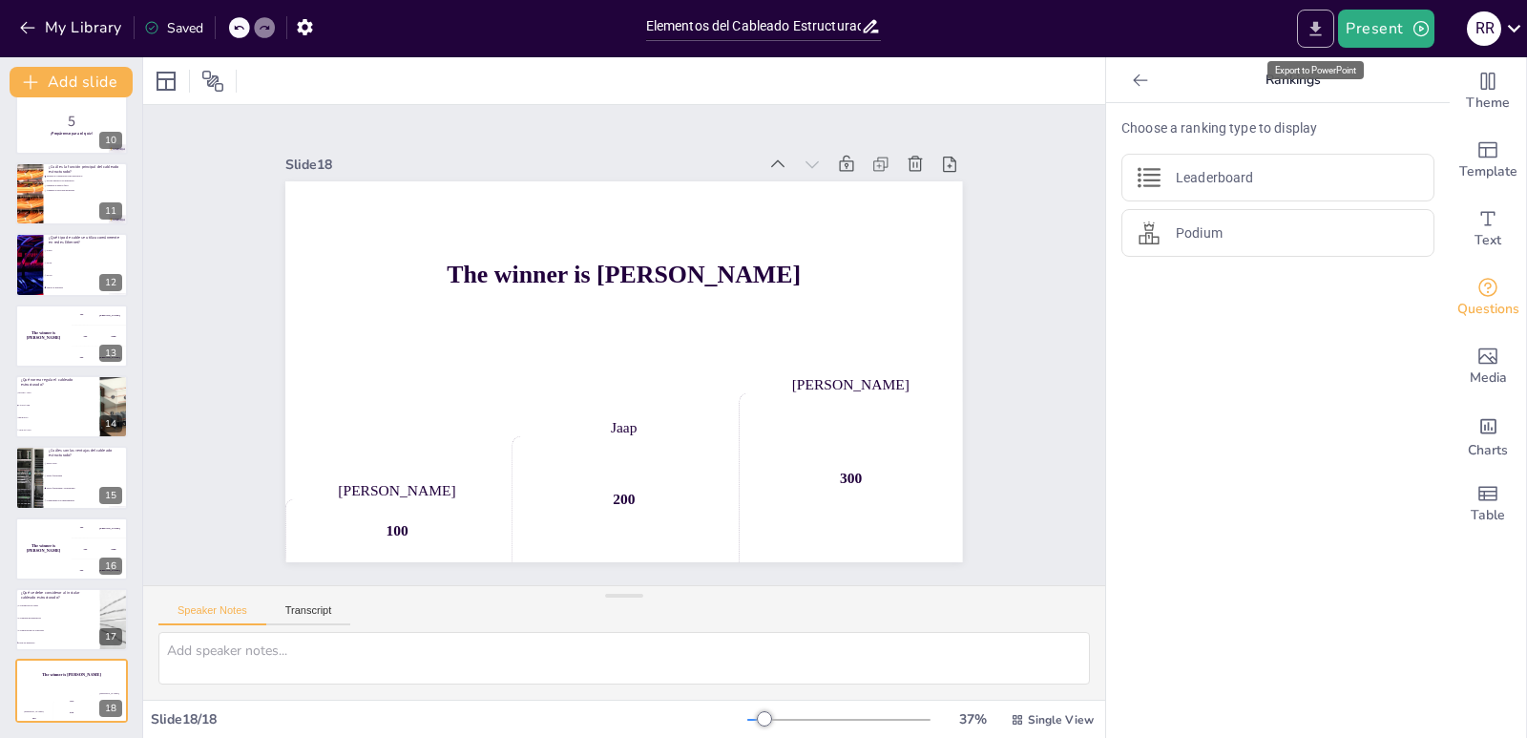
click at [1321, 23] on icon "Export to PowerPoint" at bounding box center [1315, 29] width 20 height 20
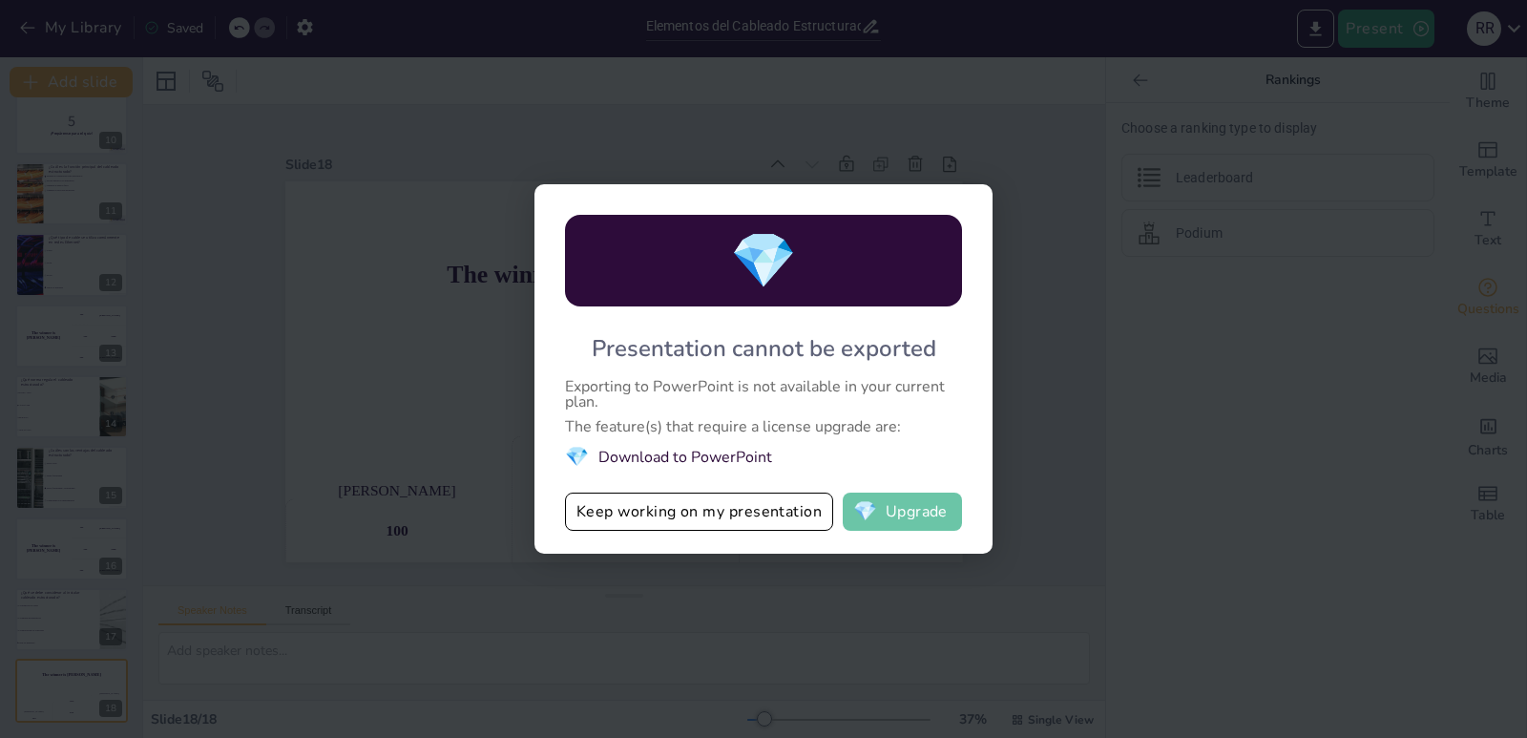
click at [928, 519] on button "💎 Upgrade" at bounding box center [902, 511] width 119 height 38
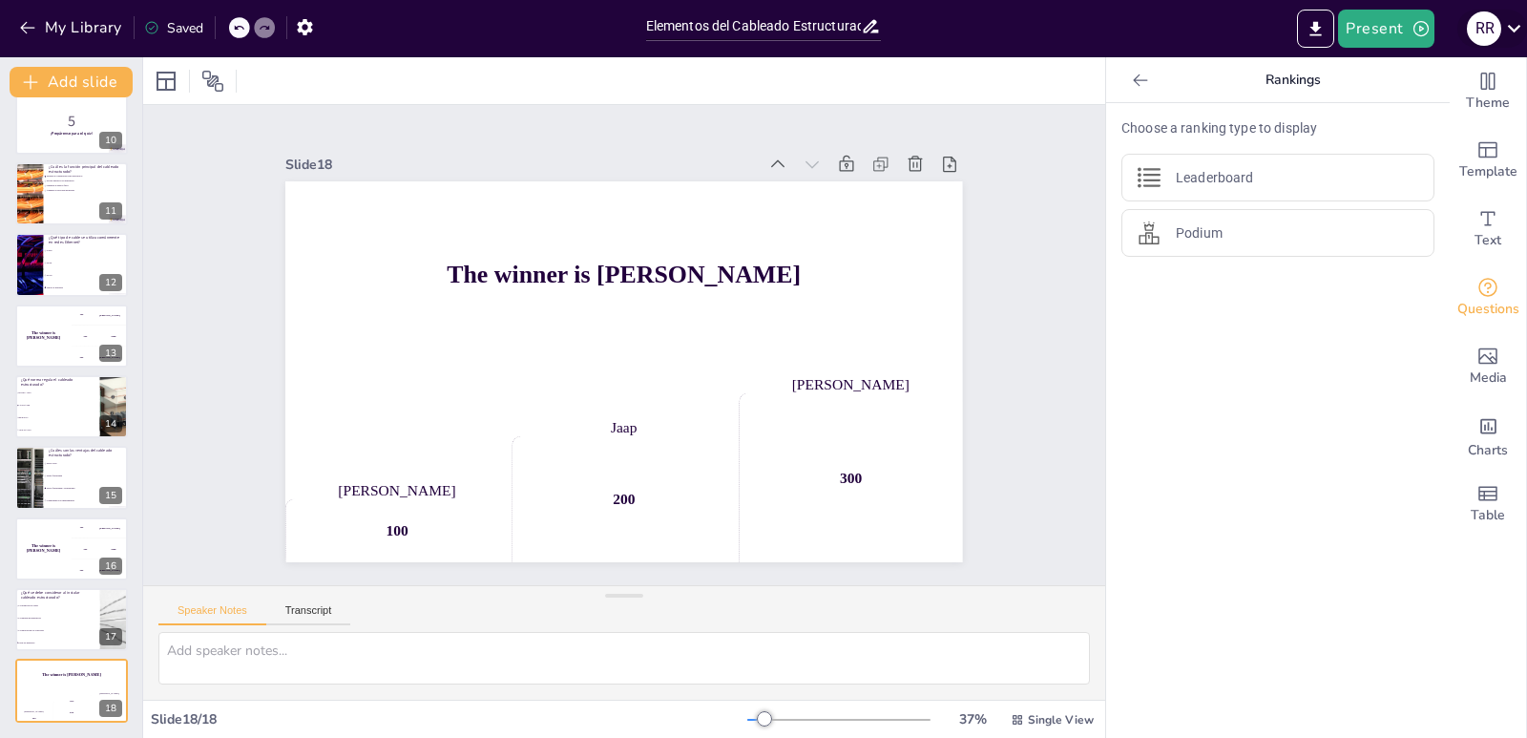
click at [1502, 38] on icon at bounding box center [1514, 28] width 26 height 26
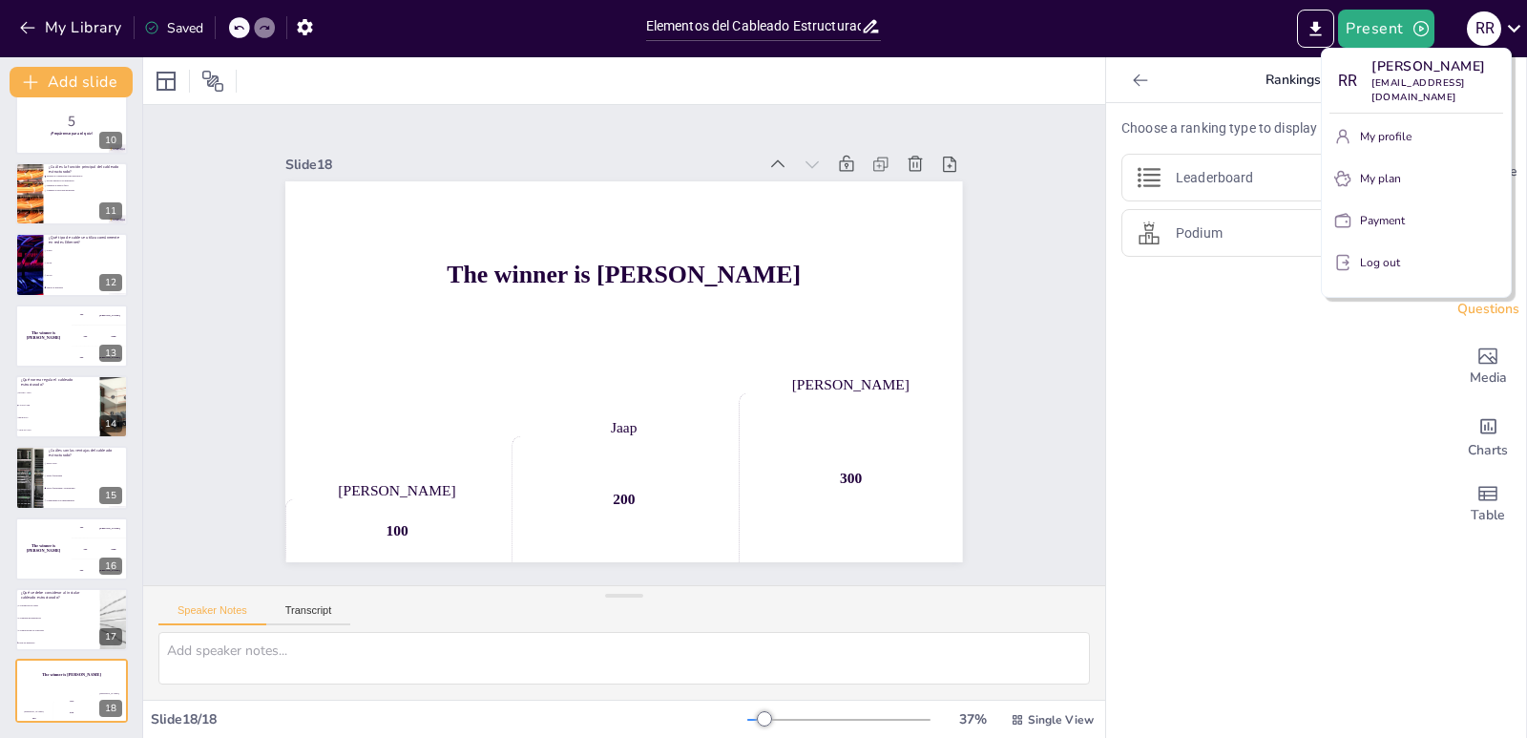
click at [1376, 254] on p "Log out" at bounding box center [1380, 262] width 40 height 17
